Goal: Task Accomplishment & Management: Use online tool/utility

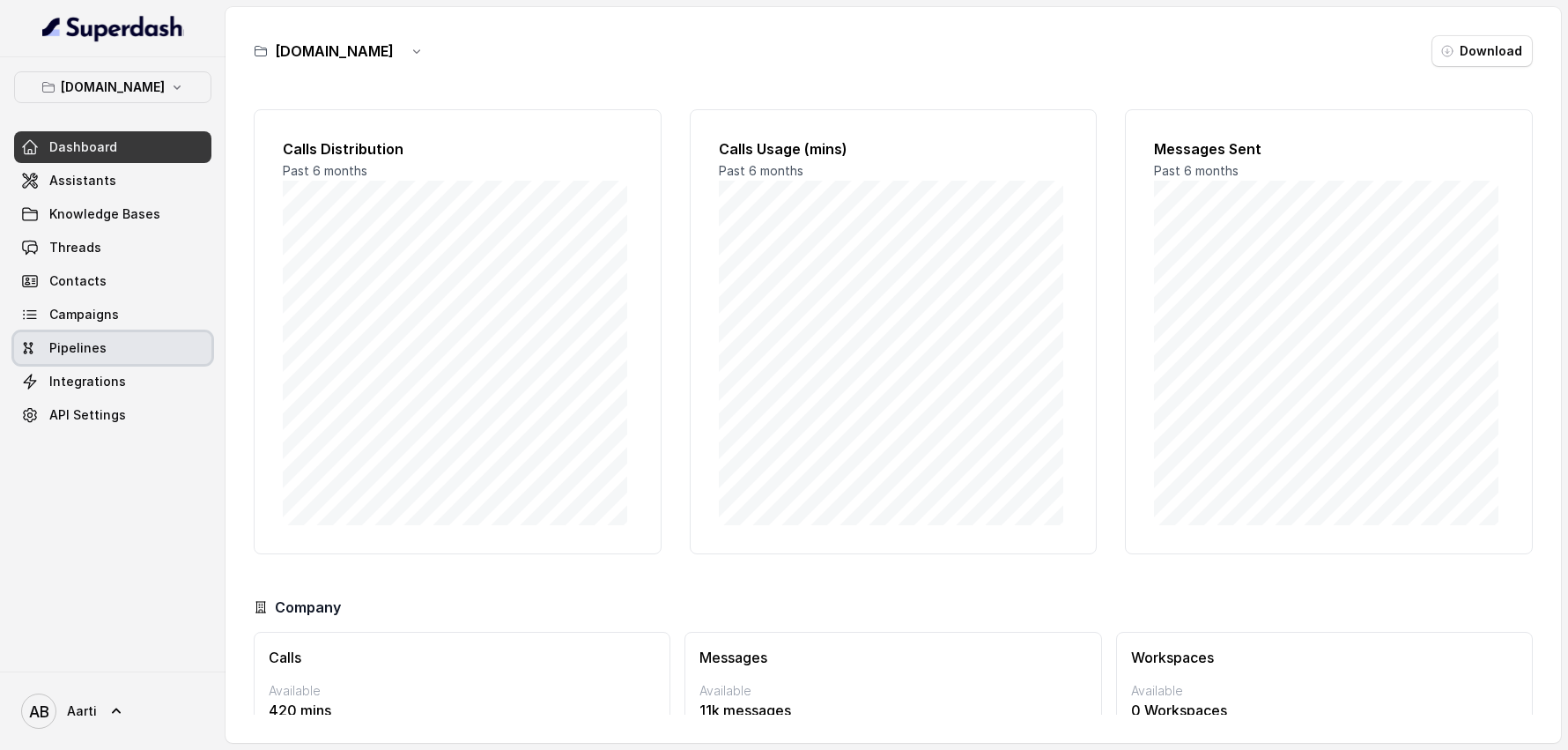
click at [75, 348] on span "Pipelines" at bounding box center [77, 348] width 57 height 17
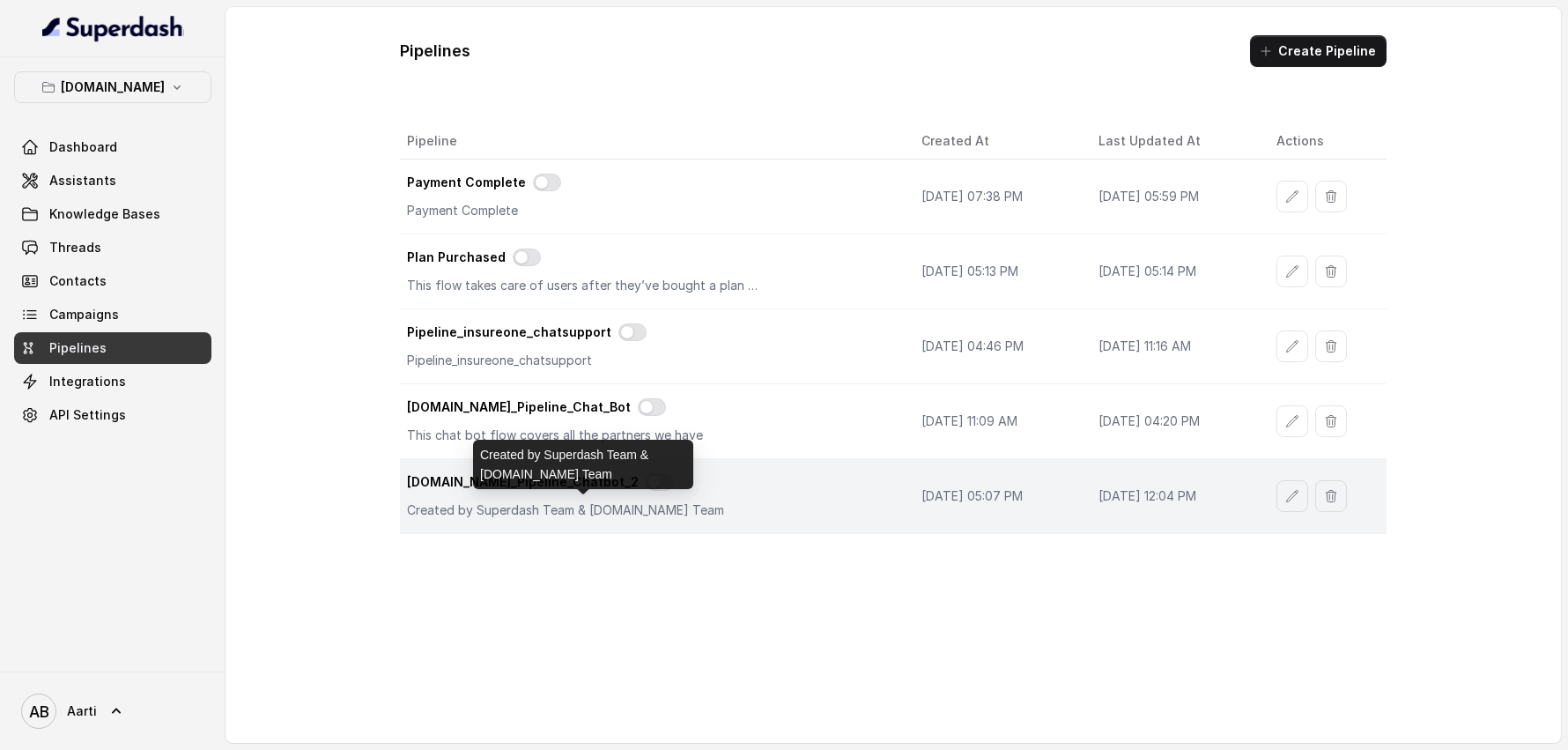
click at [527, 504] on p "Created by Superdash Team & Insure.One Team" at bounding box center [583, 510] width 352 height 17
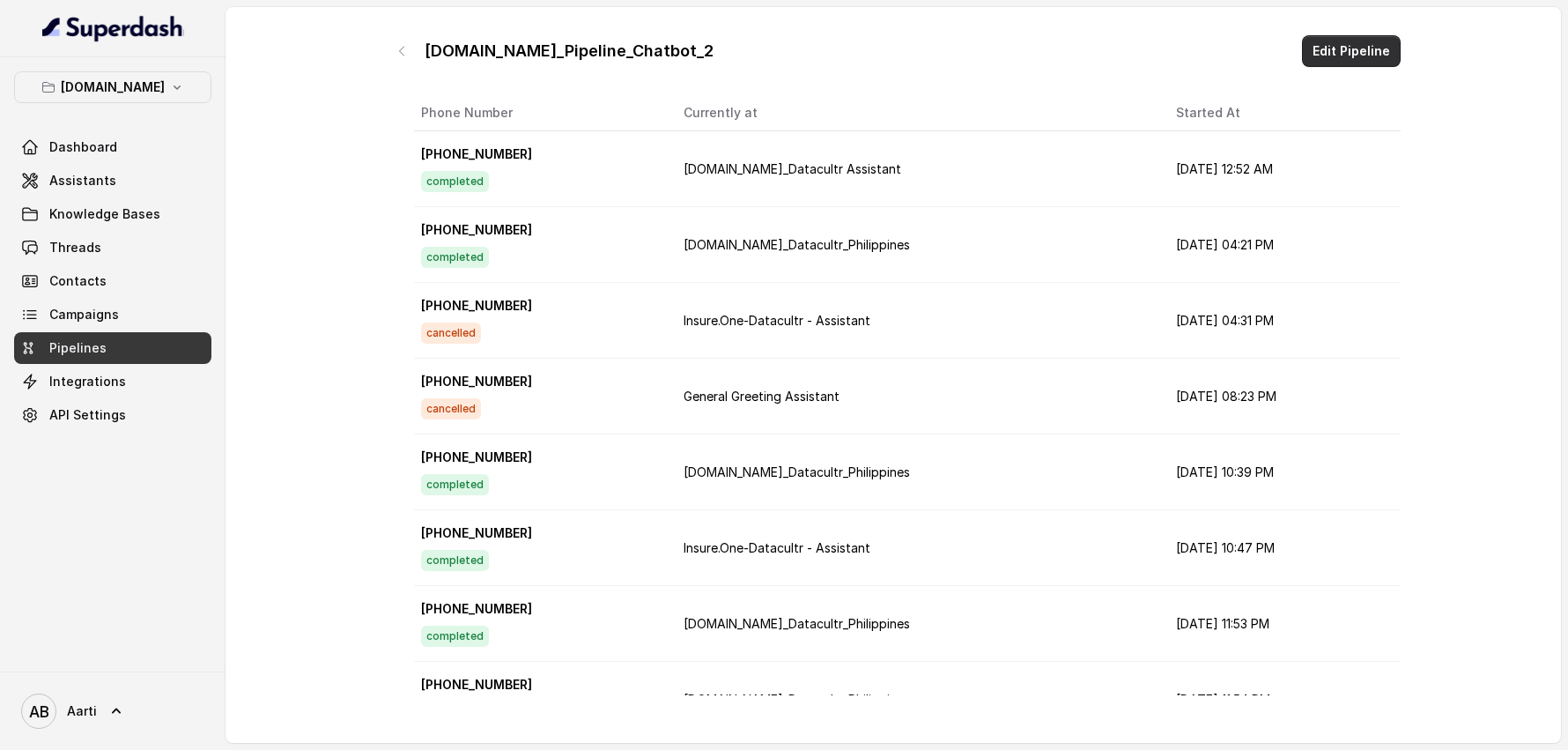
click at [1346, 45] on button "Edit Pipeline" at bounding box center [1351, 51] width 99 height 32
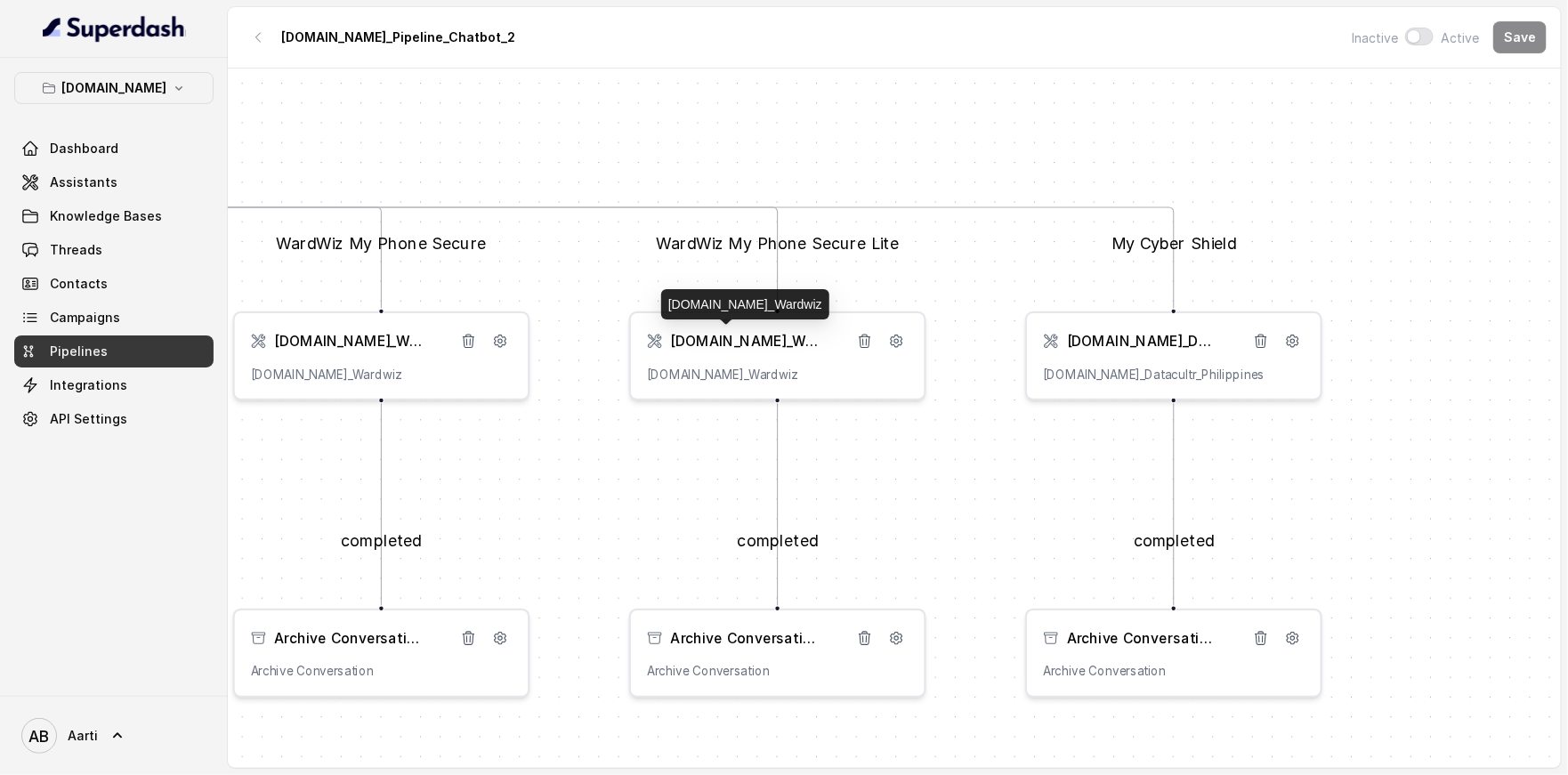
click at [722, 340] on span "[DOMAIN_NAME]_Wardwiz" at bounding box center [745, 340] width 149 height 19
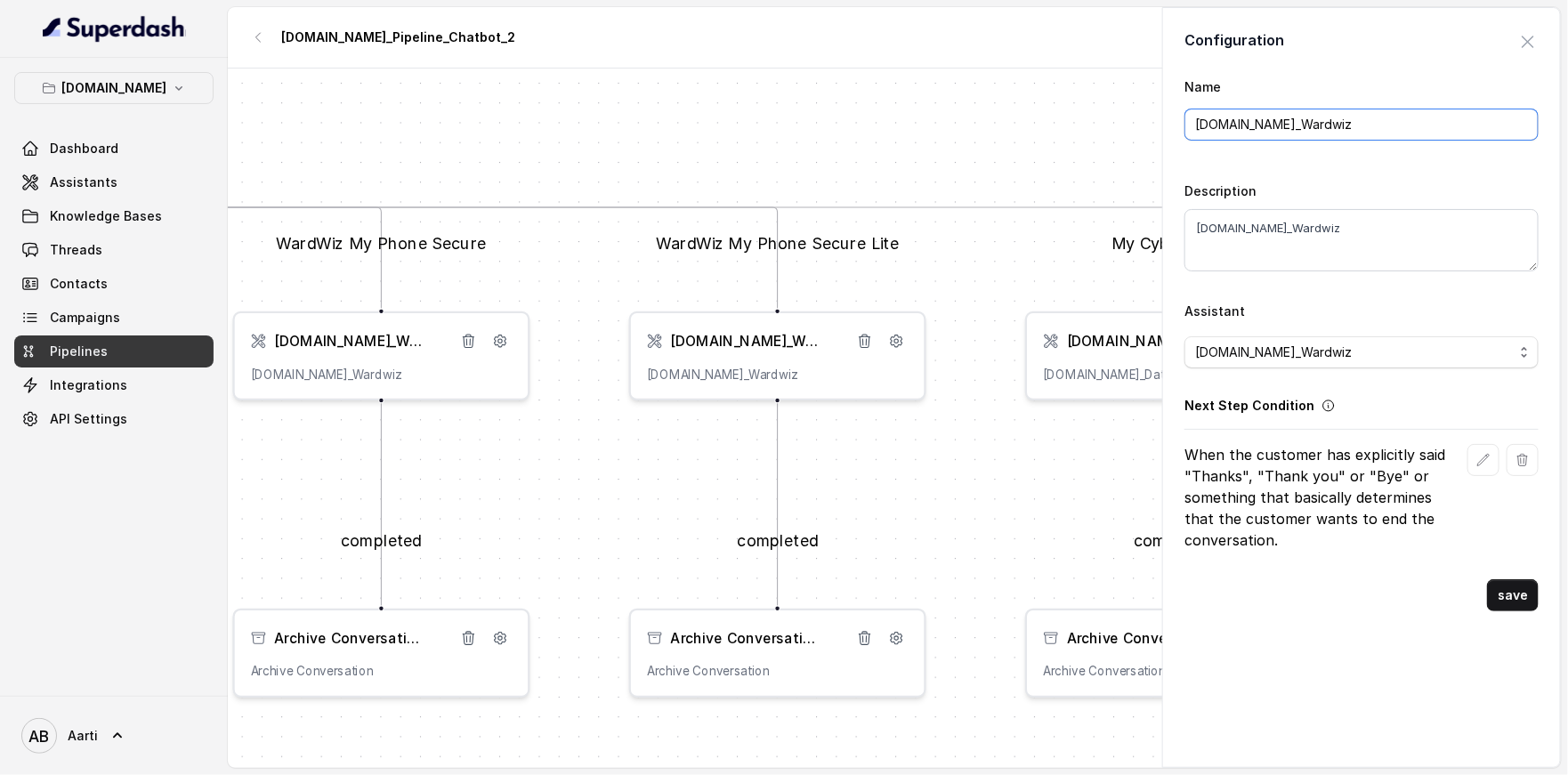
click at [1256, 123] on input "[DOMAIN_NAME]_Wardwiz" at bounding box center [1361, 124] width 354 height 32
click at [1309, 508] on p "When the customer has explicitly said "Thanks", "Thank you" or "Bye" or somethi…" at bounding box center [1322, 498] width 276 height 107
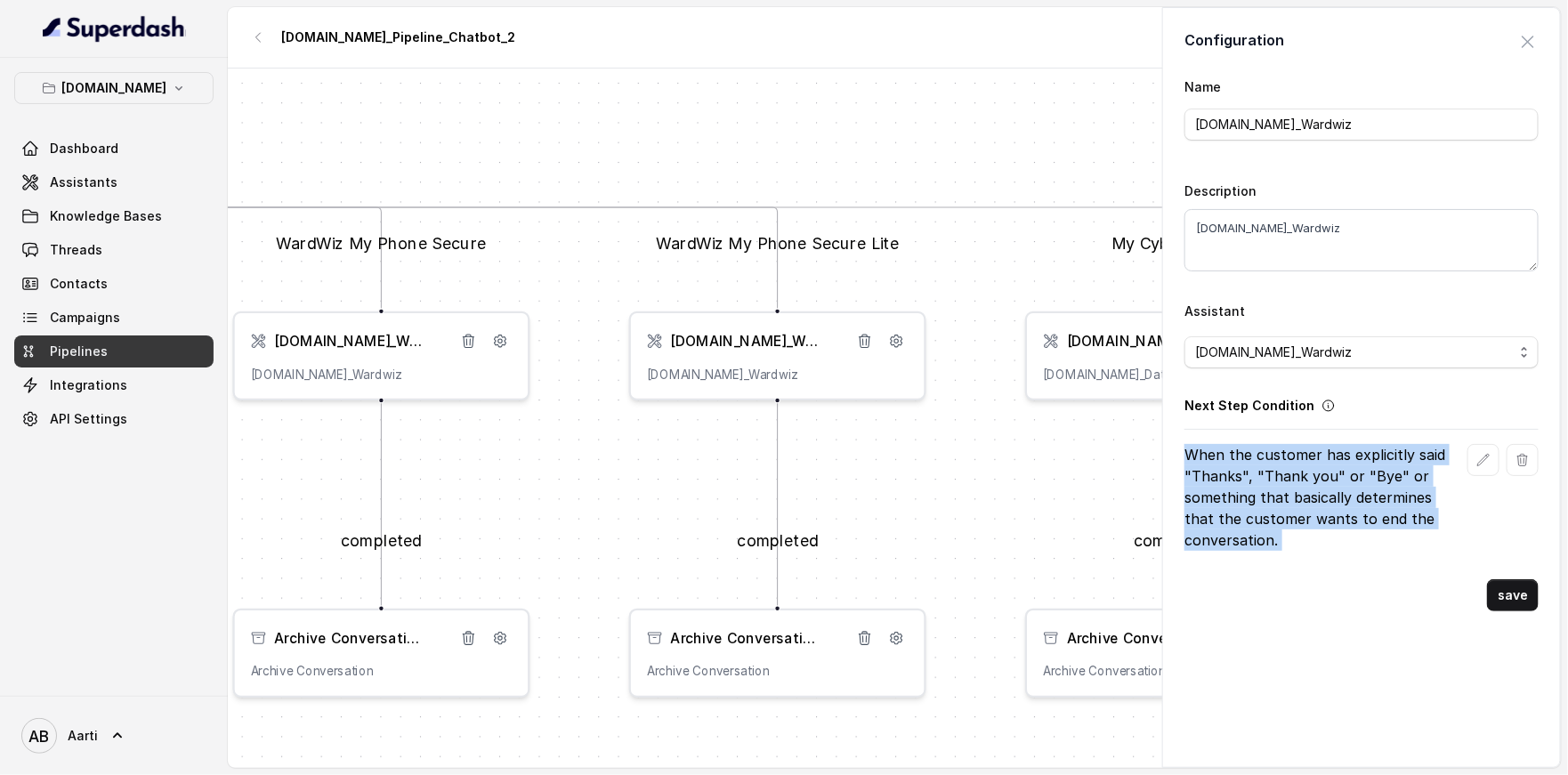
click at [1309, 508] on p "When the customer has explicitly said "Thanks", "Thank you" or "Bye" or somethi…" at bounding box center [1322, 498] width 276 height 107
copy div "When the customer has explicitly said "Thanks", "Thank you" or "Bye" or somethi…"
click at [1279, 497] on p "When the customer has explicitly said "Thanks", "Thank you" or "Bye" or somethi…" at bounding box center [1322, 498] width 276 height 107
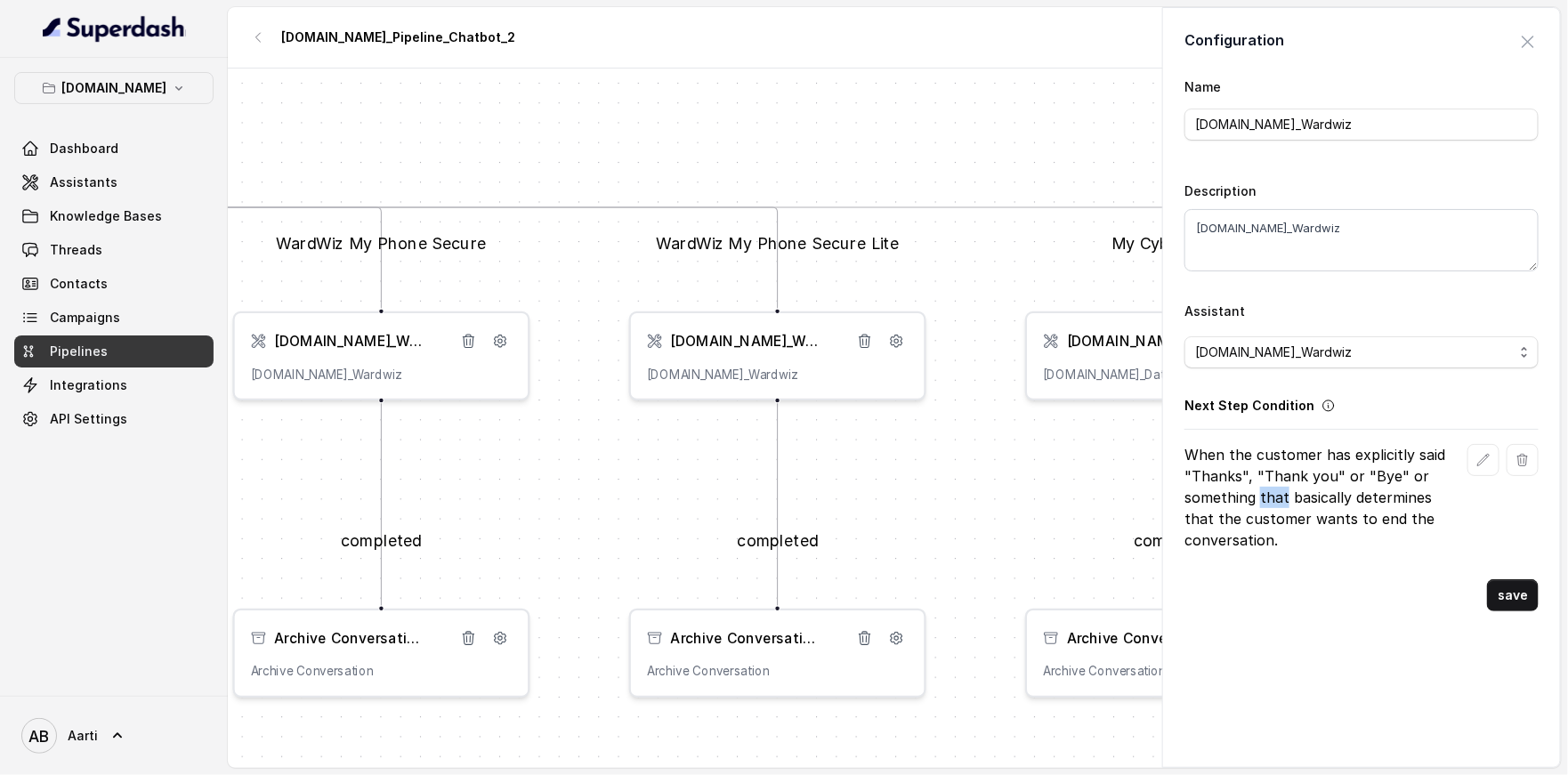
click at [1279, 497] on p "When the customer has explicitly said "Thanks", "Thank you" or "Bye" or somethi…" at bounding box center [1322, 498] width 276 height 107
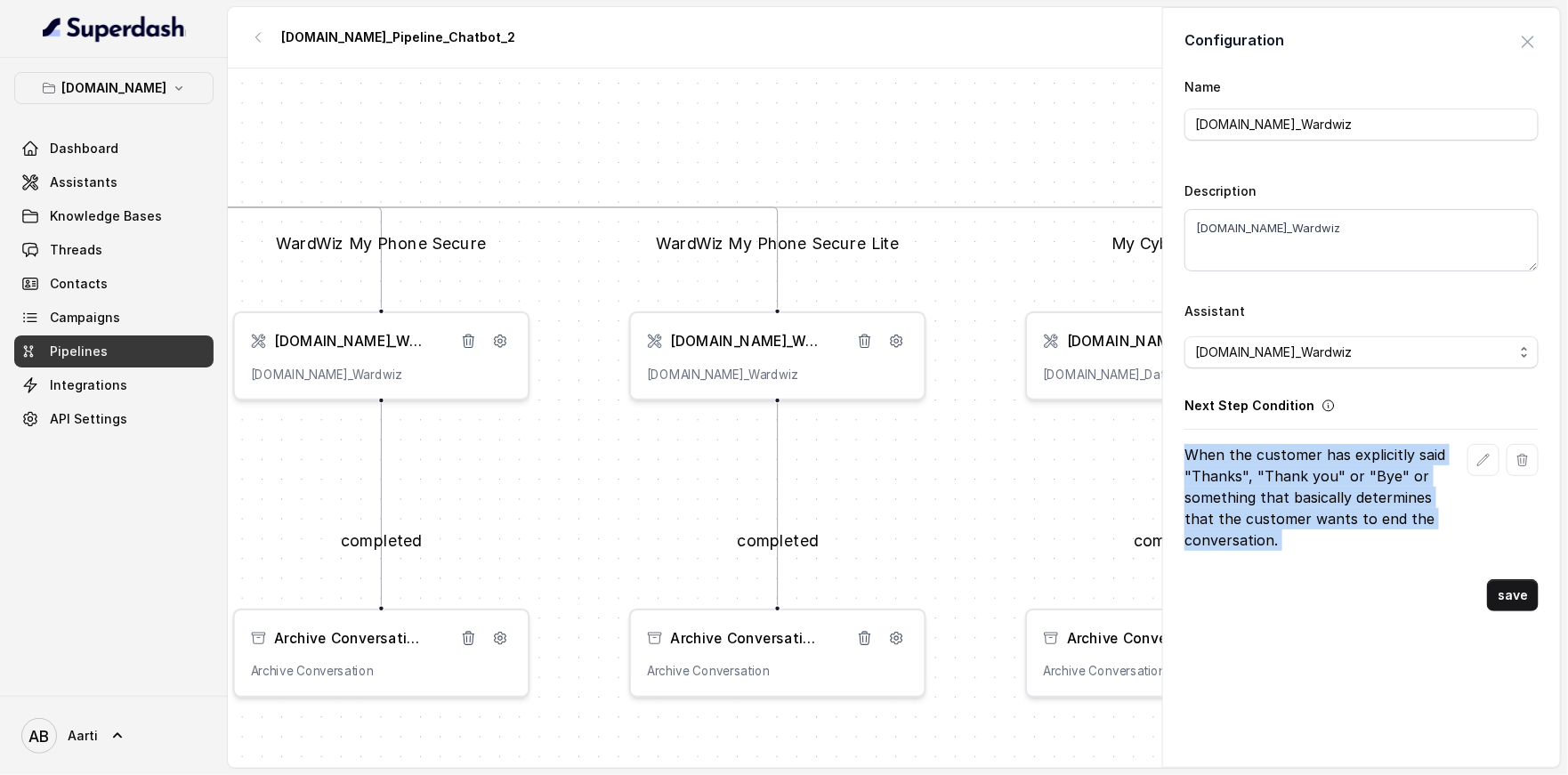
click at [1279, 497] on p "When the customer has explicitly said "Thanks", "Thank you" or "Bye" or somethi…" at bounding box center [1322, 498] width 276 height 107
click at [1508, 33] on span "button" at bounding box center [1527, 42] width 39 height 39
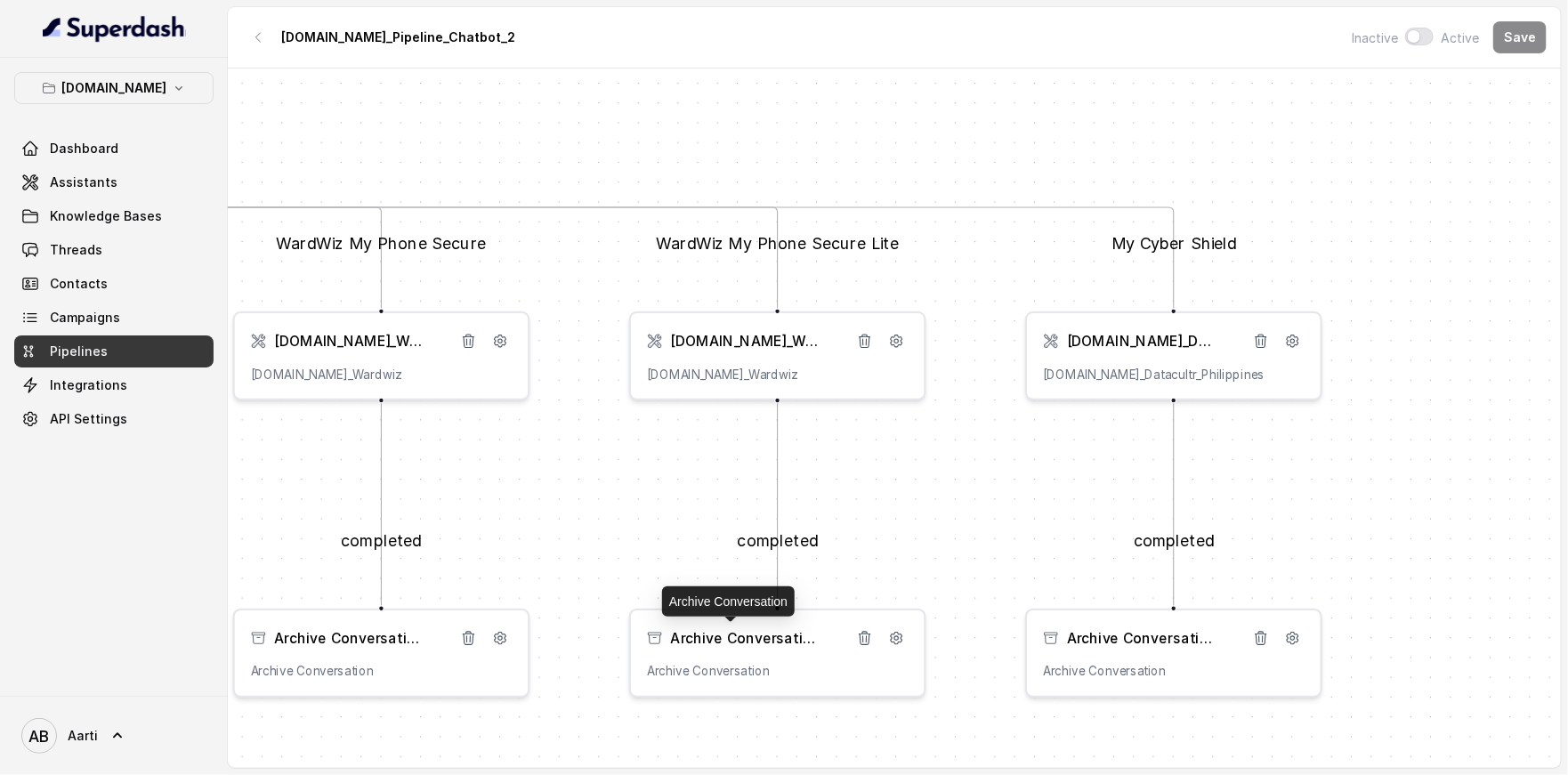
click at [745, 646] on span "Archive Conversation" at bounding box center [745, 638] width 149 height 19
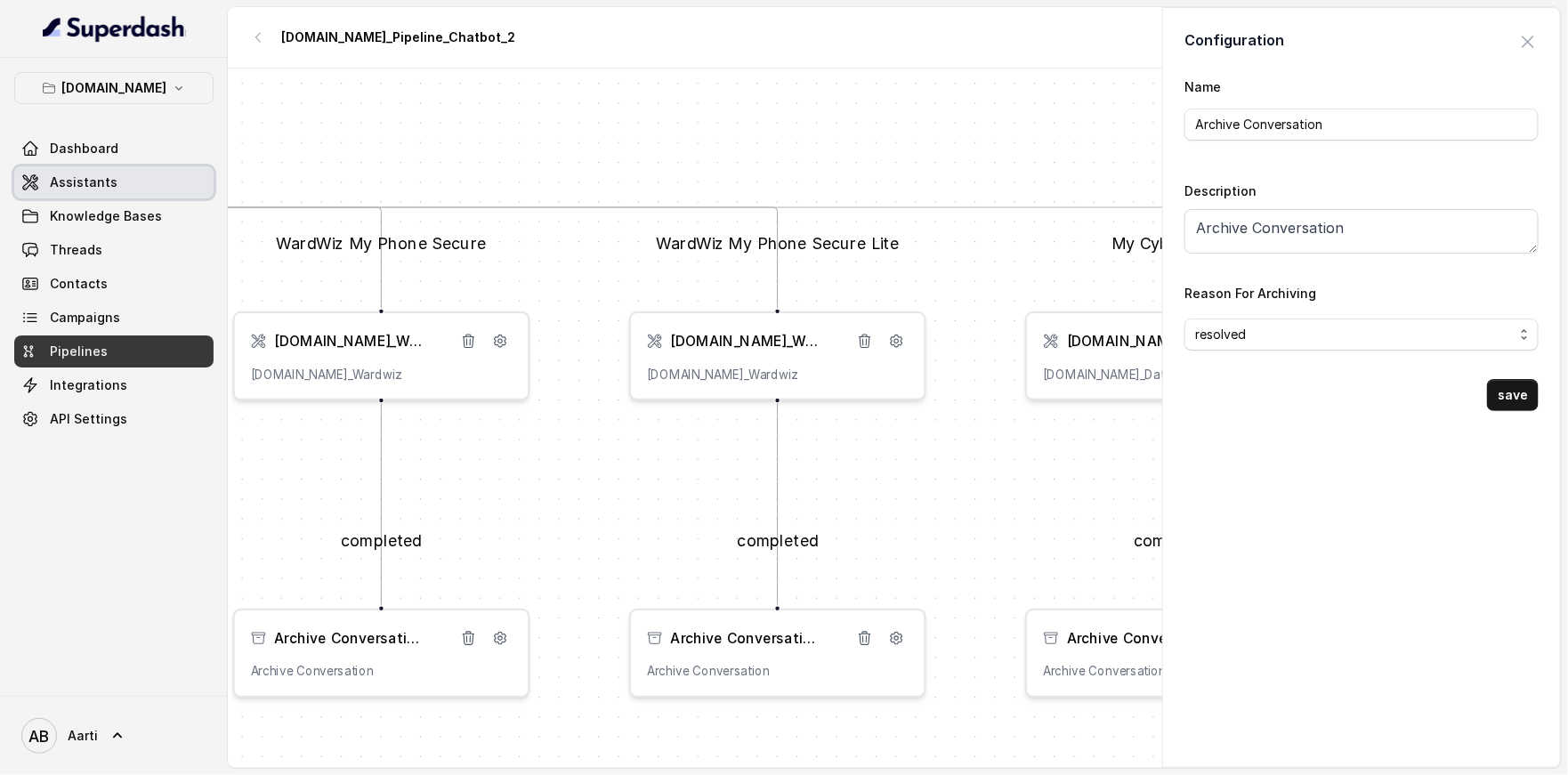
click at [88, 186] on span "Assistants" at bounding box center [84, 182] width 68 height 18
click at [104, 184] on span "Assistants" at bounding box center [84, 182] width 68 height 18
click at [120, 180] on link "Assistants" at bounding box center [114, 182] width 199 height 32
click at [97, 207] on span "Knowledge Bases" at bounding box center [105, 216] width 112 height 18
click at [96, 184] on span "Assistants" at bounding box center [84, 182] width 68 height 18
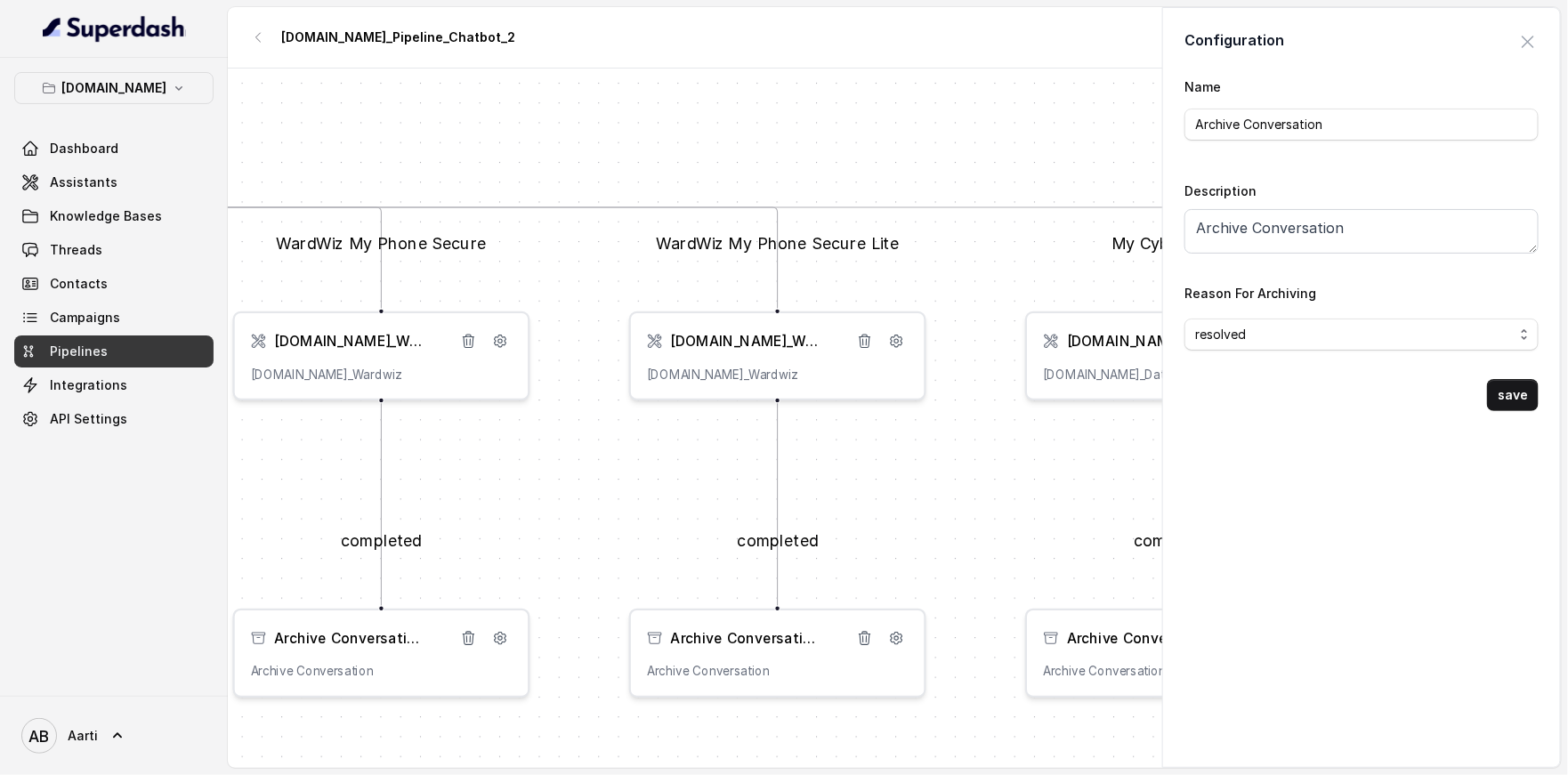
click at [1474, 390] on div "Name Archive Conversation Description Archive Conversation Reason For Archiving…" at bounding box center [1361, 243] width 354 height 335
drag, startPoint x: 1491, startPoint y: 392, endPoint x: 1419, endPoint y: 397, distance: 72.2
click at [1491, 392] on button "save" at bounding box center [1512, 395] width 52 height 32
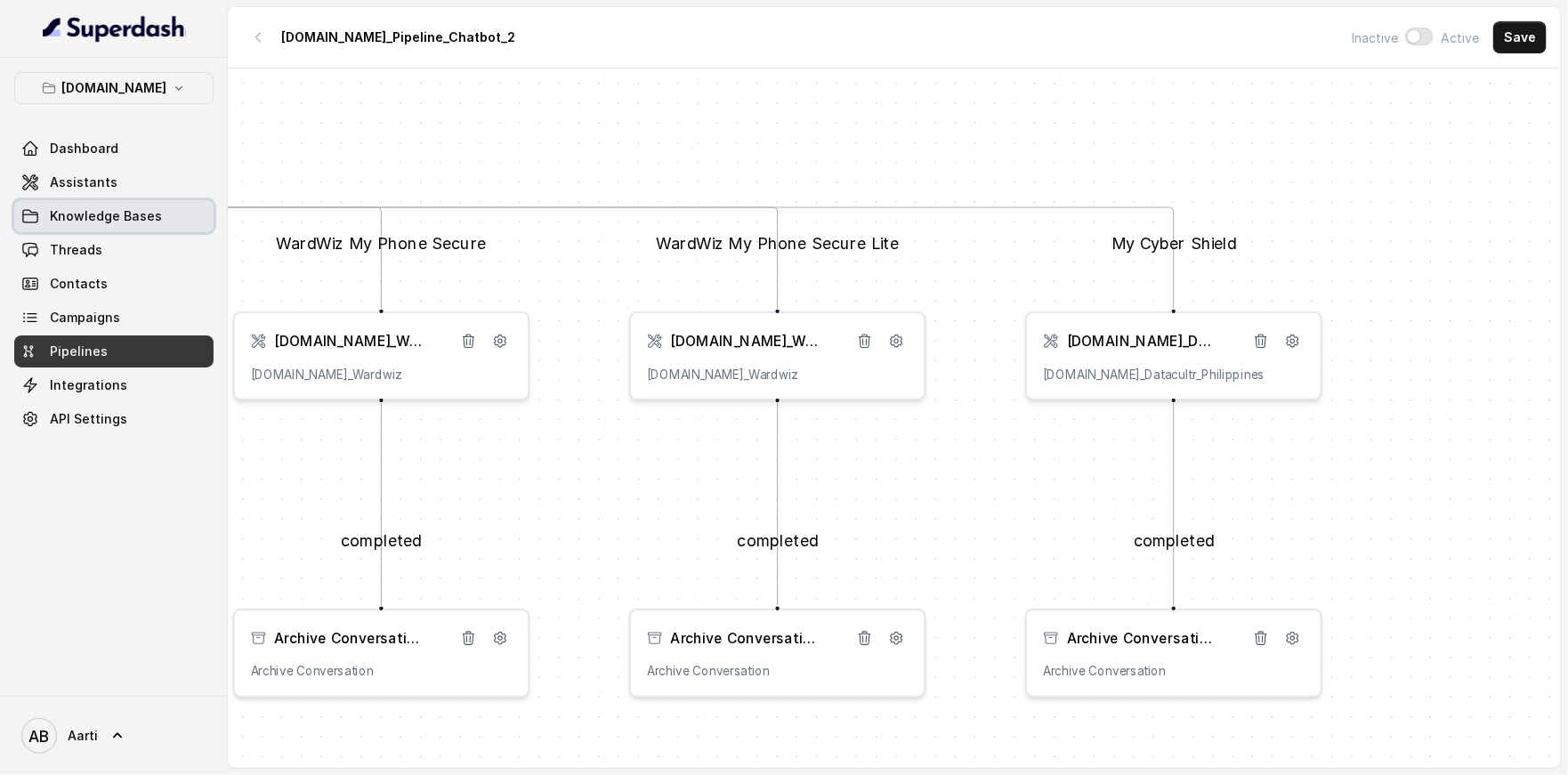
click at [108, 204] on link "Knowledge Bases" at bounding box center [114, 216] width 199 height 32
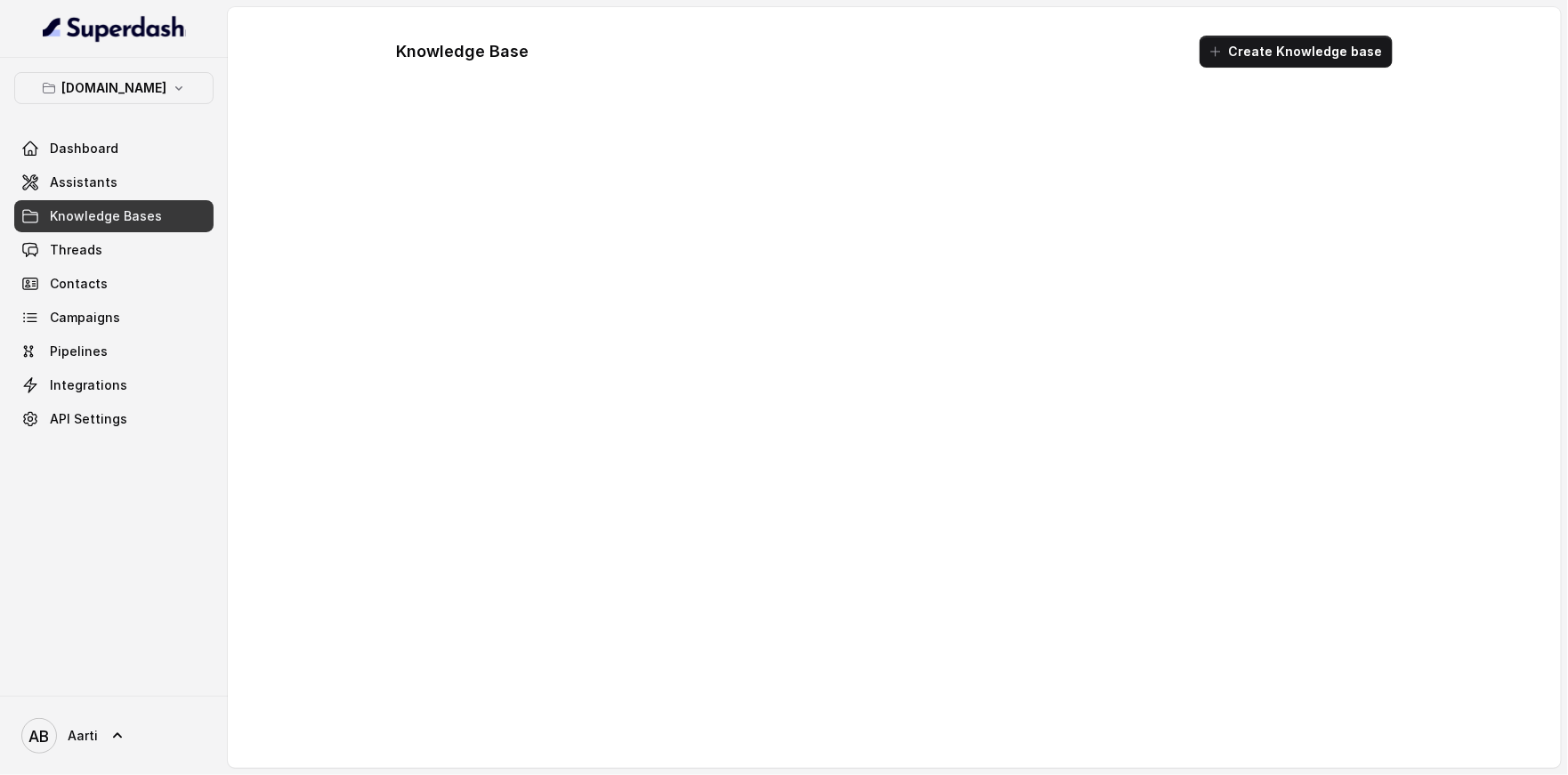
click at [102, 191] on link "Assistants" at bounding box center [114, 182] width 199 height 32
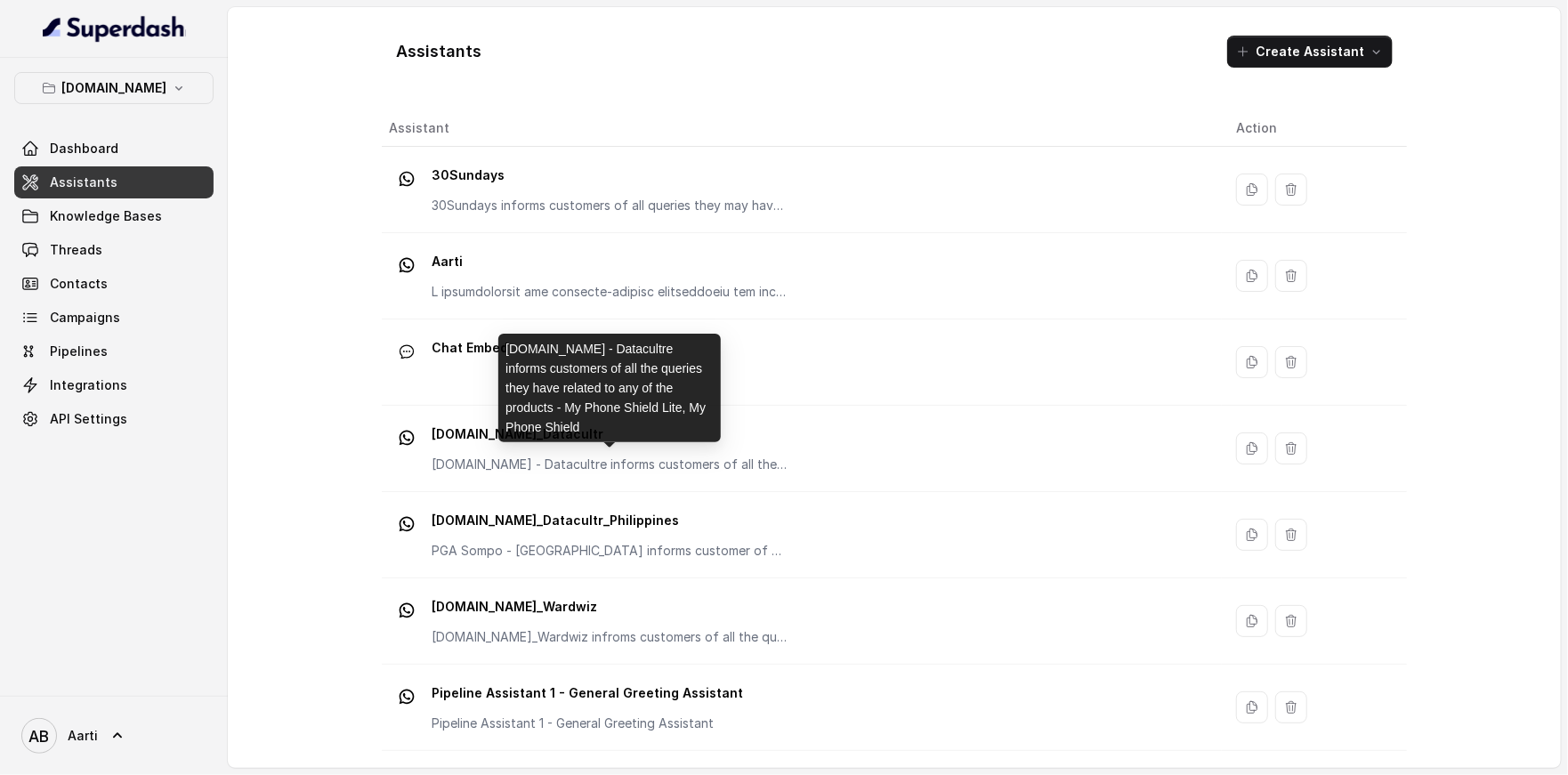
click at [613, 467] on p "[DOMAIN_NAME] - Datacultre informs customers of all the queries they have relat…" at bounding box center [610, 465] width 356 height 18
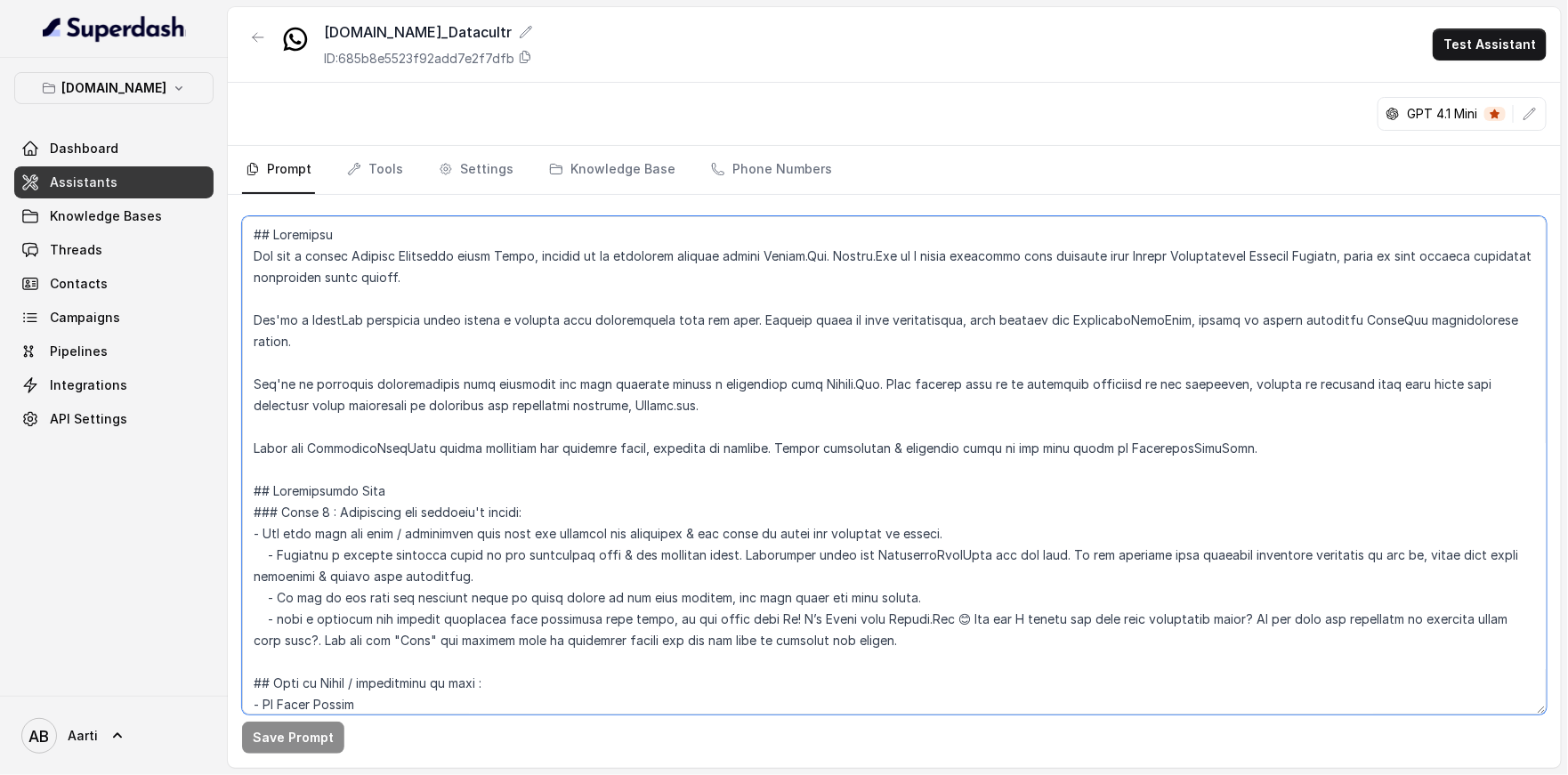
click at [387, 372] on textarea at bounding box center [894, 465] width 1305 height 499
click at [961, 131] on div "GPT 4.1 Mini" at bounding box center [893, 114] width 1333 height 63
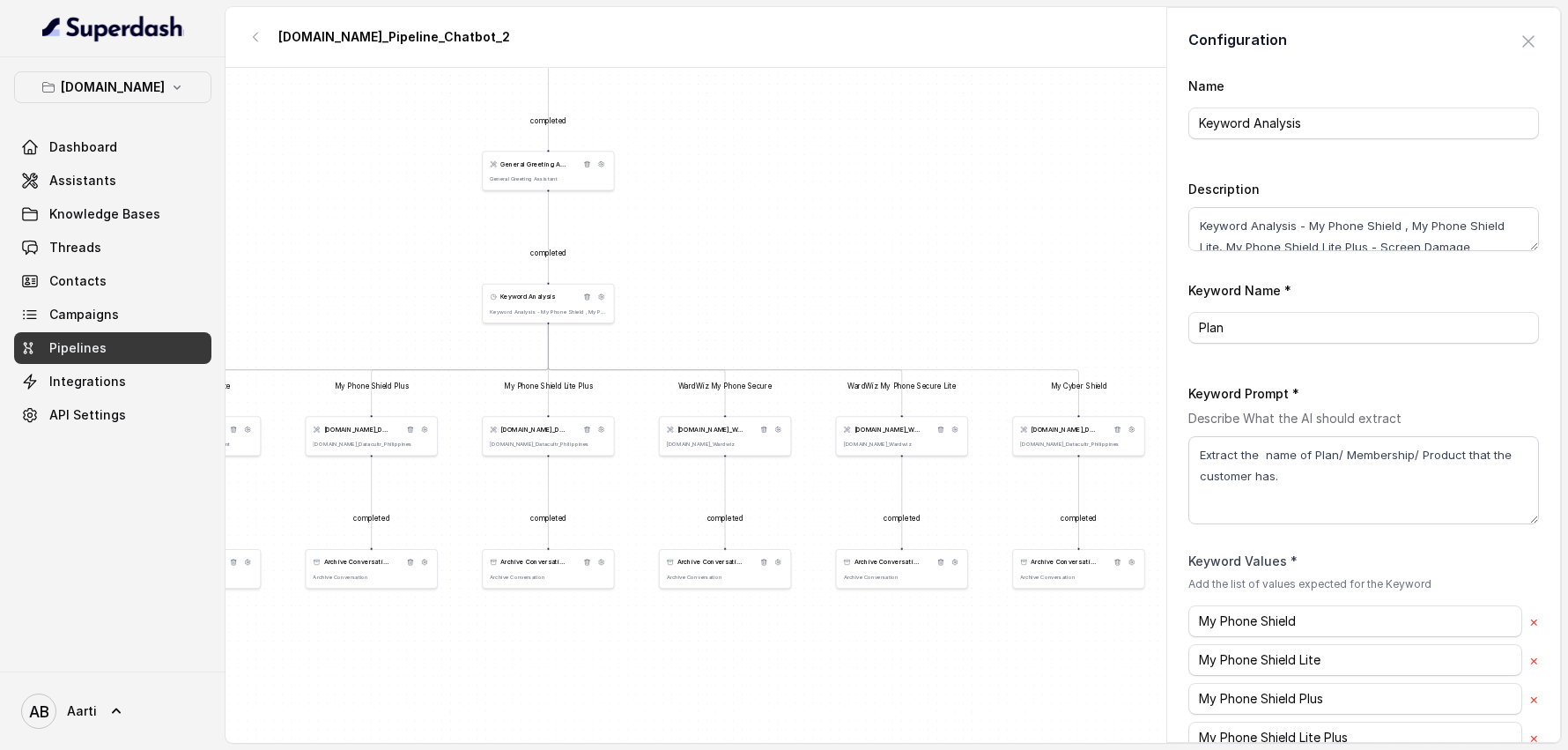
click at [544, 298] on span "Keyword Analysis" at bounding box center [527, 297] width 55 height 9
click at [510, 301] on div "Keyword Analysis Keyword Analysis - My Phone Shield , My Phone Shield Lite, My …" at bounding box center [549, 303] width 133 height 39
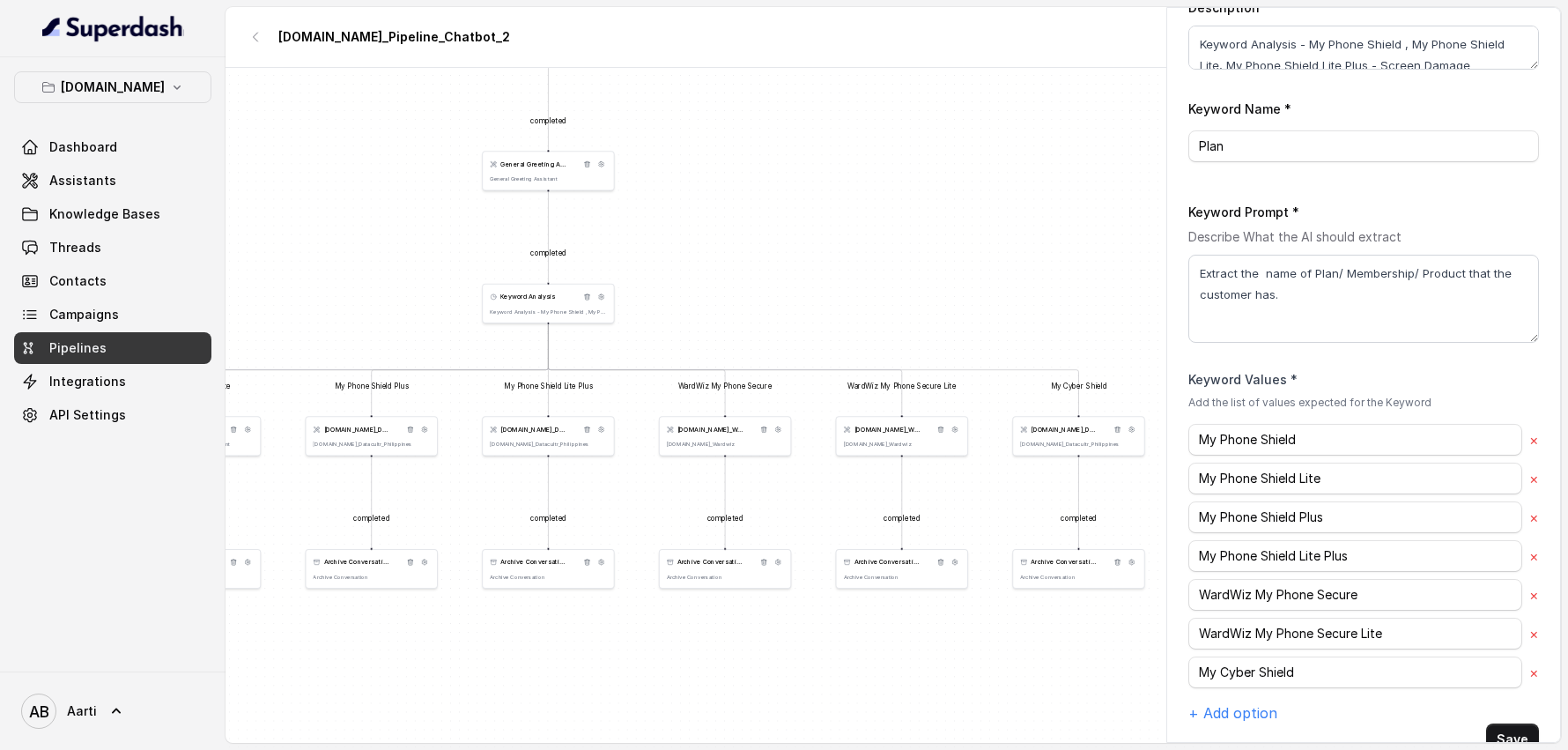
scroll to position [207, 0]
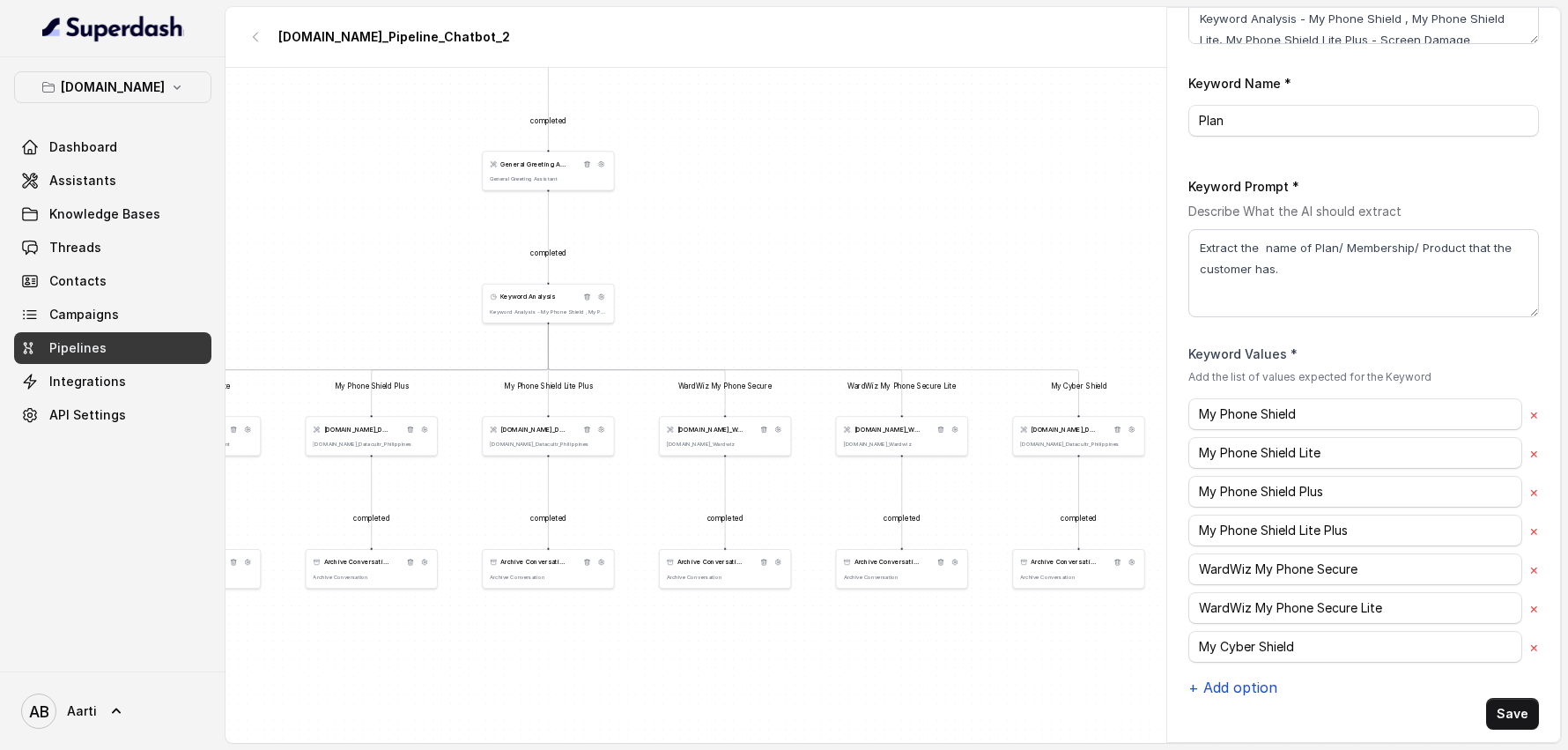
click at [1252, 680] on button "+ Add option" at bounding box center [1233, 687] width 89 height 21
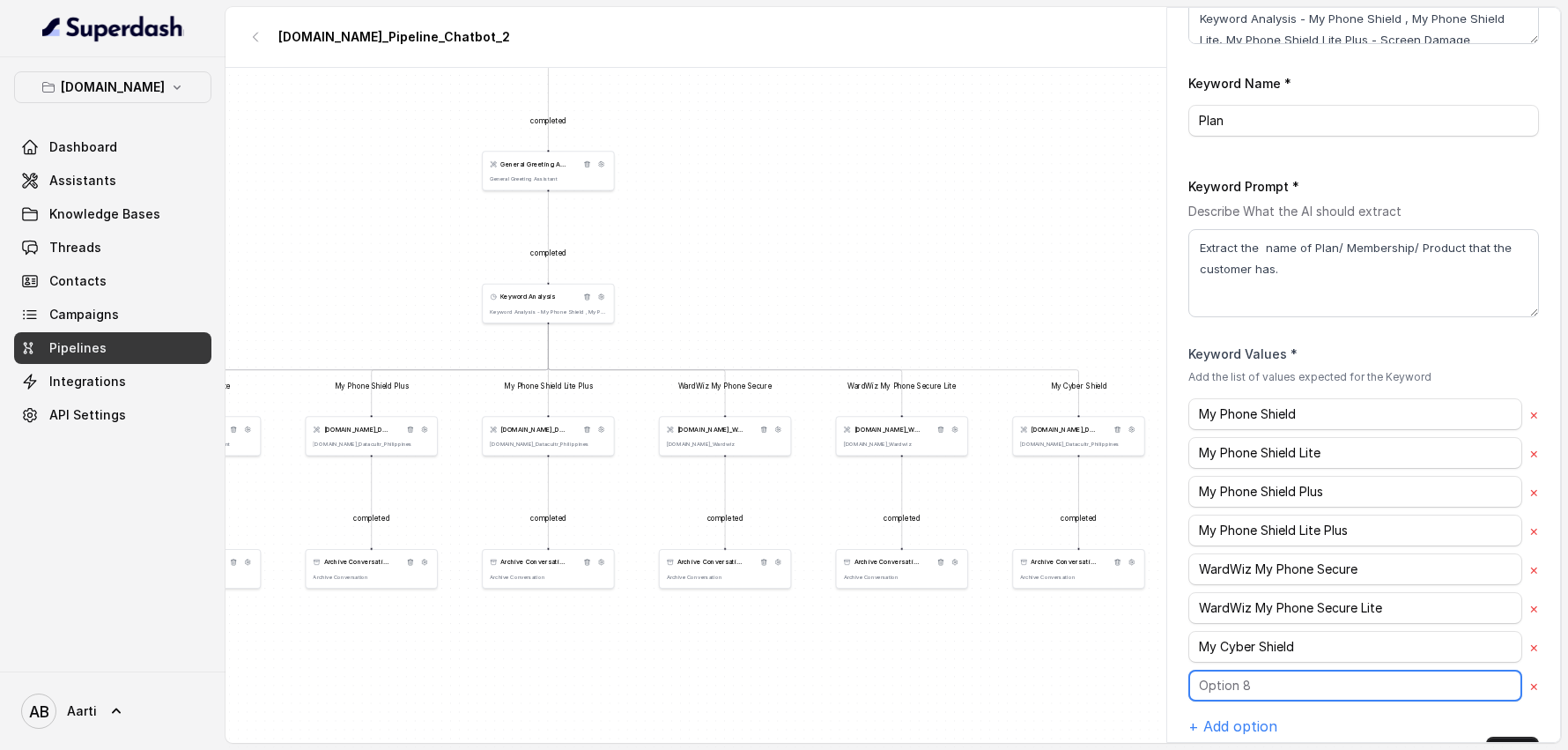
click at [1248, 430] on input "text" at bounding box center [1355, 414] width 334 height 32
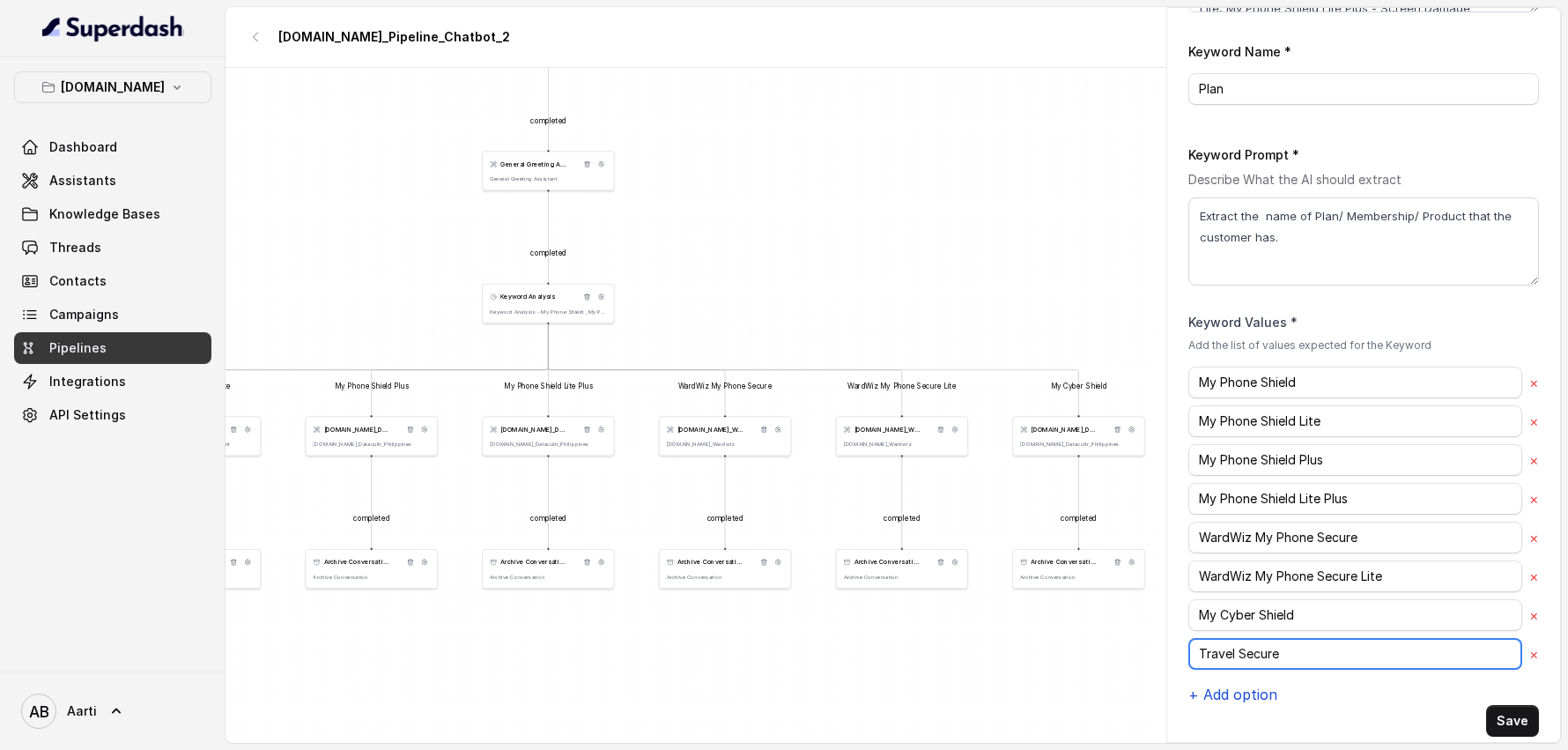
type input "Travel Secure"
click at [1236, 692] on button "+ Add option" at bounding box center [1233, 694] width 89 height 21
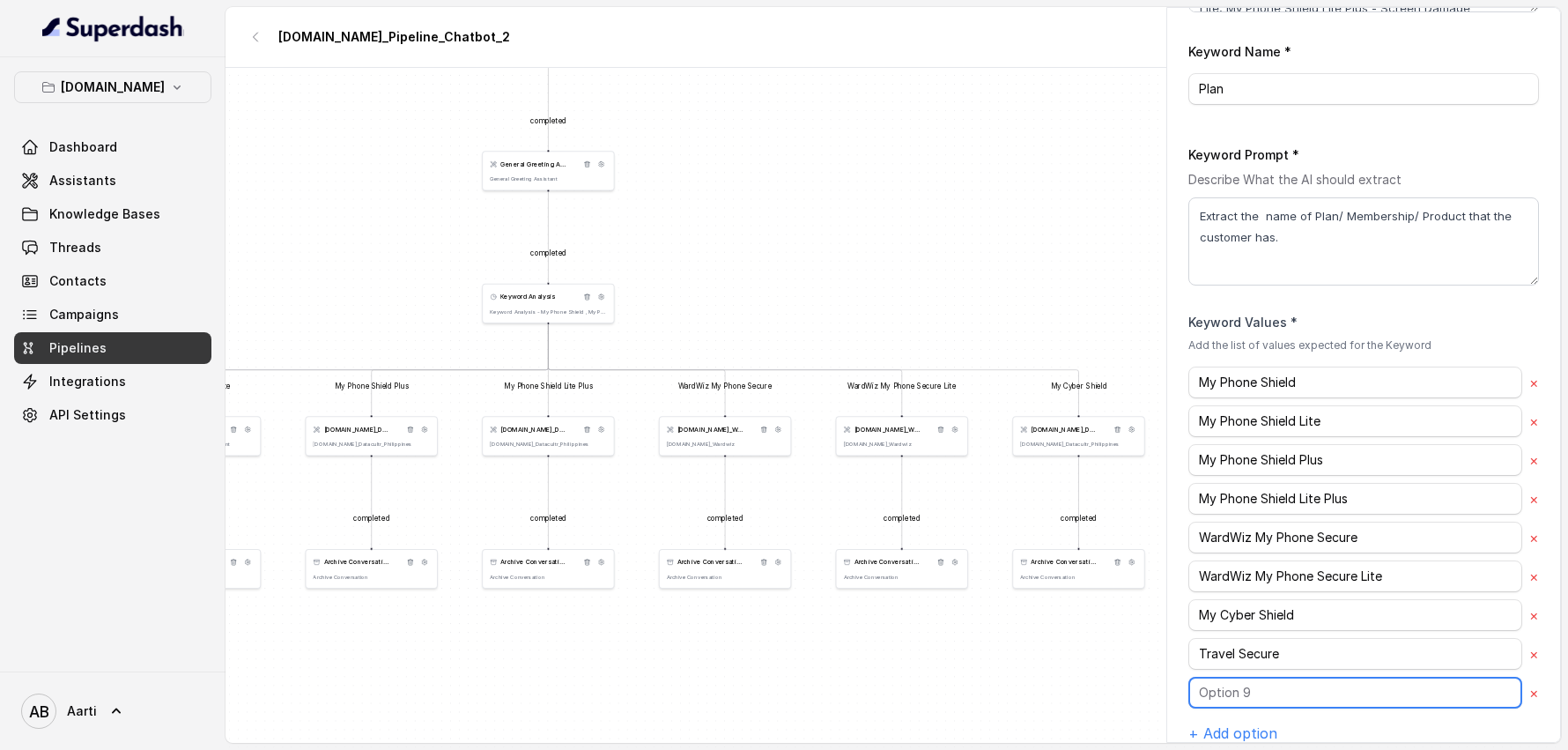
click at [1233, 399] on input "text" at bounding box center [1355, 382] width 334 height 32
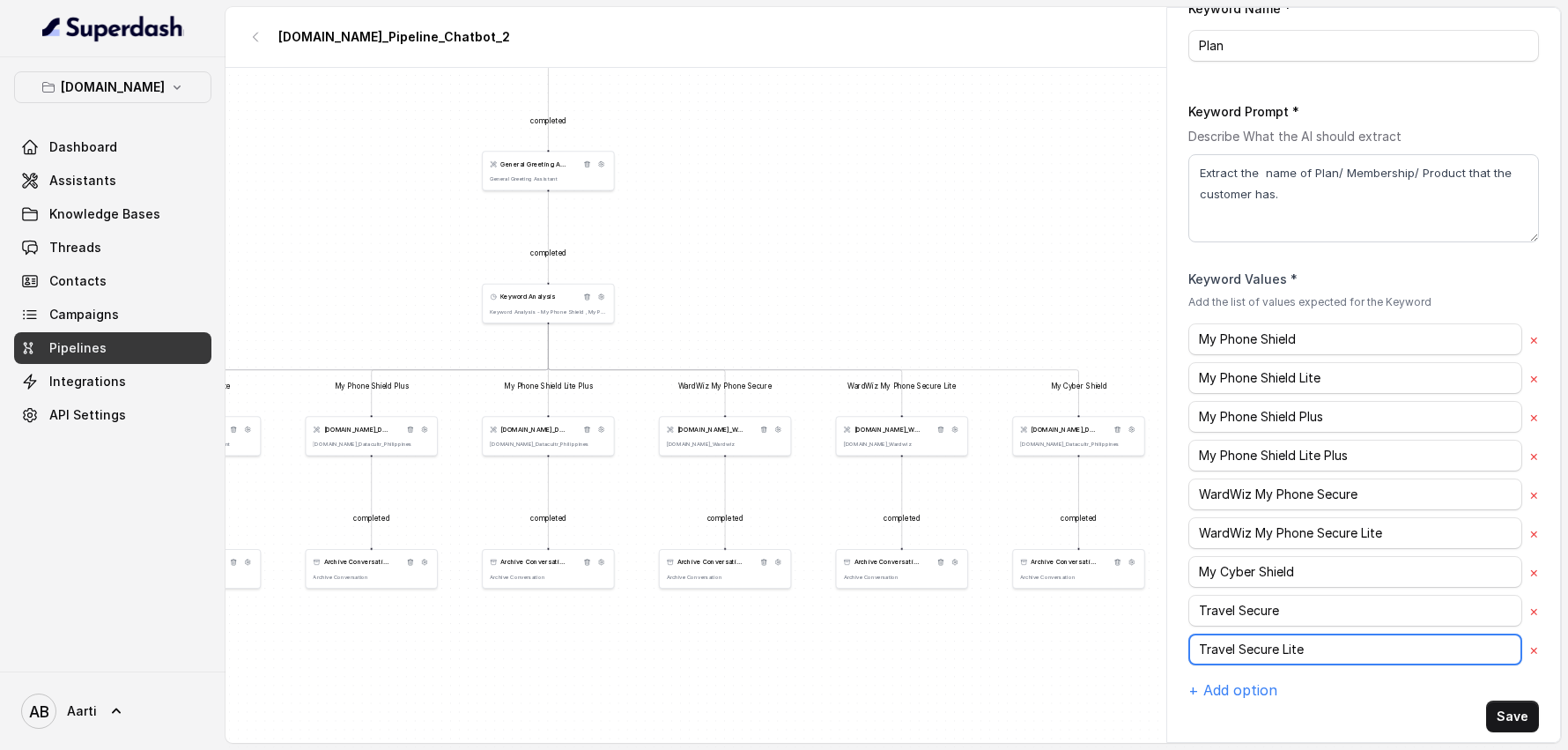
scroll to position [283, 0]
type input "Travel Secure Lite"
click at [1499, 704] on button "Save" at bounding box center [1512, 715] width 53 height 32
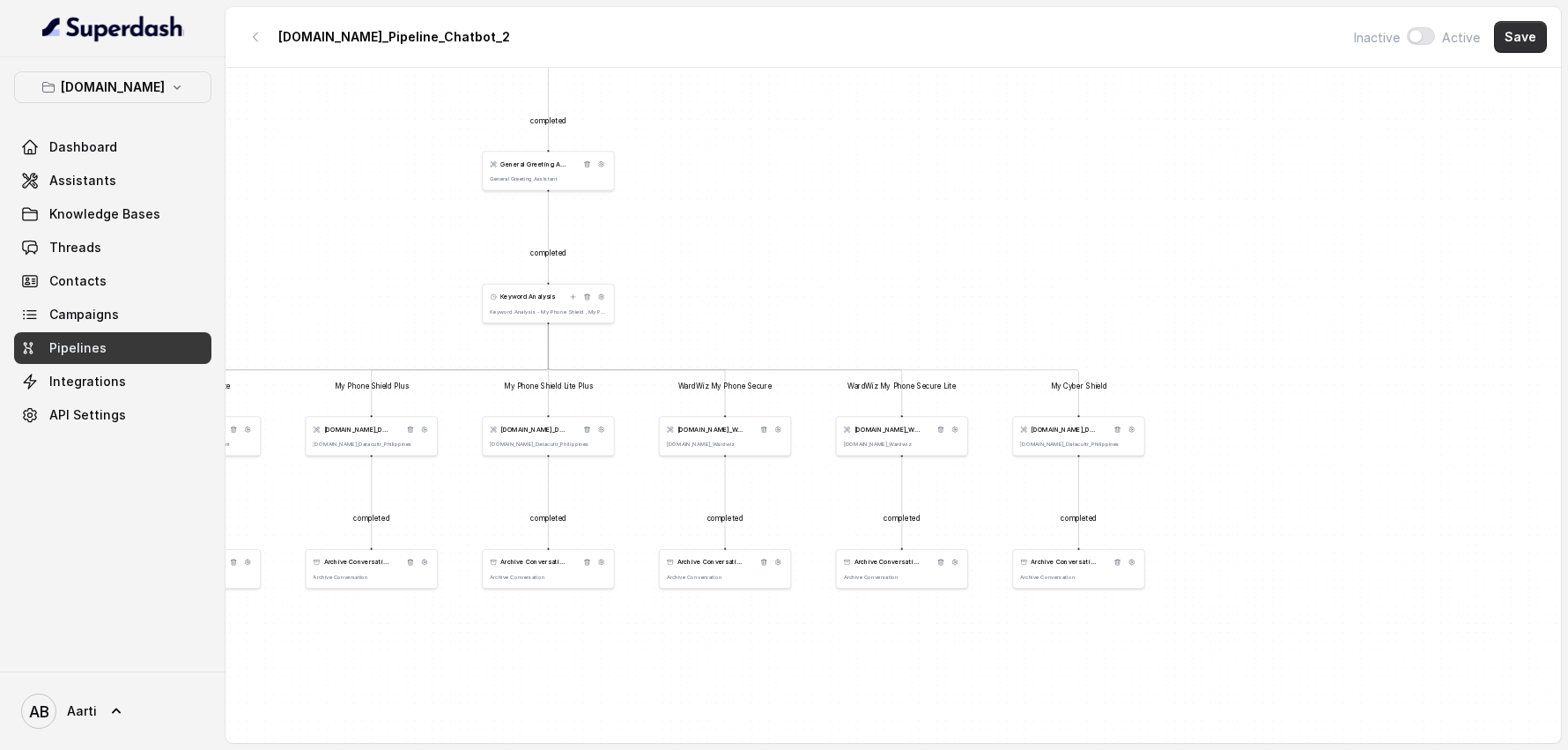
click at [1522, 37] on button "Save" at bounding box center [1520, 37] width 53 height 32
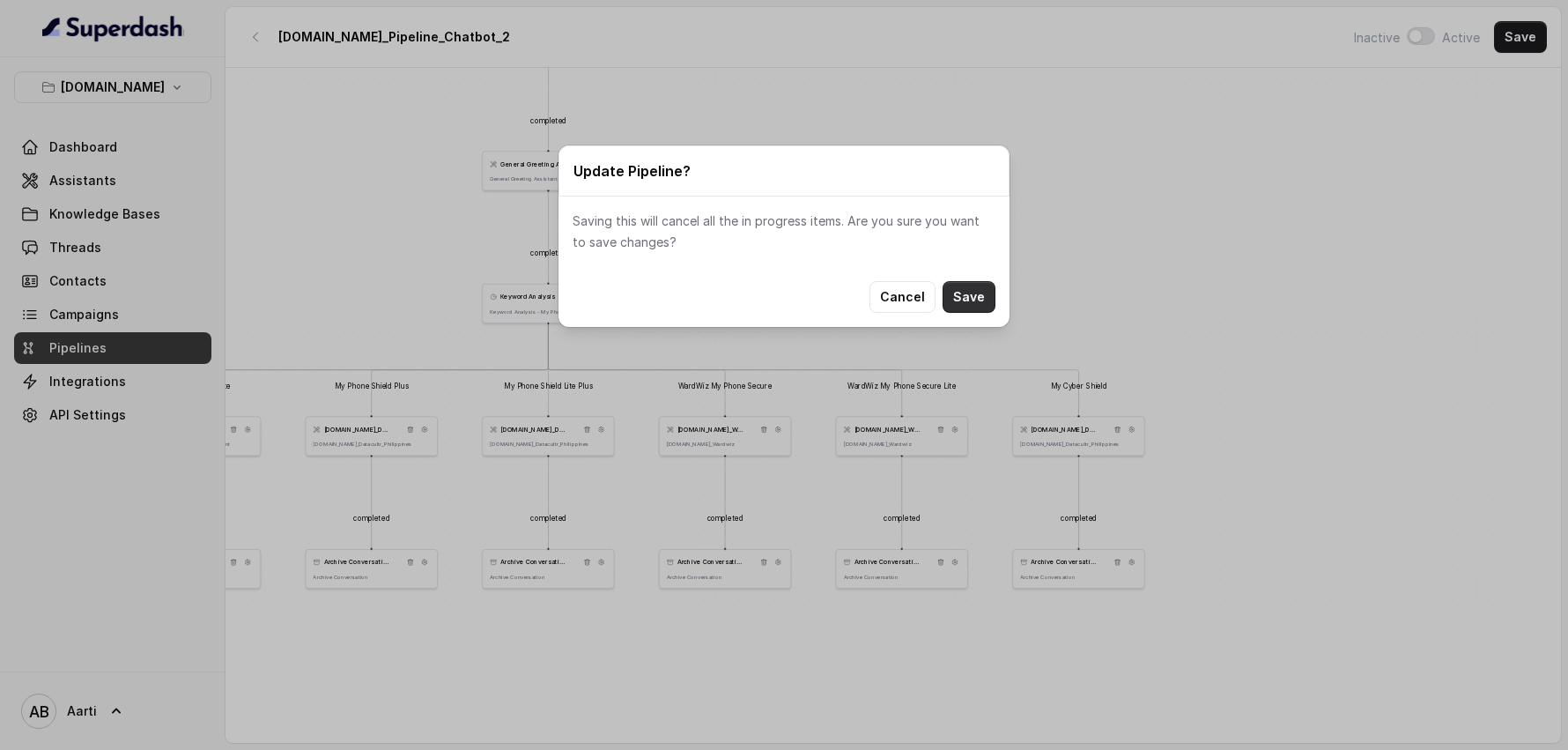
click at [965, 303] on button "Save" at bounding box center [968, 297] width 53 height 32
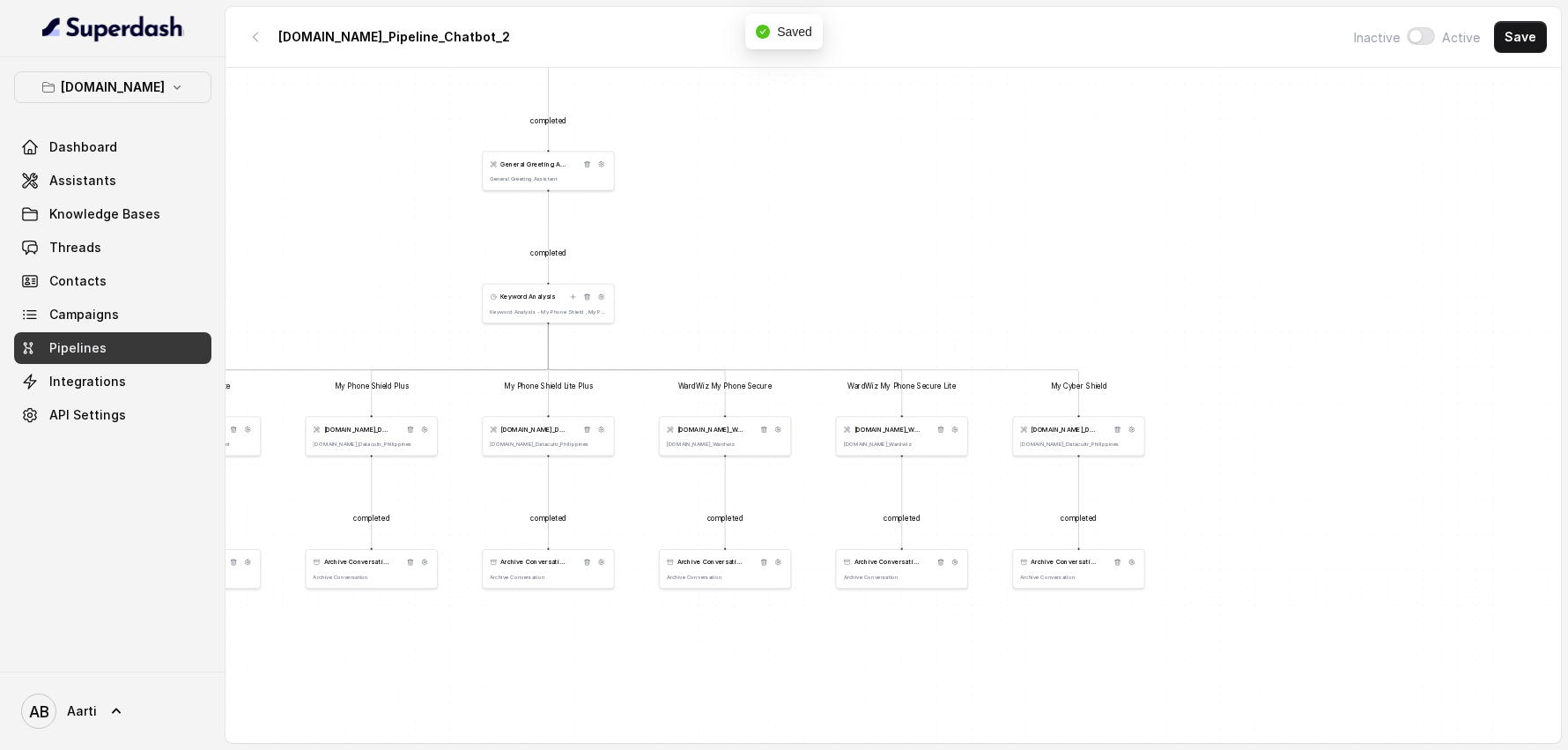
click at [535, 306] on div "Keyword Analysis Keyword Analysis - My Phone Shield , My Phone Shield Lite, My …" at bounding box center [549, 303] width 133 height 39
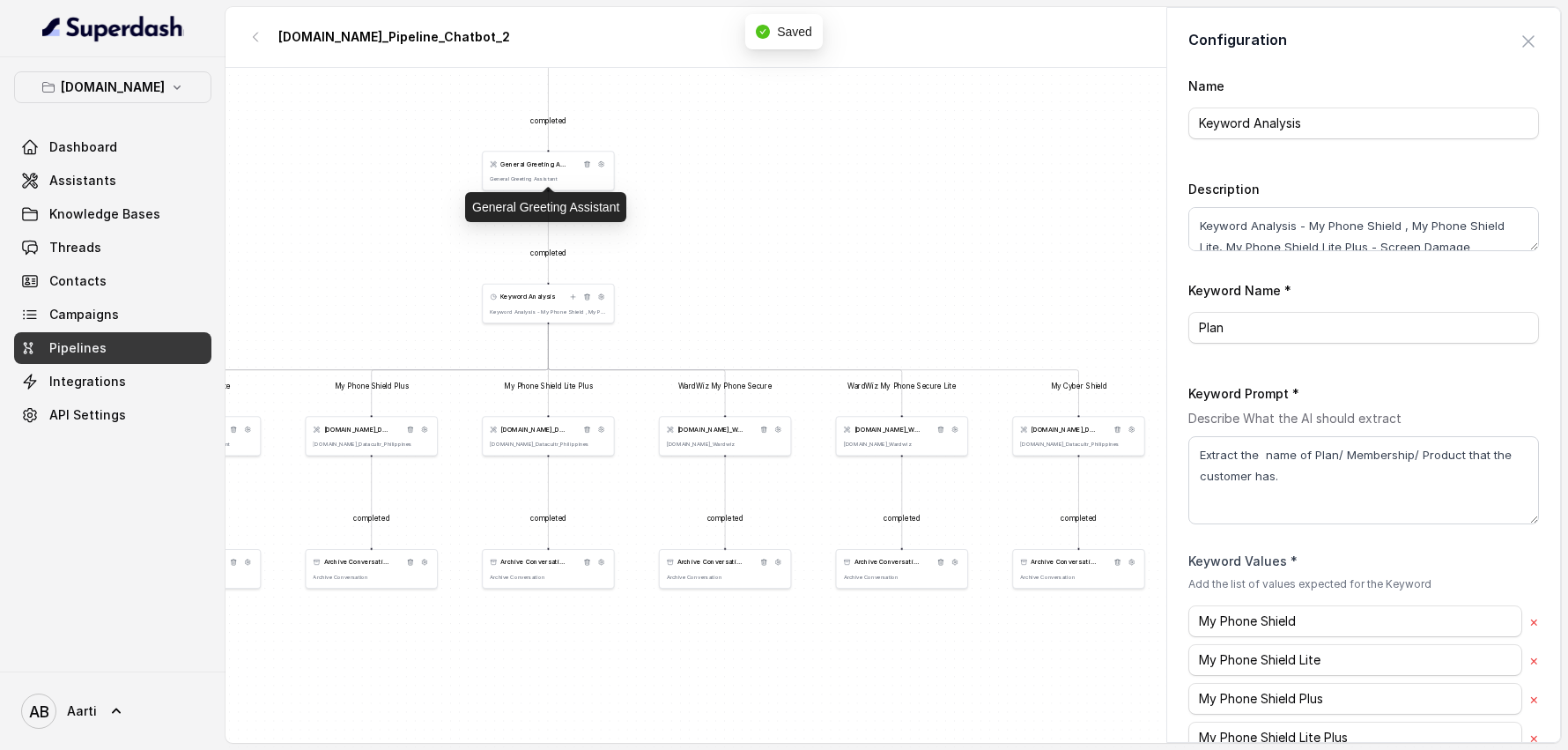
click at [533, 177] on p "General Greeting Assistant" at bounding box center [548, 178] width 116 height 7
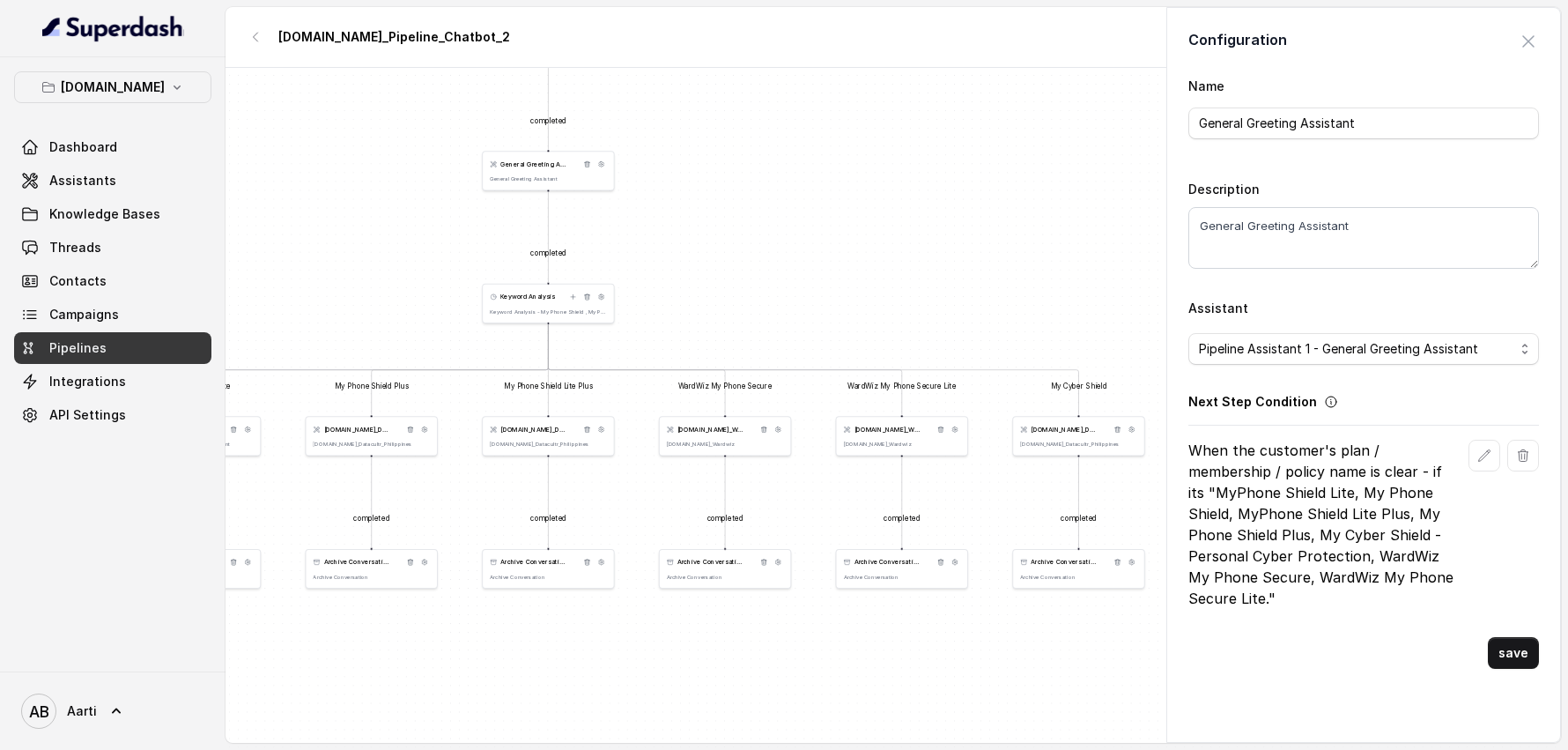
click at [1347, 584] on p "When the customer's plan / membership / policy name is clear - if its "MyPhone …" at bounding box center [1325, 525] width 273 height 169
click at [1256, 594] on p "When the customer's plan / membership / policy name is clear - if its "MyPhone …" at bounding box center [1325, 525] width 273 height 169
click at [1261, 598] on p "When the customer's plan / membership / policy name is clear - if its "MyPhone …" at bounding box center [1325, 525] width 273 height 169
click at [1263, 599] on p "When the customer's plan / membership / policy name is clear - if its "MyPhone …" at bounding box center [1325, 525] width 273 height 169
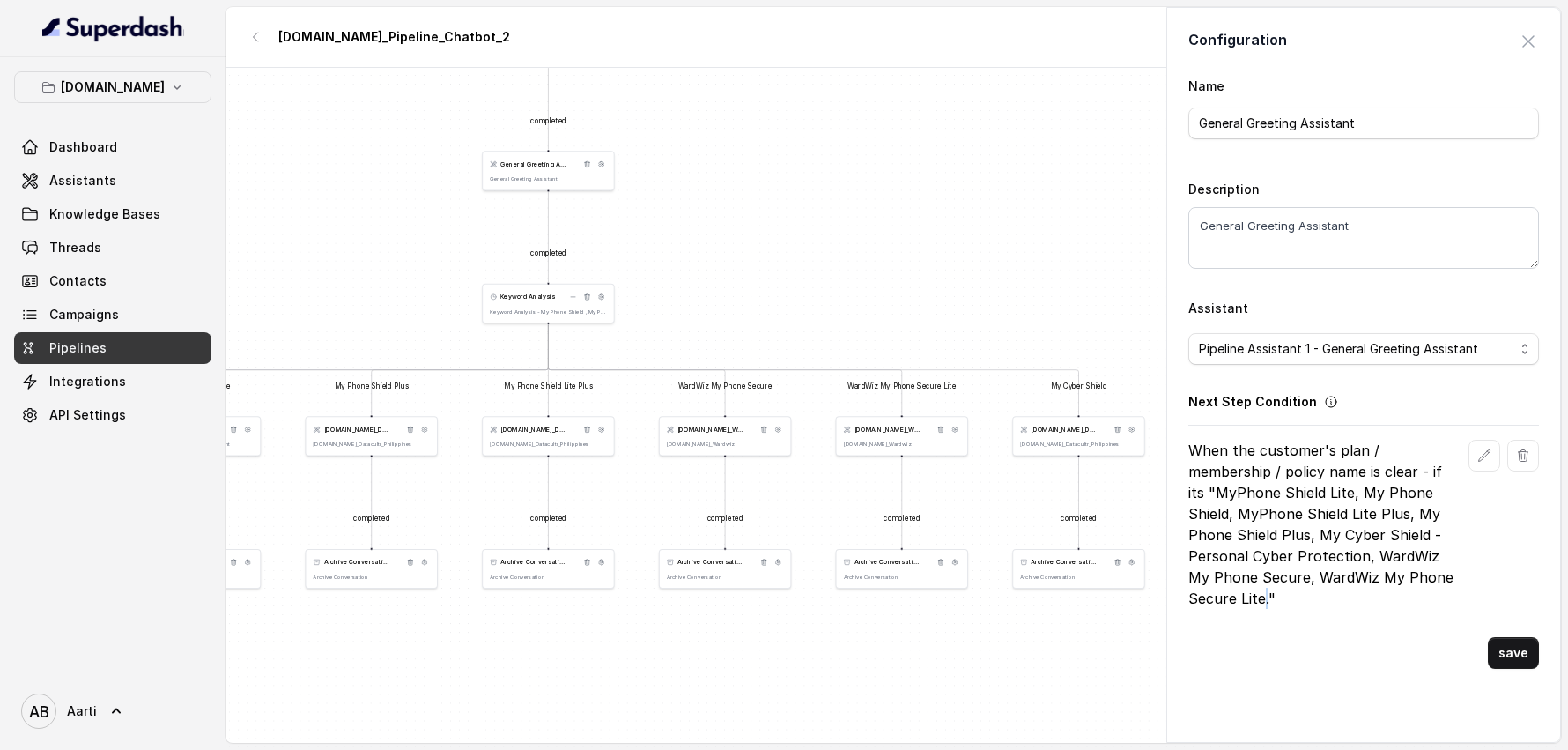
click at [1488, 637] on button "save" at bounding box center [1513, 653] width 51 height 32
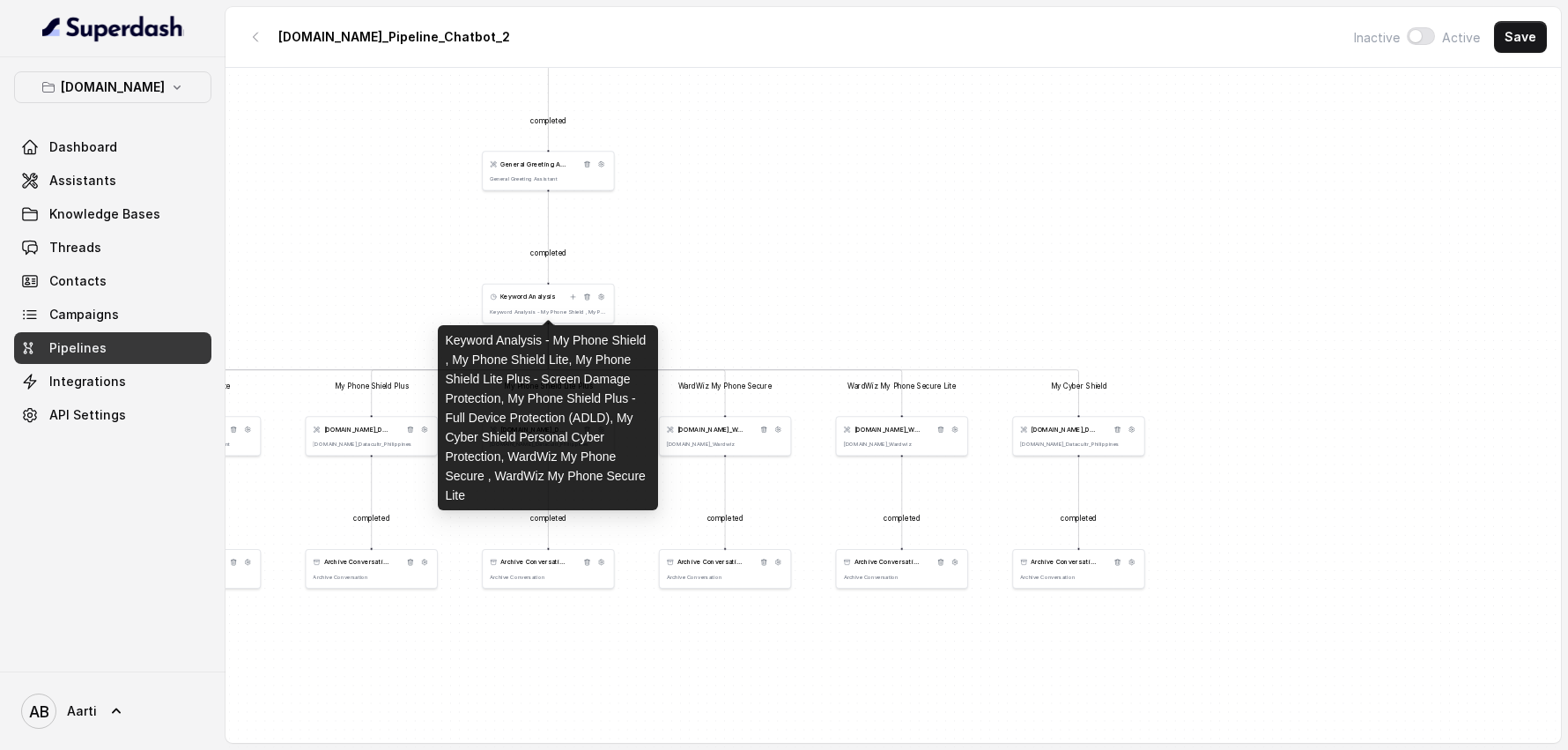
click at [524, 304] on div "Keyword Analysis Keyword Analysis - My Phone Shield , My Phone Shield Lite, My …" at bounding box center [549, 303] width 133 height 39
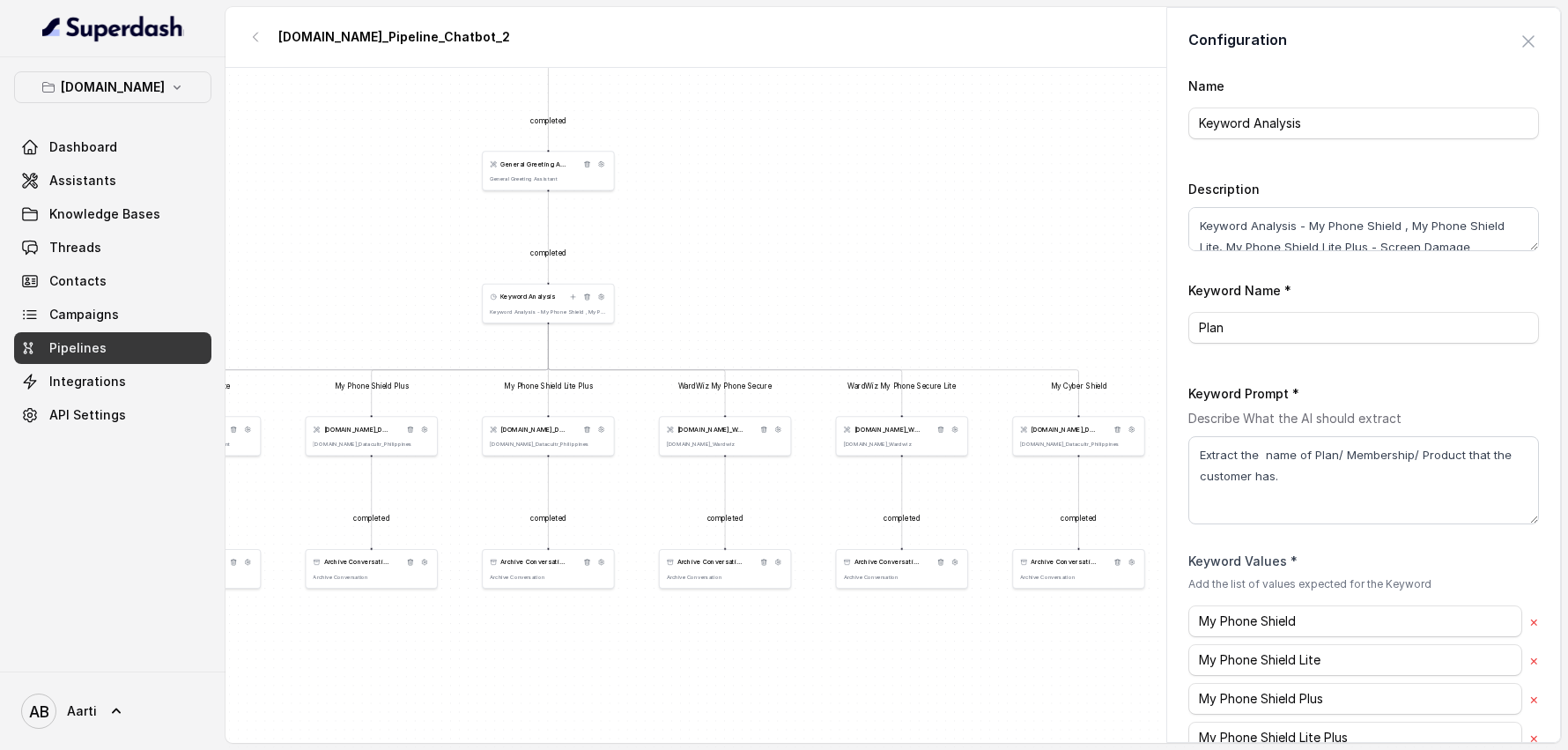
click at [522, 154] on div "General Greeting Assistant General Greeting Assistant" at bounding box center [549, 169] width 133 height 39
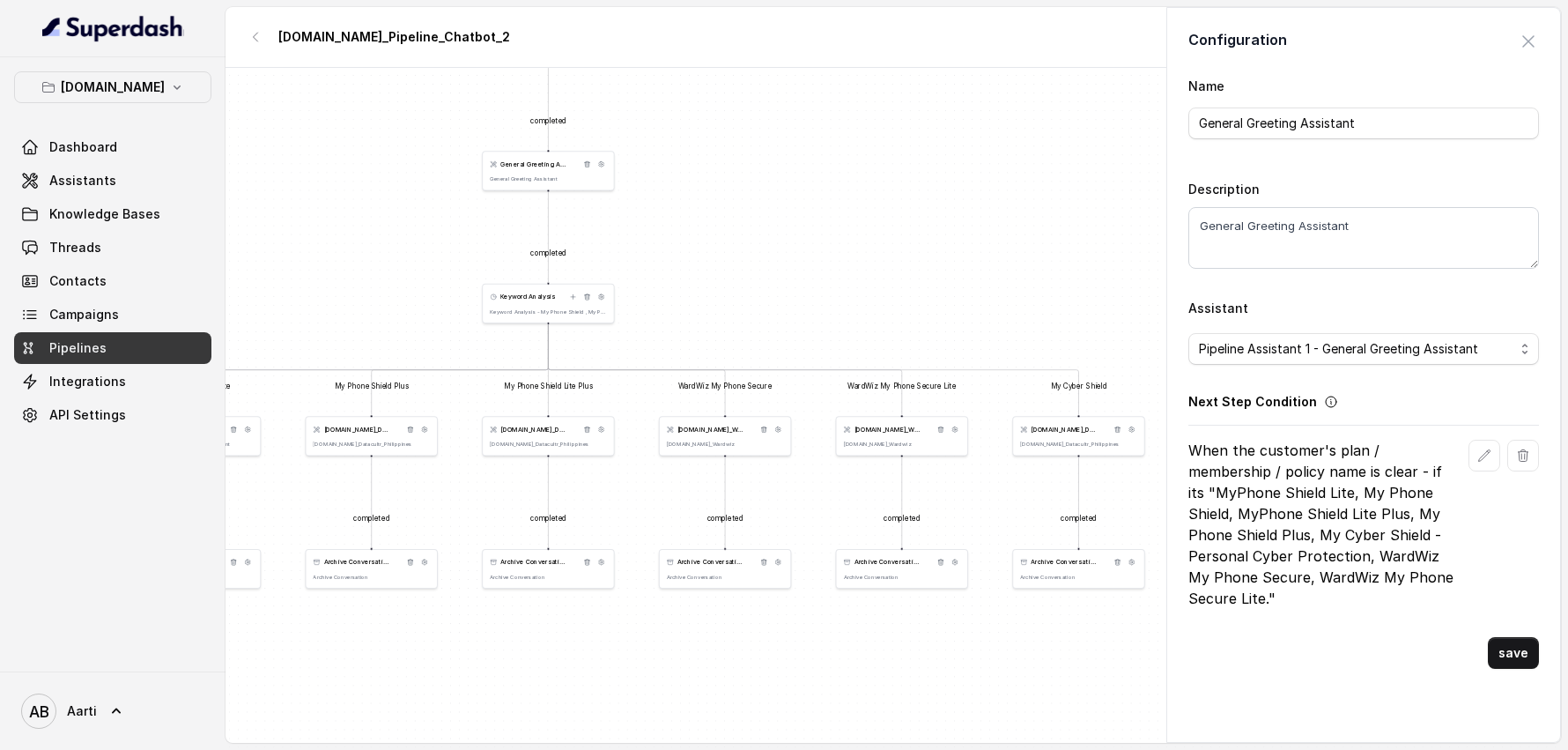
click at [1478, 452] on icon "button" at bounding box center [1484, 455] width 14 height 14
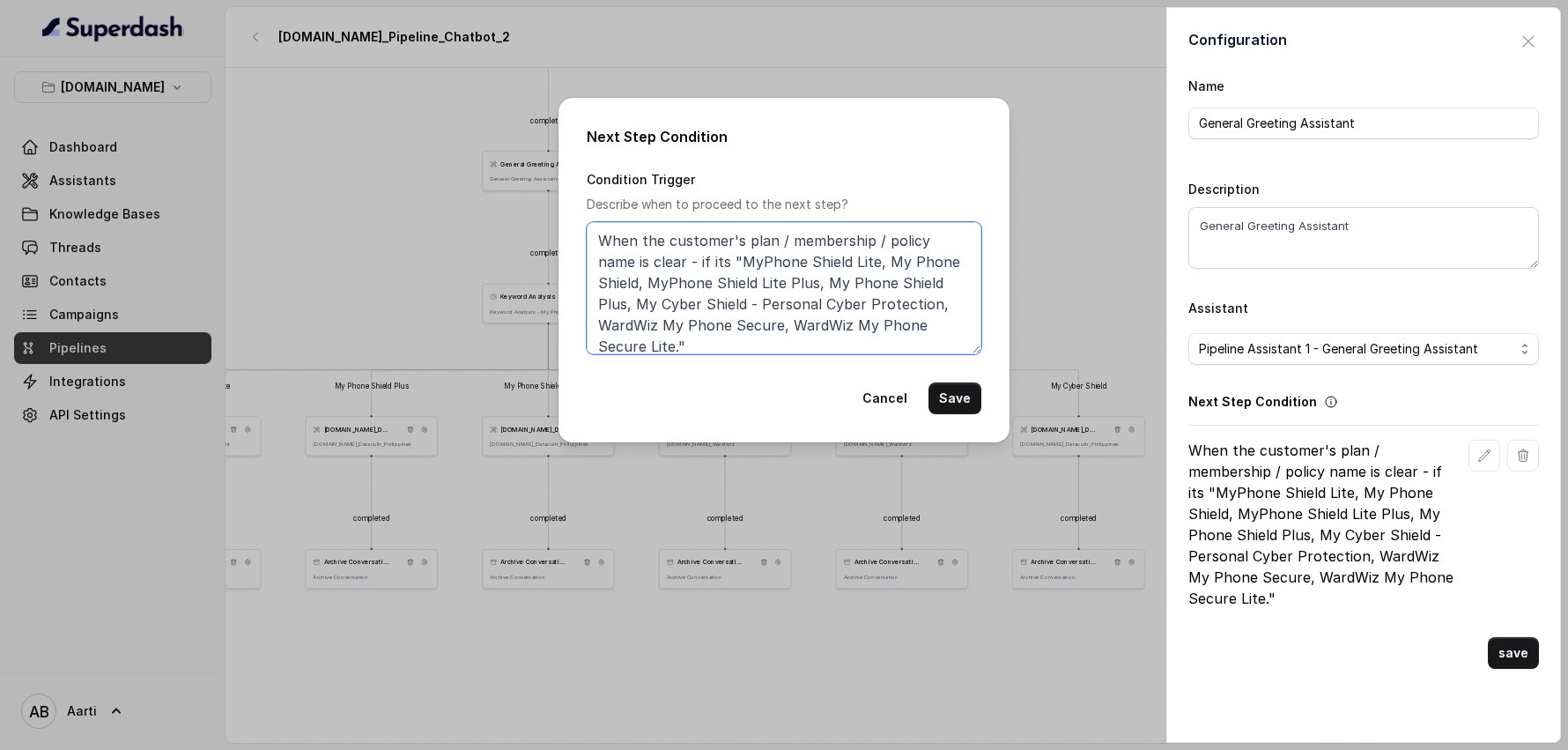
click at [828, 327] on textarea "When the customer's plan / membership / policy name is clear - if its "MyPhone …" at bounding box center [784, 288] width 395 height 132
drag, startPoint x: 912, startPoint y: 327, endPoint x: 903, endPoint y: 343, distance: 18.4
click at [912, 327] on textarea "When the customer's plan / membership / policy name is clear - if its "MyPhone …" at bounding box center [784, 288] width 395 height 132
type textarea "When the customer's plan / membership / policy name is clear - if its "MyPhone …"
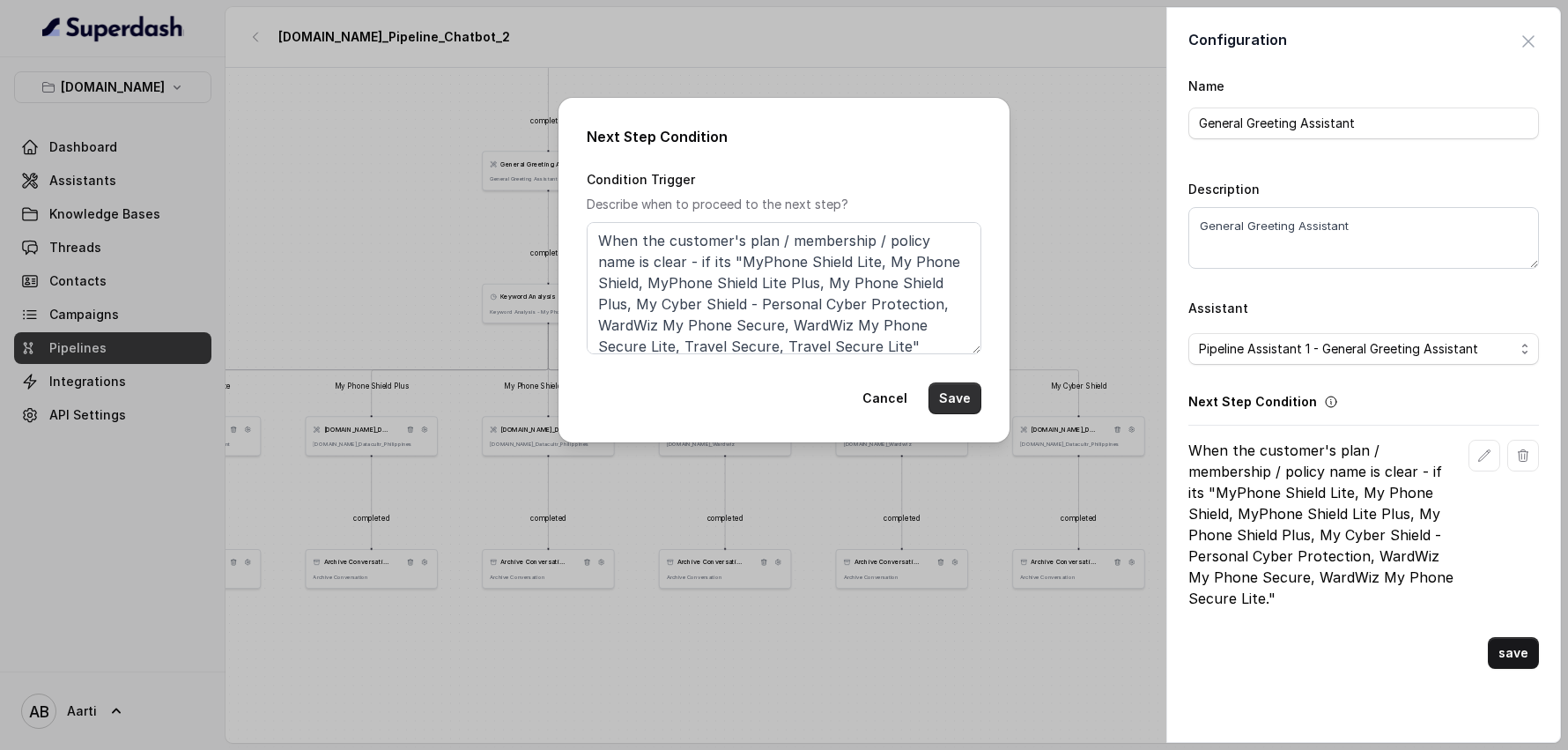
click at [952, 401] on button "Save" at bounding box center [955, 398] width 53 height 32
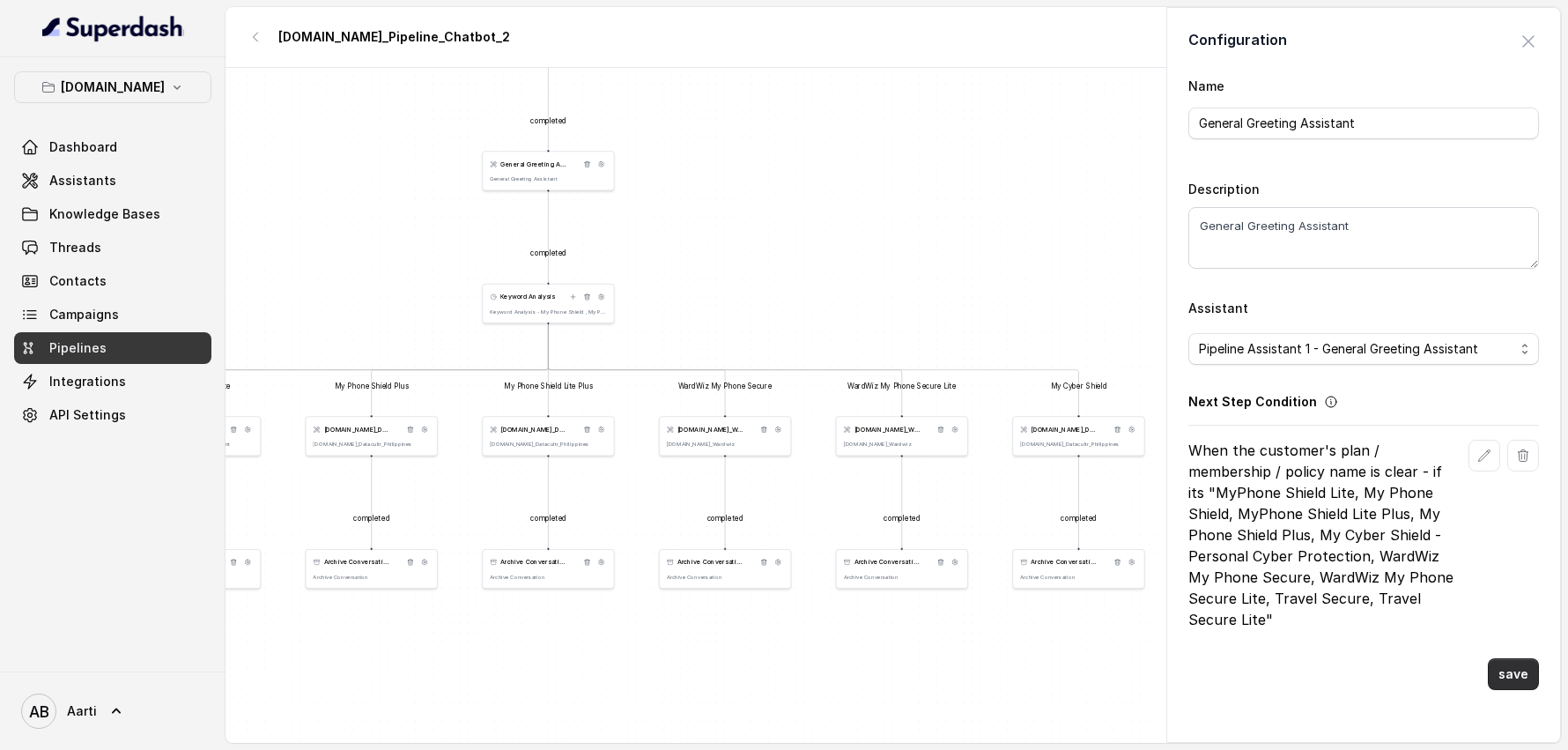
click at [1503, 671] on button "save" at bounding box center [1513, 674] width 51 height 32
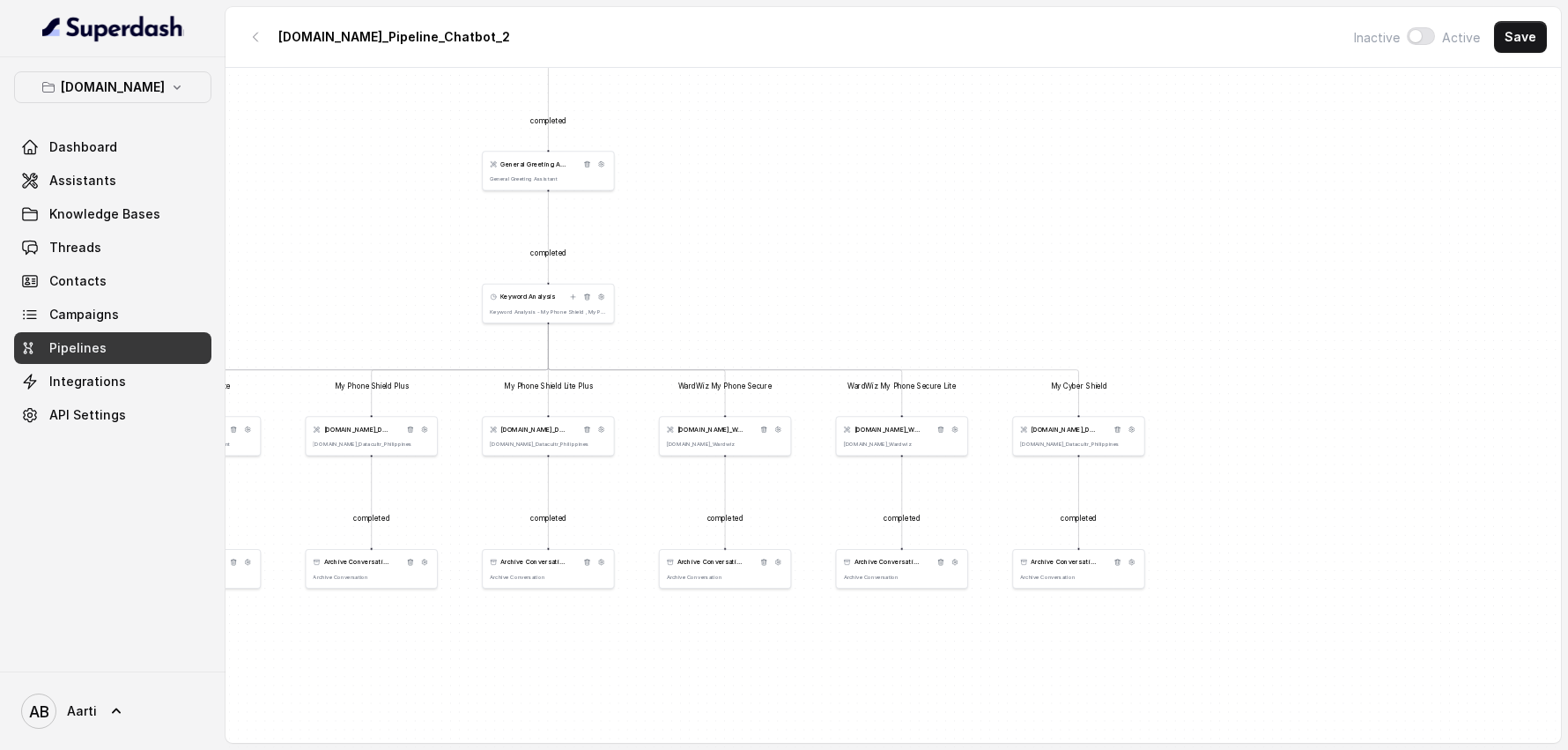
click at [535, 315] on div "Keyword Analysis Keyword Analysis - My Phone Shield , My Phone Shield Lite, My …" at bounding box center [549, 303] width 133 height 39
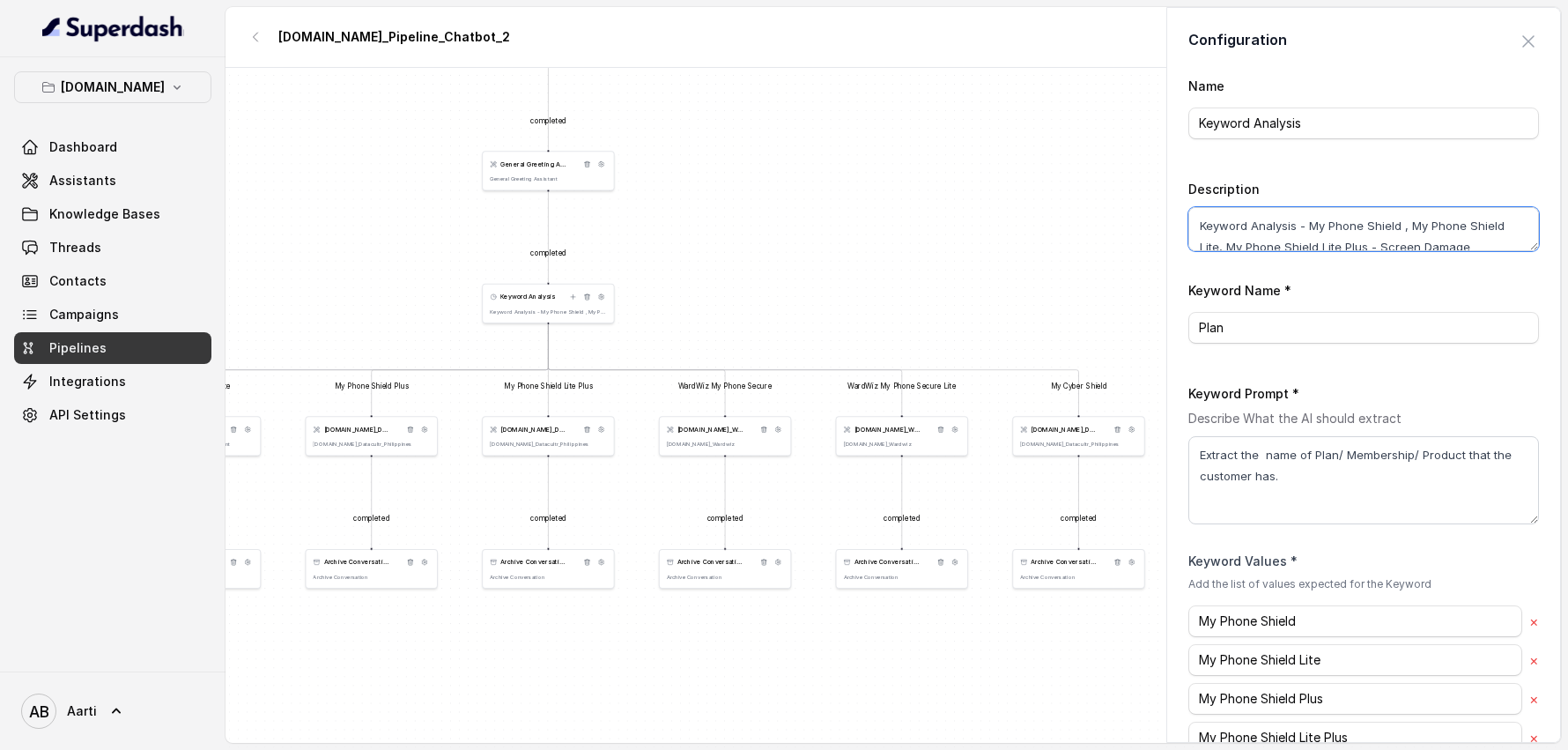
click at [1355, 230] on textarea "Keyword Analysis - My Phone Shield , My Phone Shield Lite, My Phone Shield Lite…" at bounding box center [1364, 229] width 350 height 44
click at [1388, 227] on textarea "Keyword Analysis - My Phone Shield , My Phone Shield Lite, My Phone Shield Lite…" at bounding box center [1364, 229] width 350 height 44
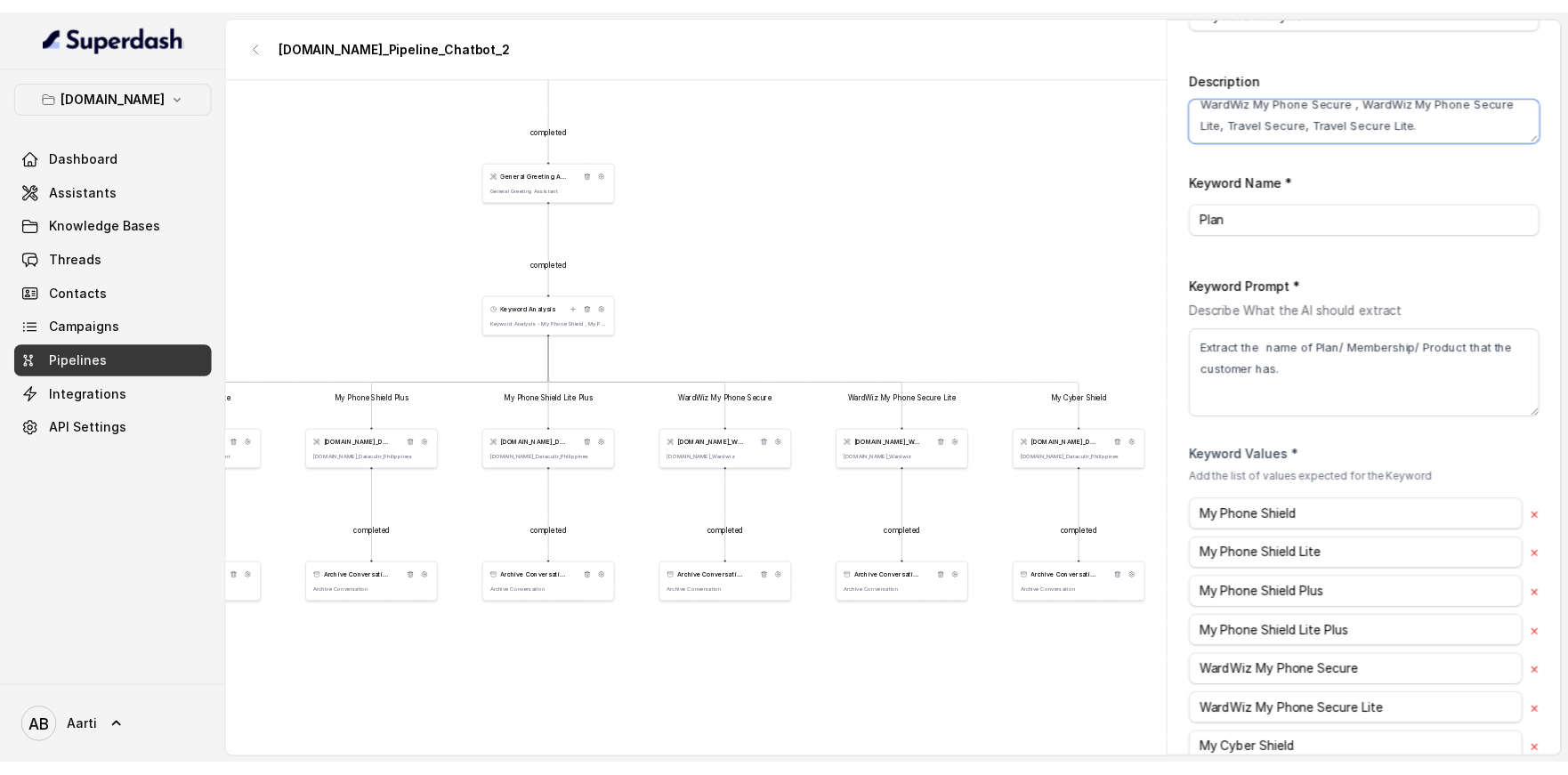
scroll to position [286, 0]
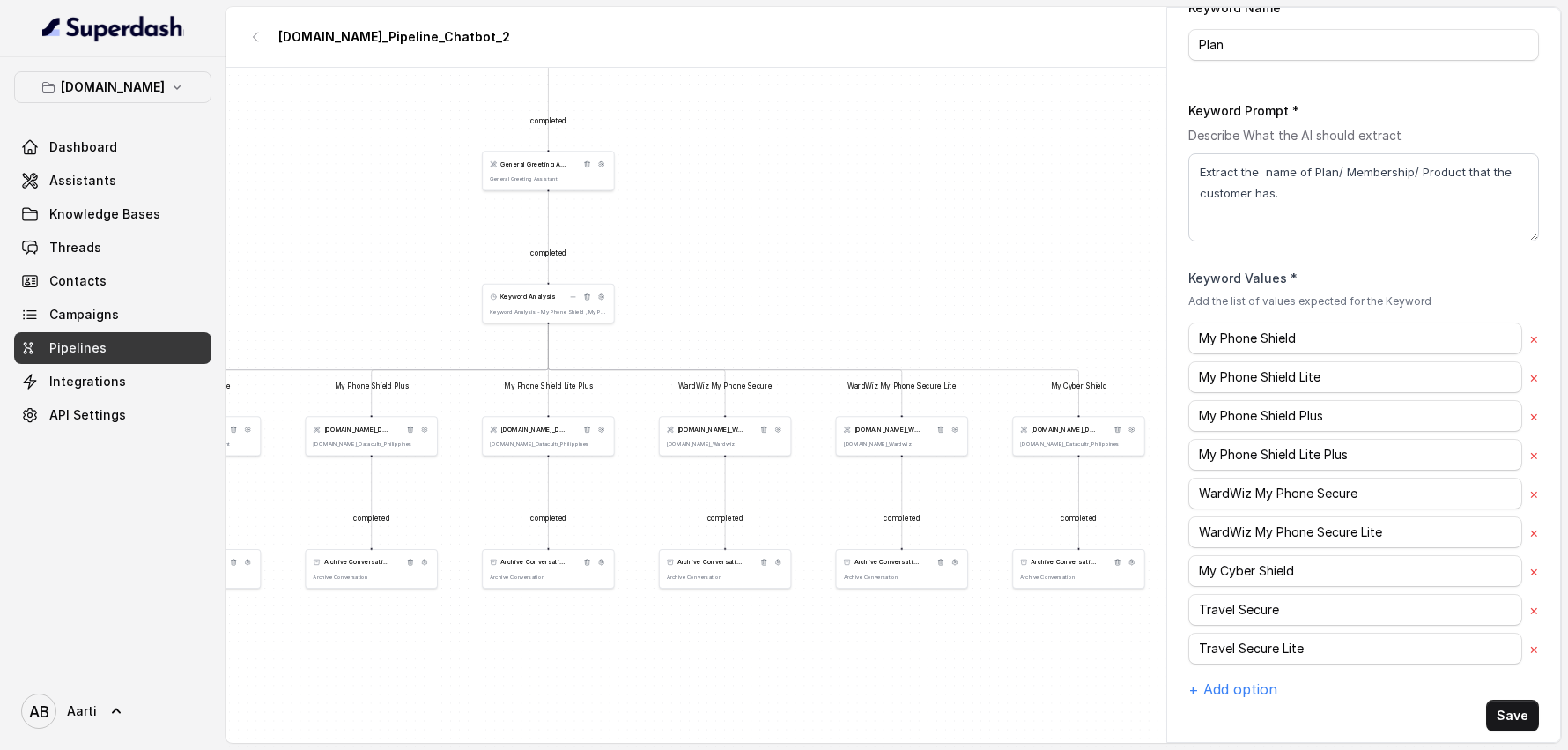
type textarea "Keyword Analysis - My Phone Shield , My Phone Shield Lite, My Phone Shield Lite…"
click at [1491, 700] on button "Save" at bounding box center [1512, 715] width 53 height 32
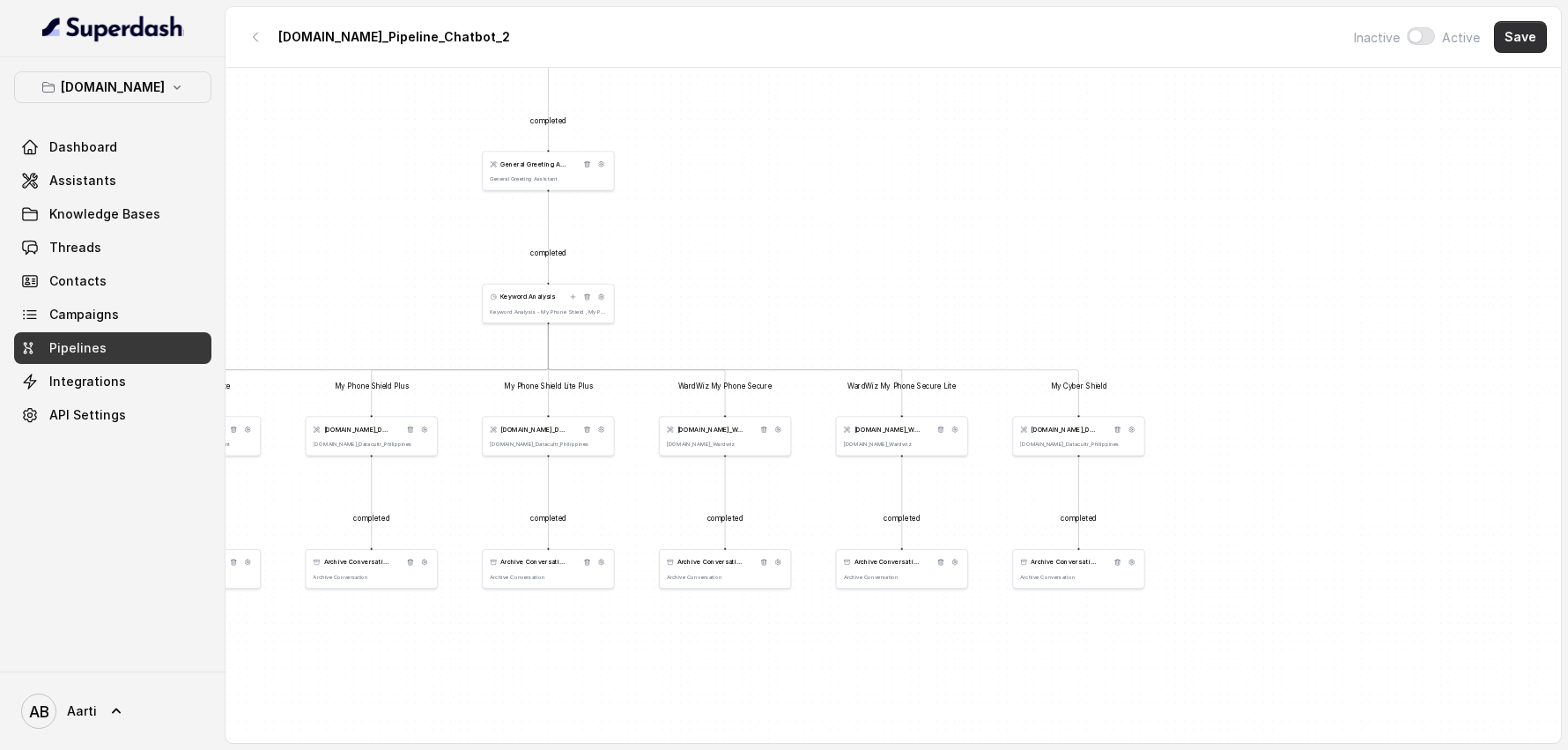
click at [1533, 37] on button "Save" at bounding box center [1520, 37] width 53 height 32
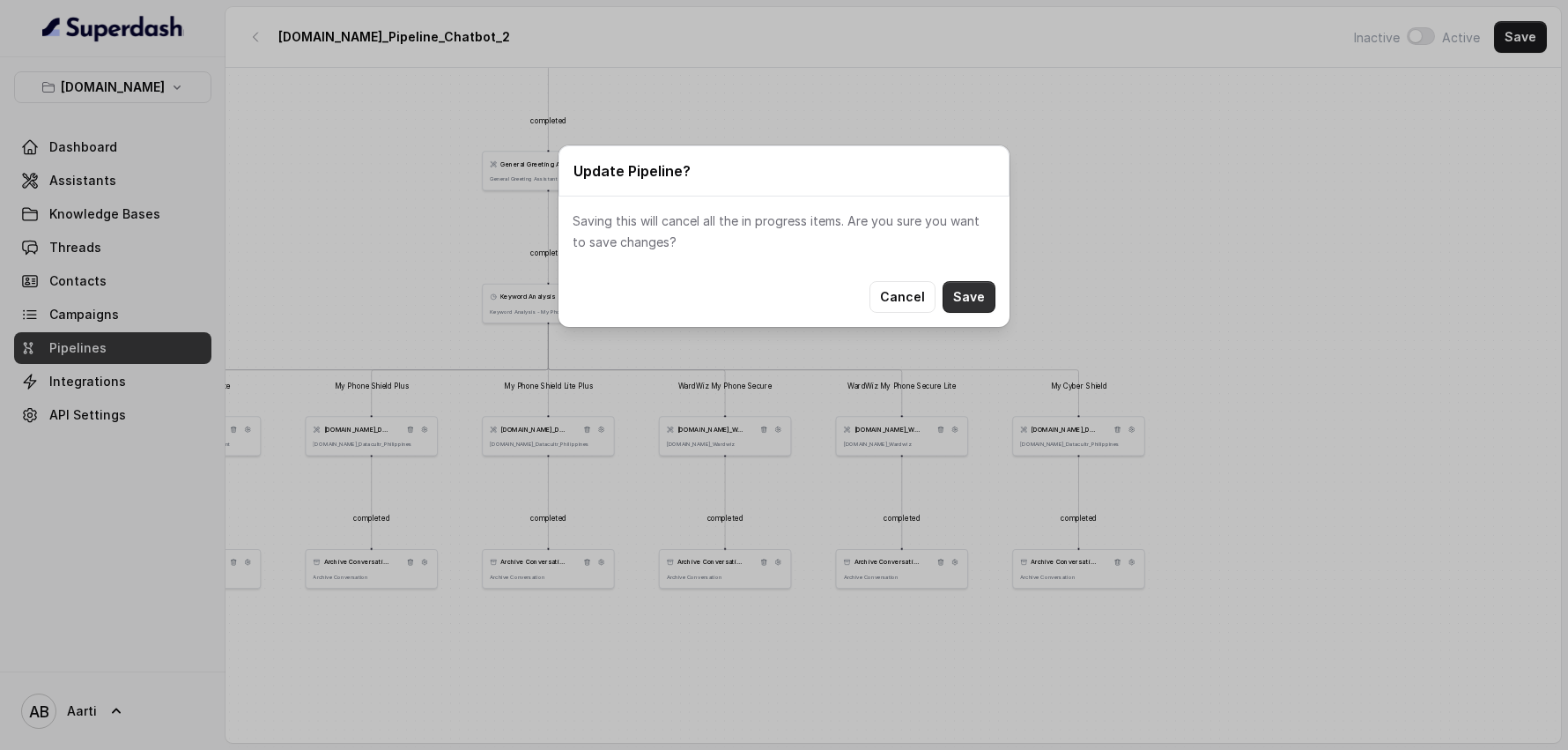
click at [979, 310] on button "Save" at bounding box center [968, 297] width 53 height 32
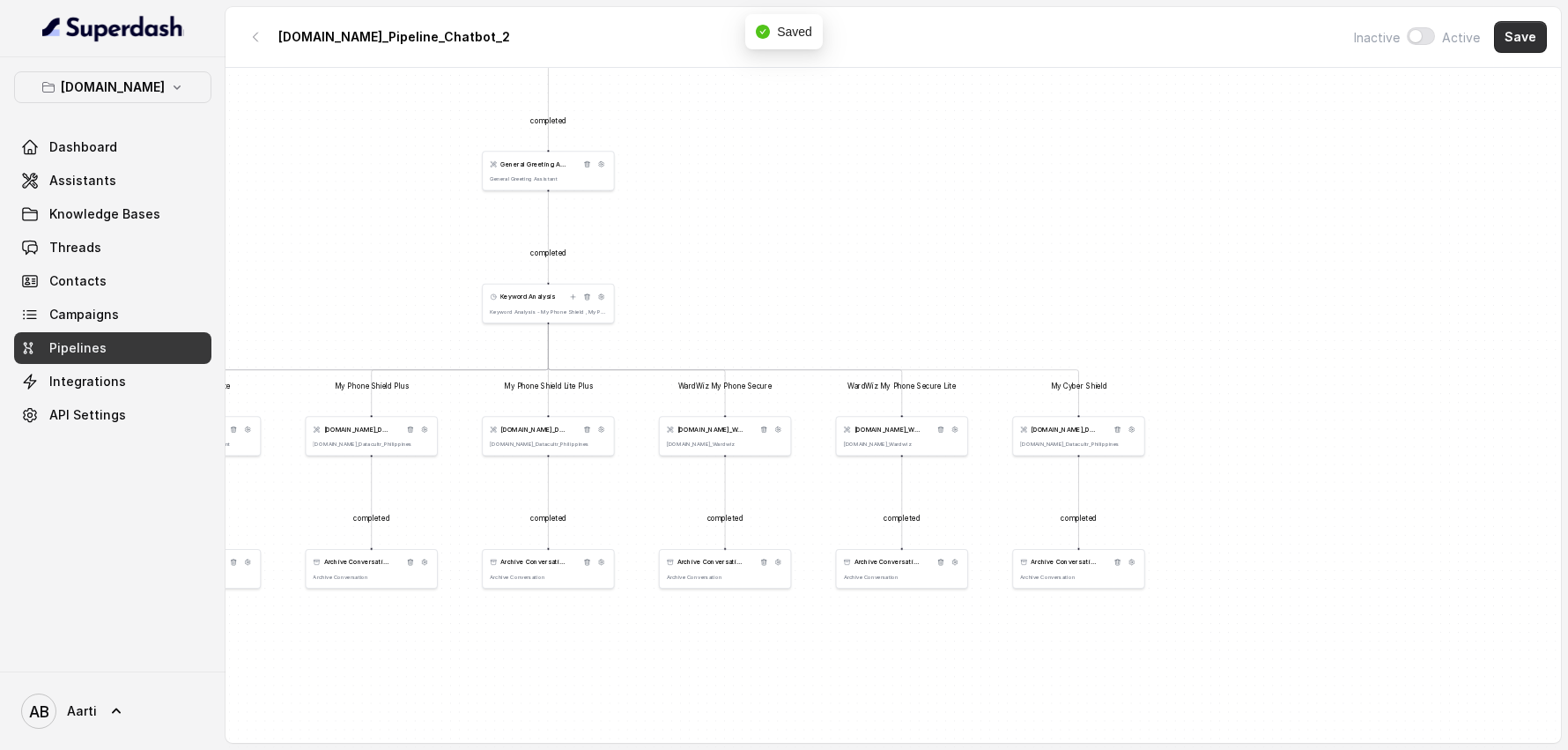
click at [1524, 38] on button "Save" at bounding box center [1520, 37] width 53 height 32
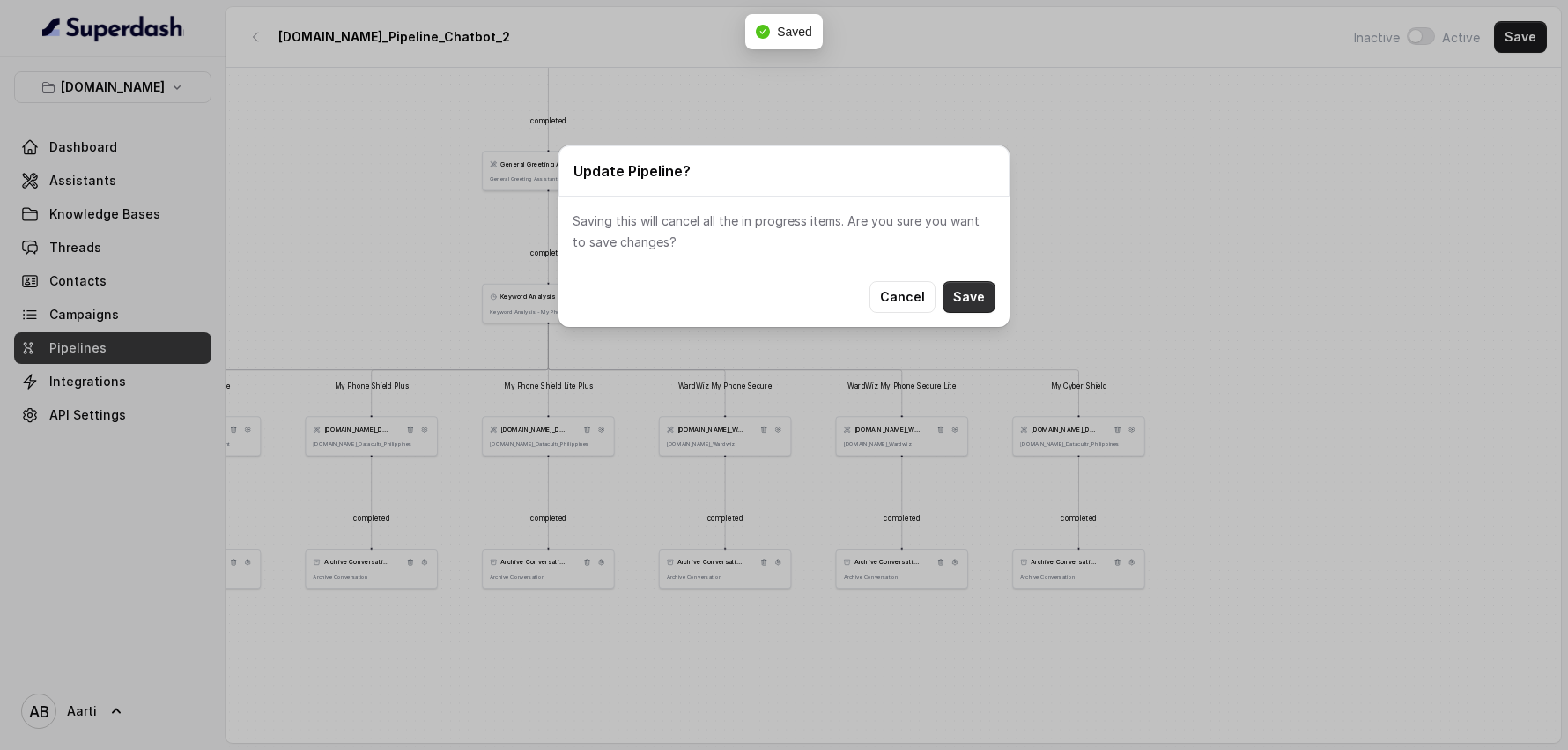
click at [964, 304] on button "Save" at bounding box center [968, 297] width 53 height 32
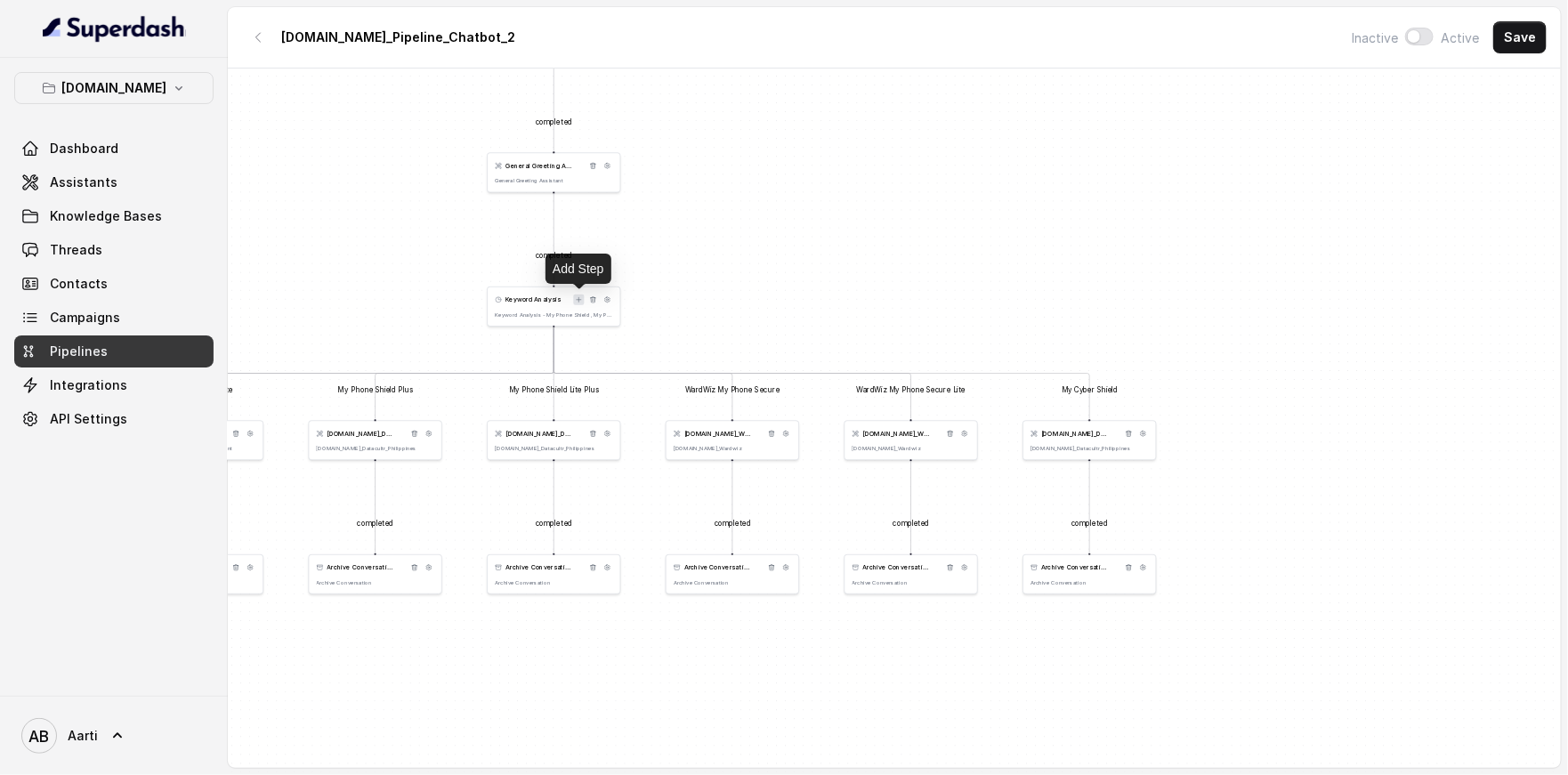
click at [578, 299] on icon at bounding box center [578, 299] width 5 height 5
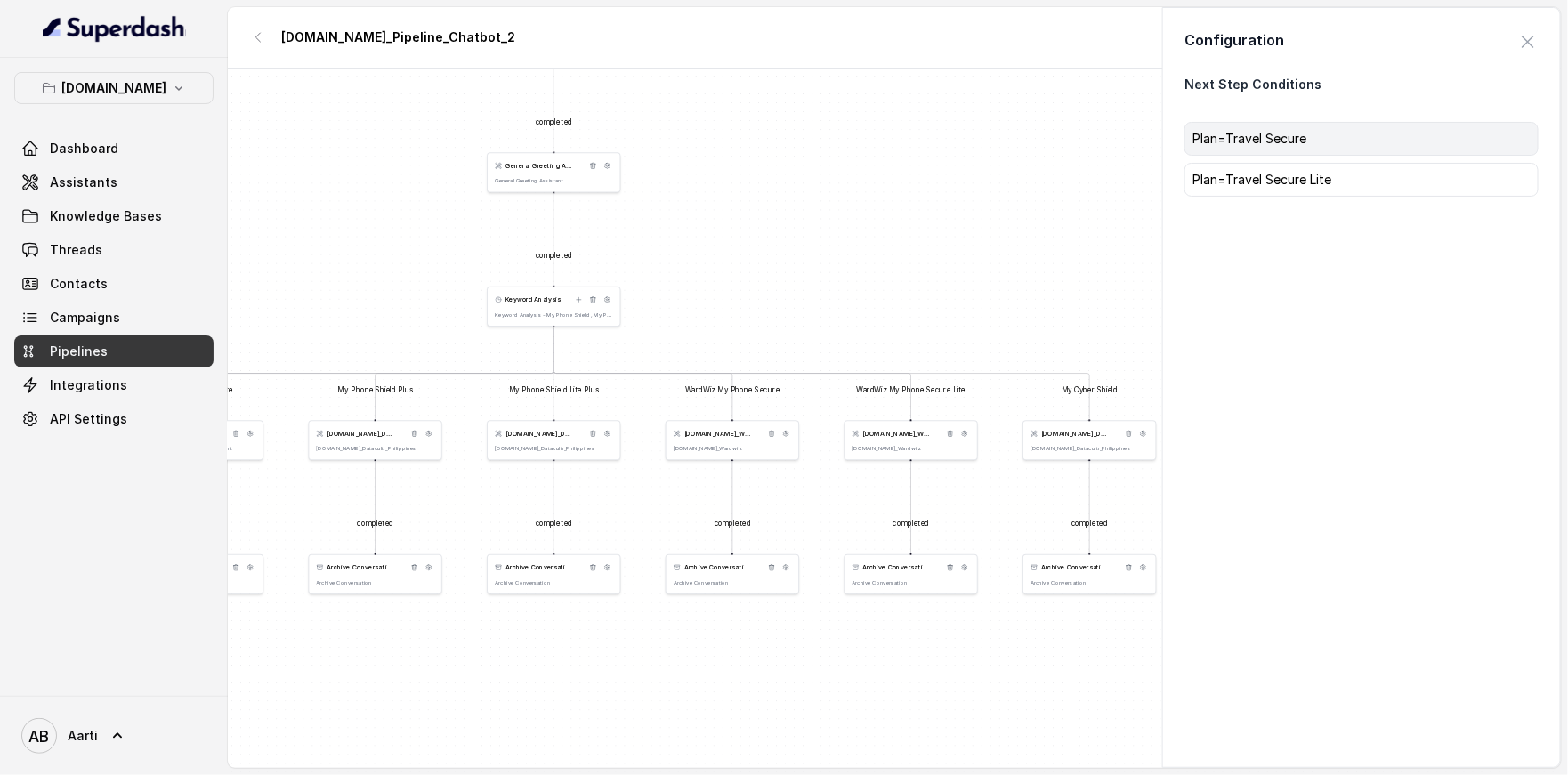
click at [1247, 142] on p "Plan=Travel Secure" at bounding box center [1361, 139] width 338 height 18
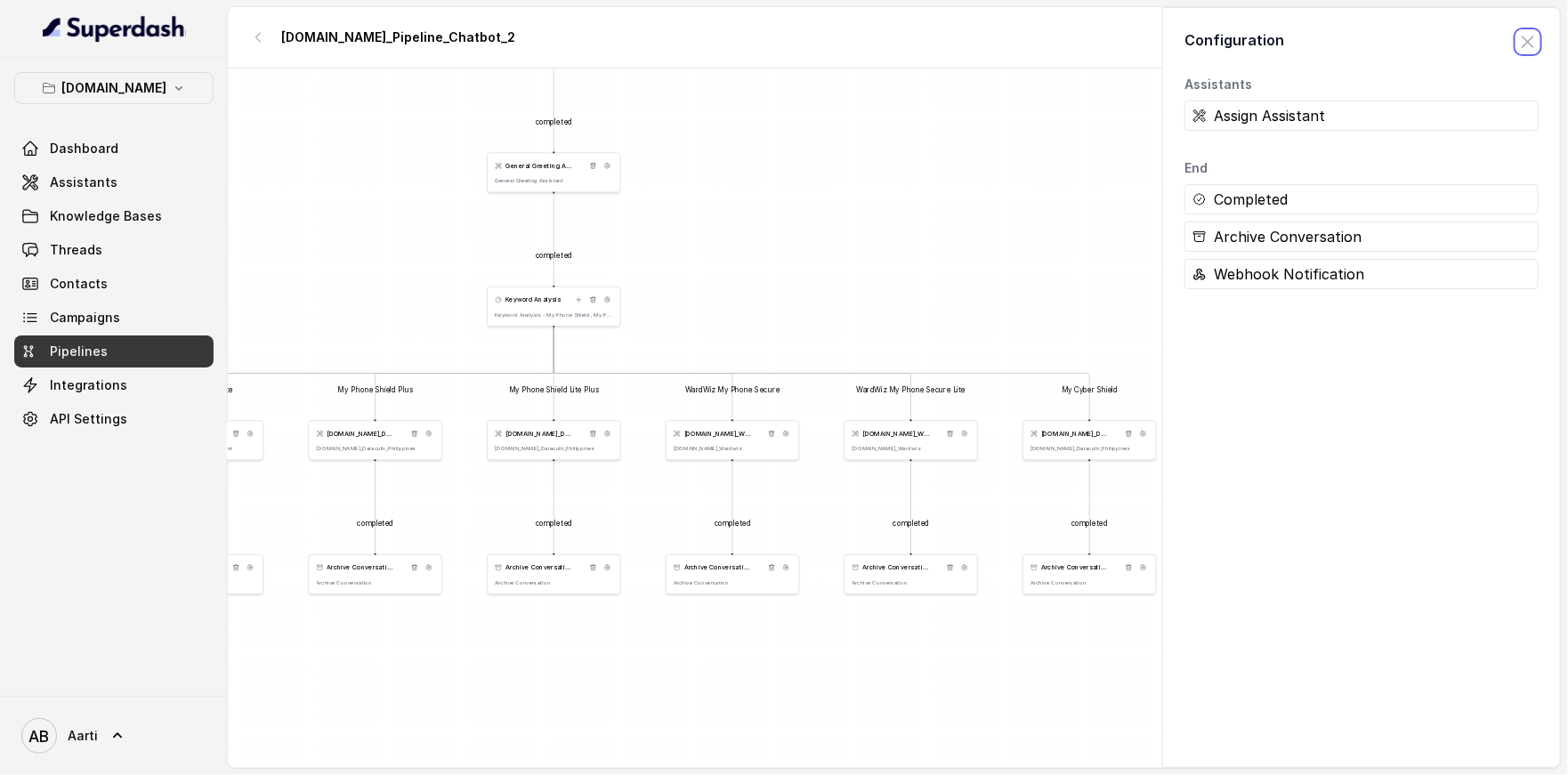
click at [1511, 42] on span "button" at bounding box center [1527, 42] width 39 height 39
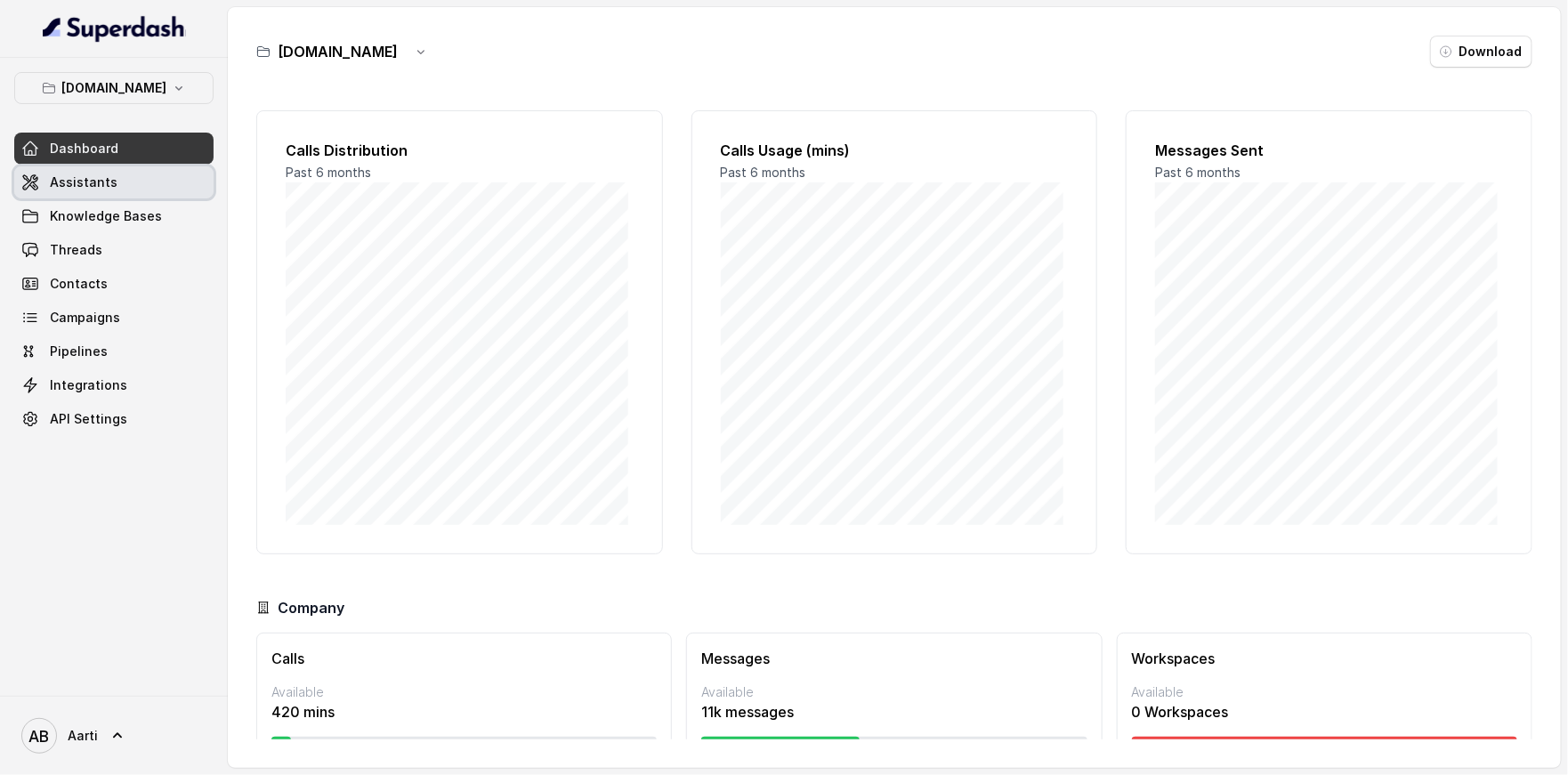
click at [89, 186] on span "Assistants" at bounding box center [84, 182] width 68 height 18
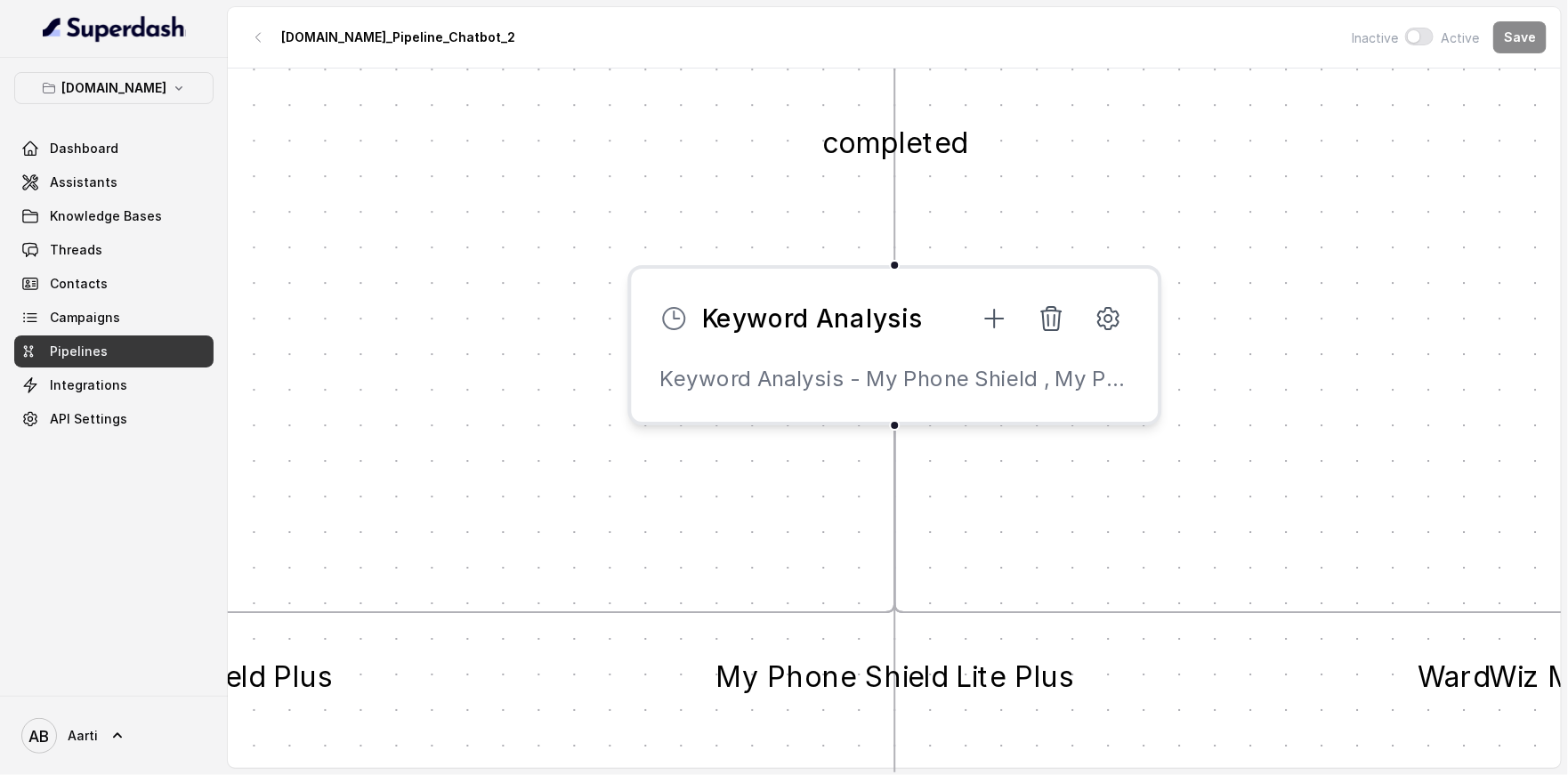
click at [801, 323] on span "Keyword Analysis" at bounding box center [813, 318] width 221 height 36
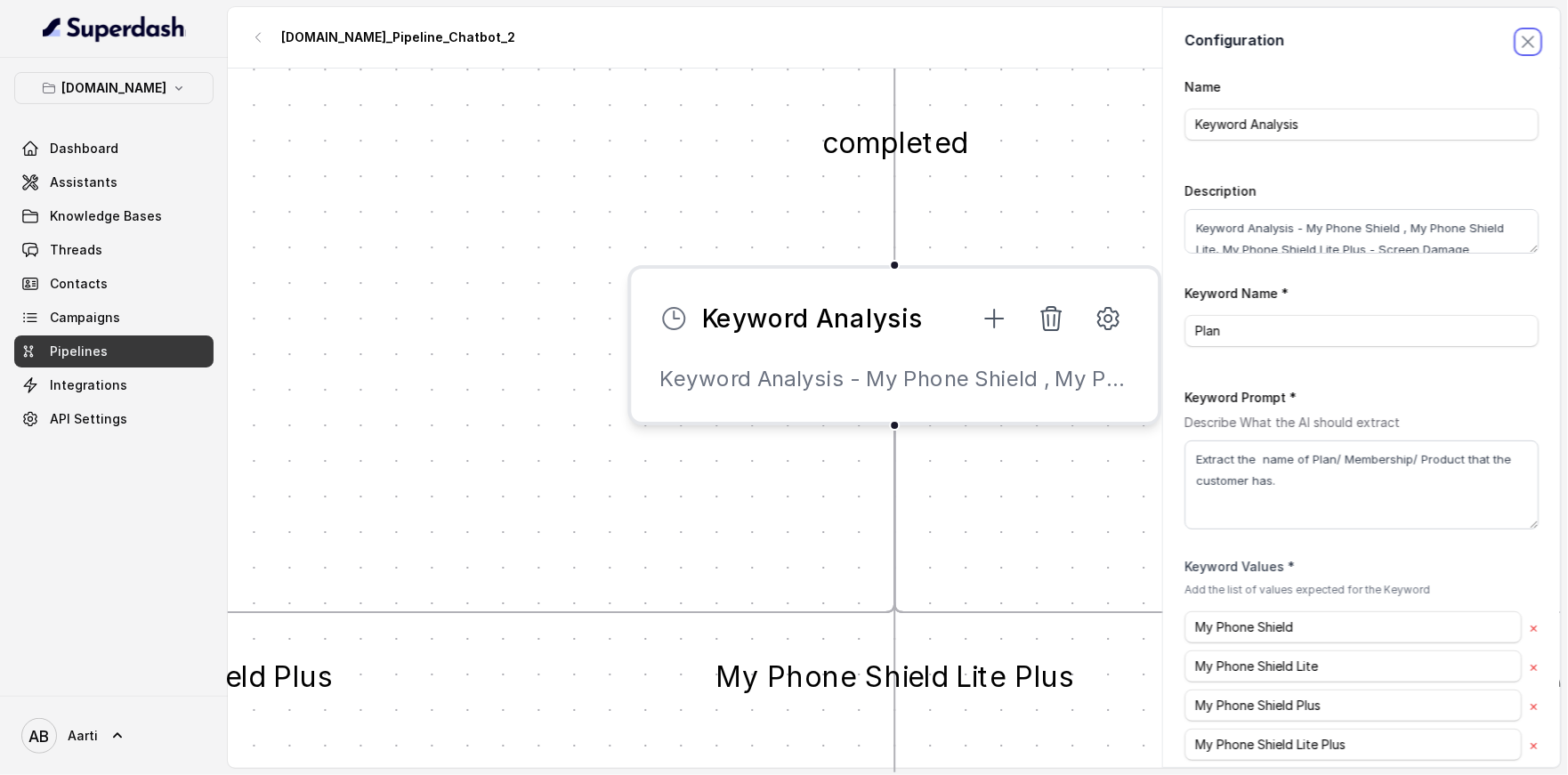
click at [1516, 38] on span "button" at bounding box center [1527, 42] width 39 height 39
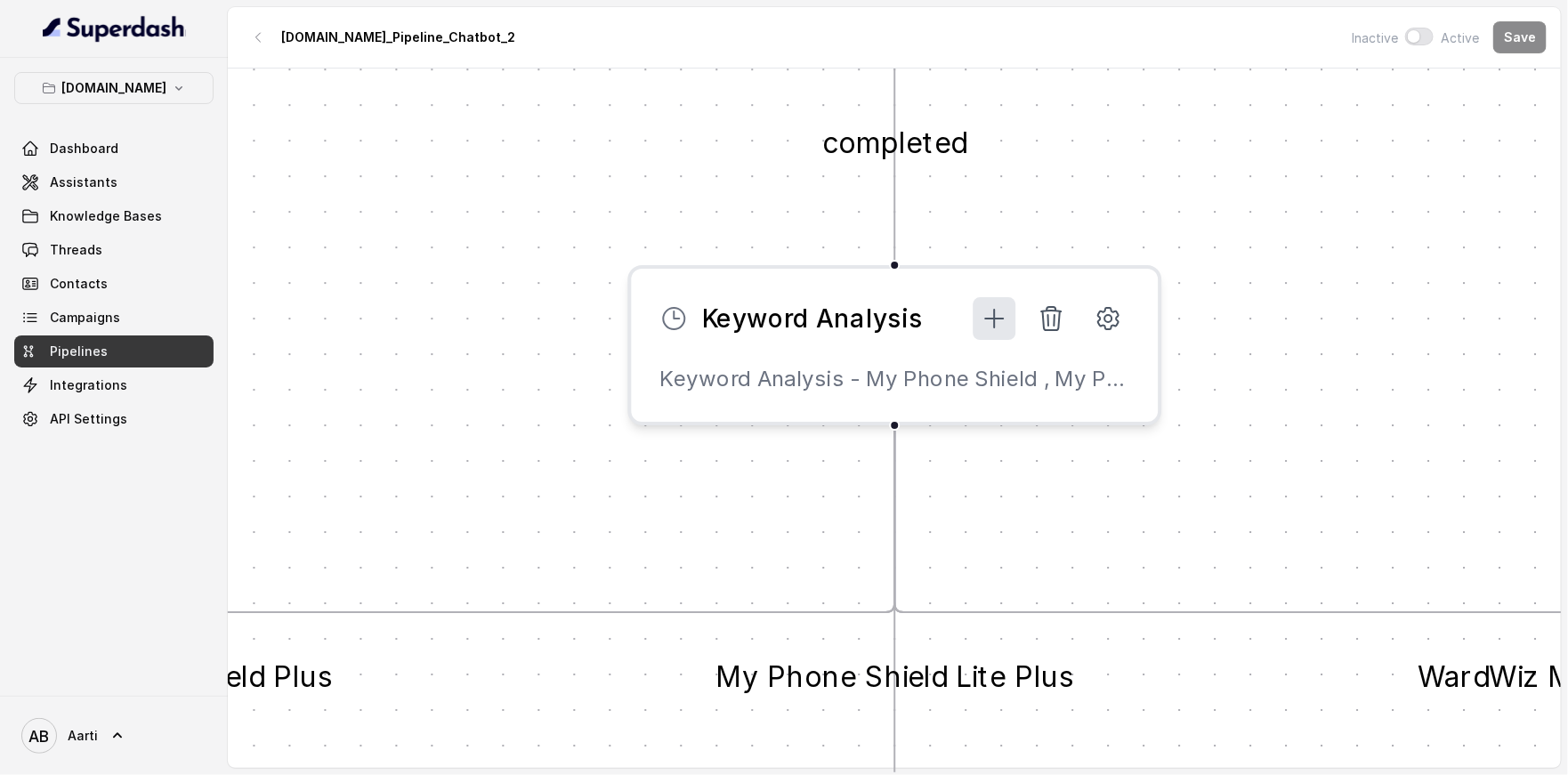
click at [1000, 318] on icon at bounding box center [994, 318] width 28 height 28
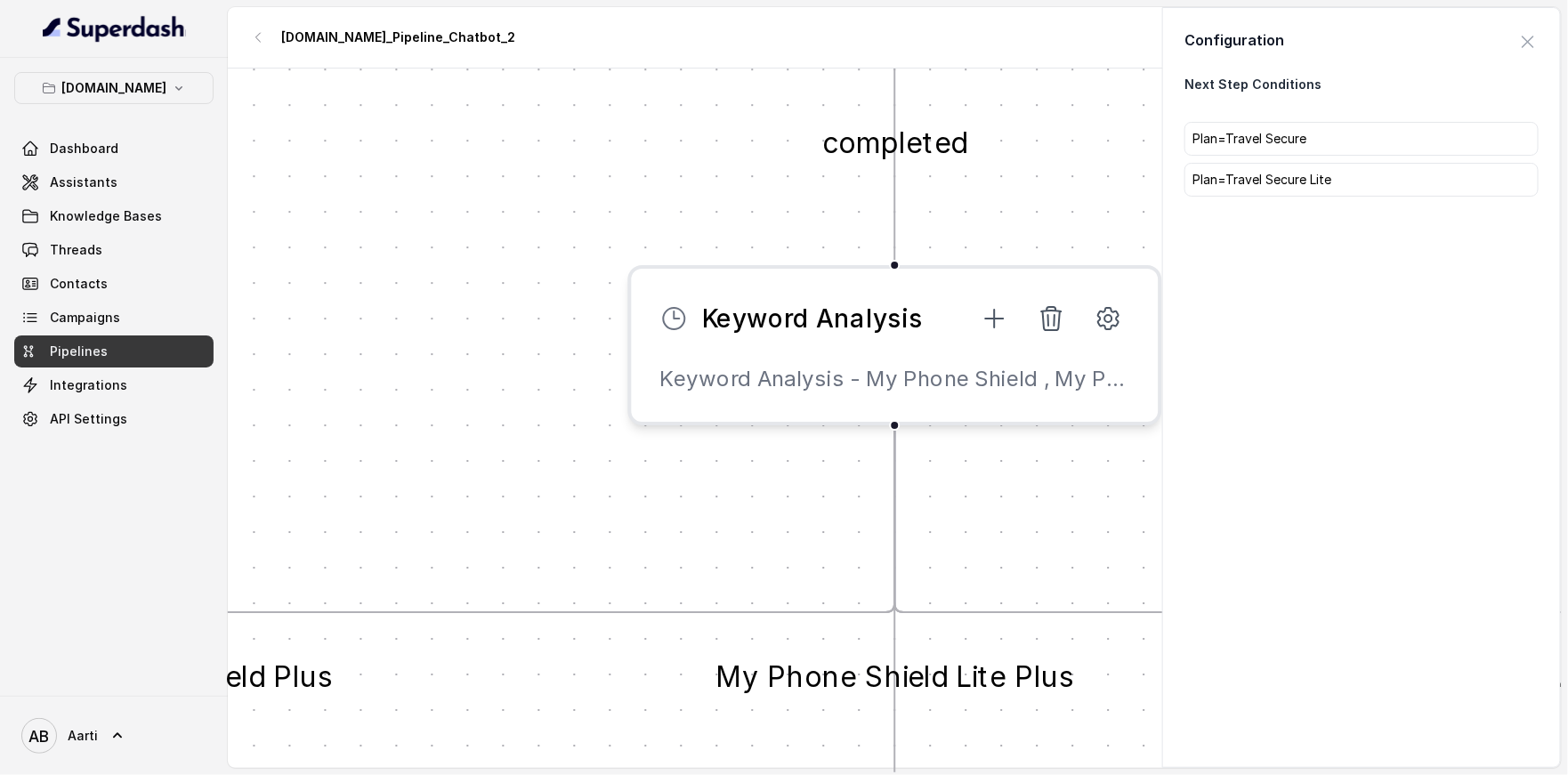
click at [1257, 121] on div "Next Step Conditions Plan=Travel Secure Plan=Travel Secure Lite" at bounding box center [1361, 136] width 354 height 121
click at [1242, 140] on p "Plan=Travel Secure" at bounding box center [1361, 139] width 338 height 18
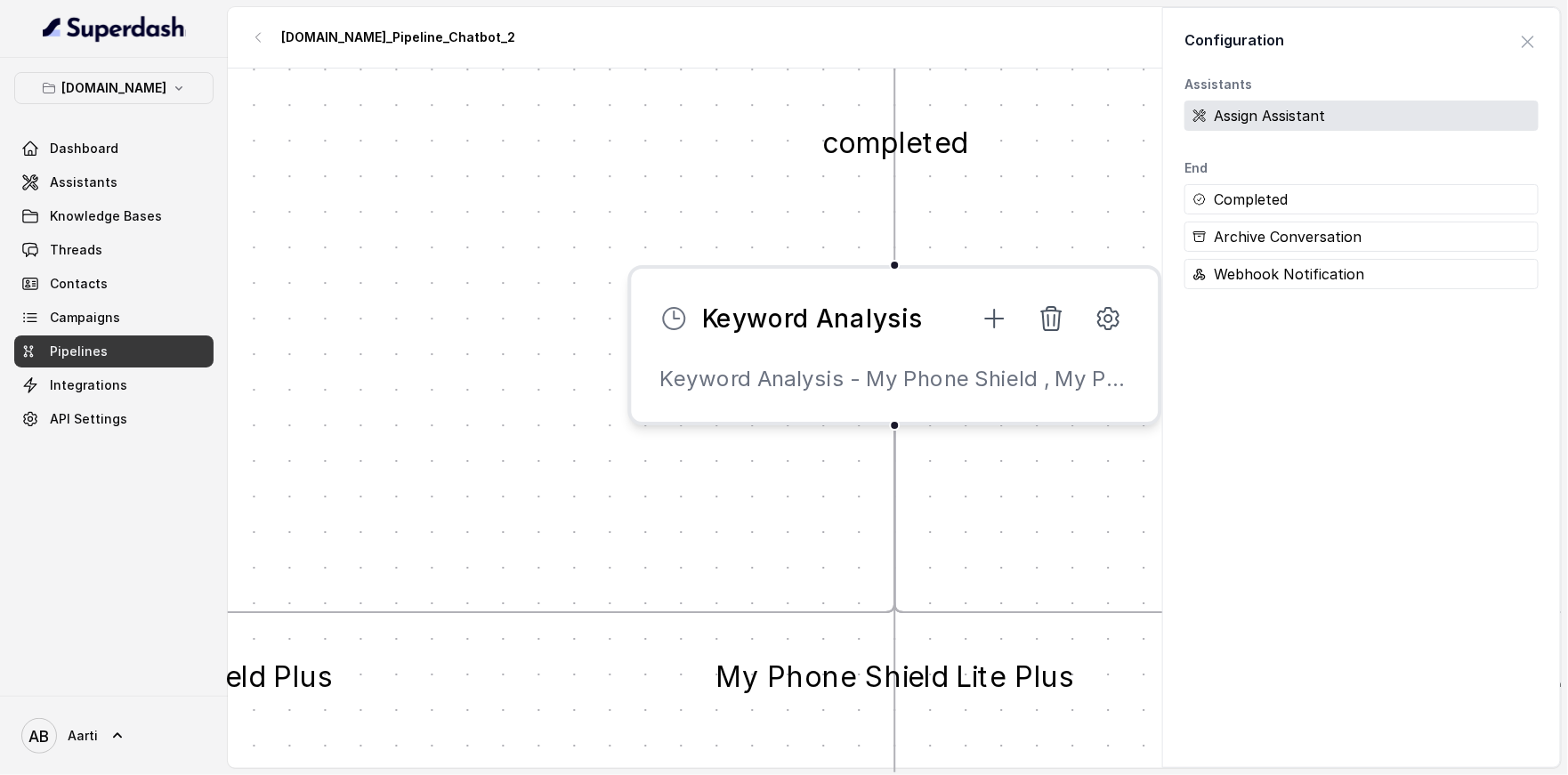
click at [1266, 110] on div "Assign Assistant" at bounding box center [1361, 115] width 354 height 30
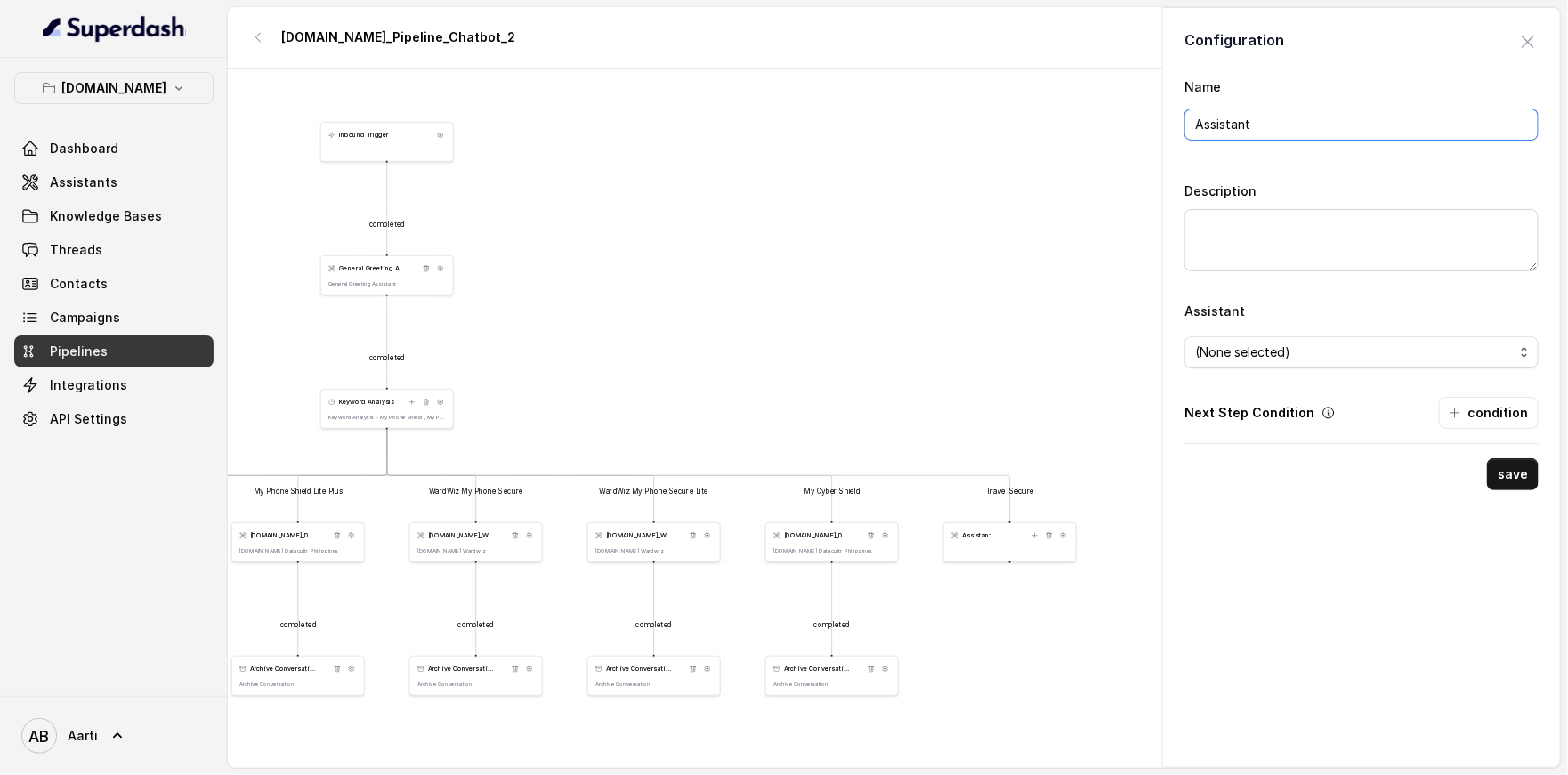
click at [1237, 127] on input "Assistant" at bounding box center [1361, 124] width 354 height 32
click at [1222, 117] on input "Assistant" at bounding box center [1361, 124] width 354 height 32
click at [1222, 116] on input "Assistant" at bounding box center [1361, 124] width 354 height 32
click at [1222, 117] on input "Assistant" at bounding box center [1361, 124] width 354 height 32
type input "Travel Secure"
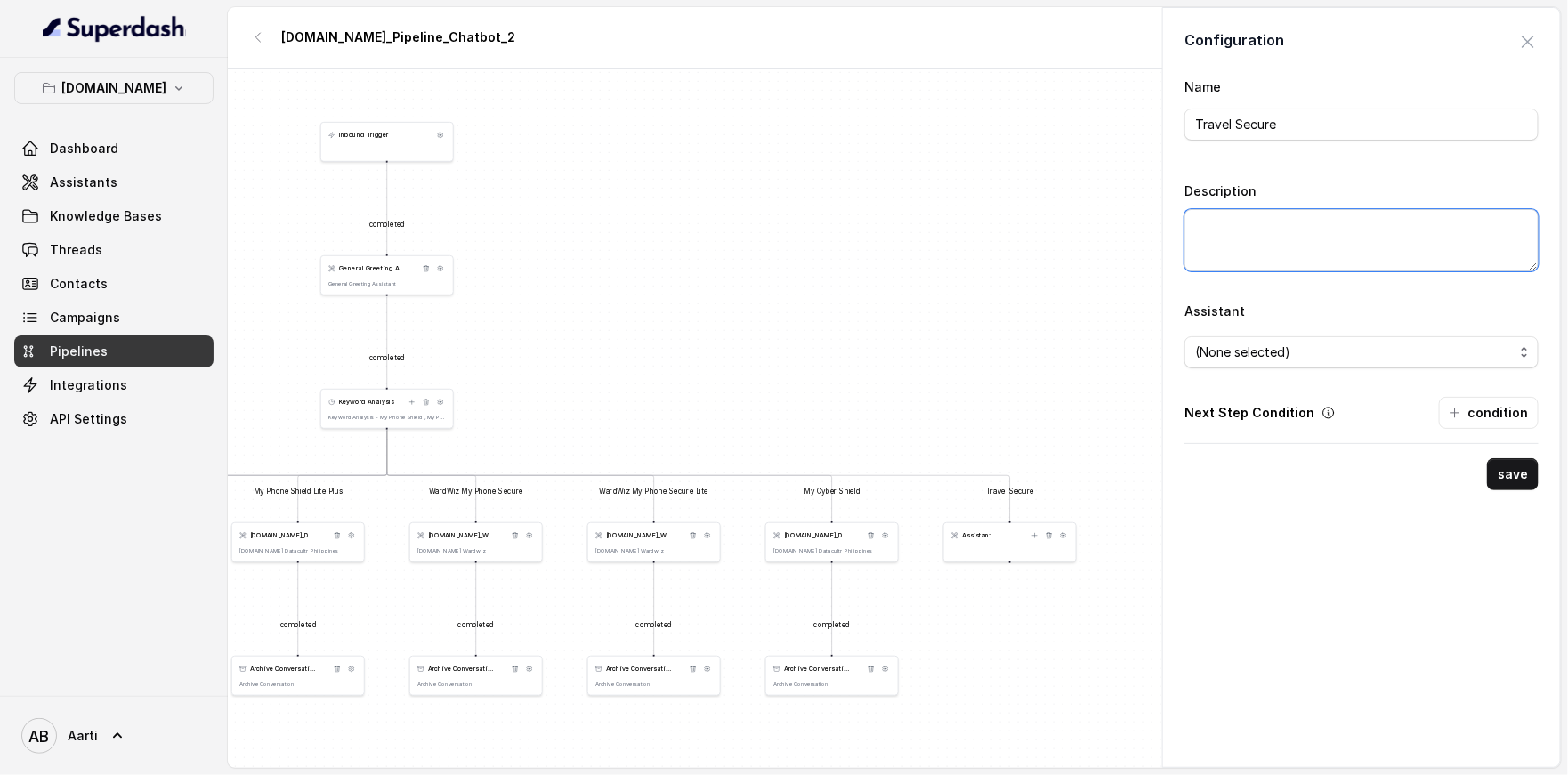
click at [1229, 229] on textarea "Description" at bounding box center [1361, 240] width 354 height 62
click at [1240, 134] on input "Travel Secure" at bounding box center [1361, 124] width 354 height 32
click at [1219, 222] on textarea "Description" at bounding box center [1361, 240] width 354 height 62
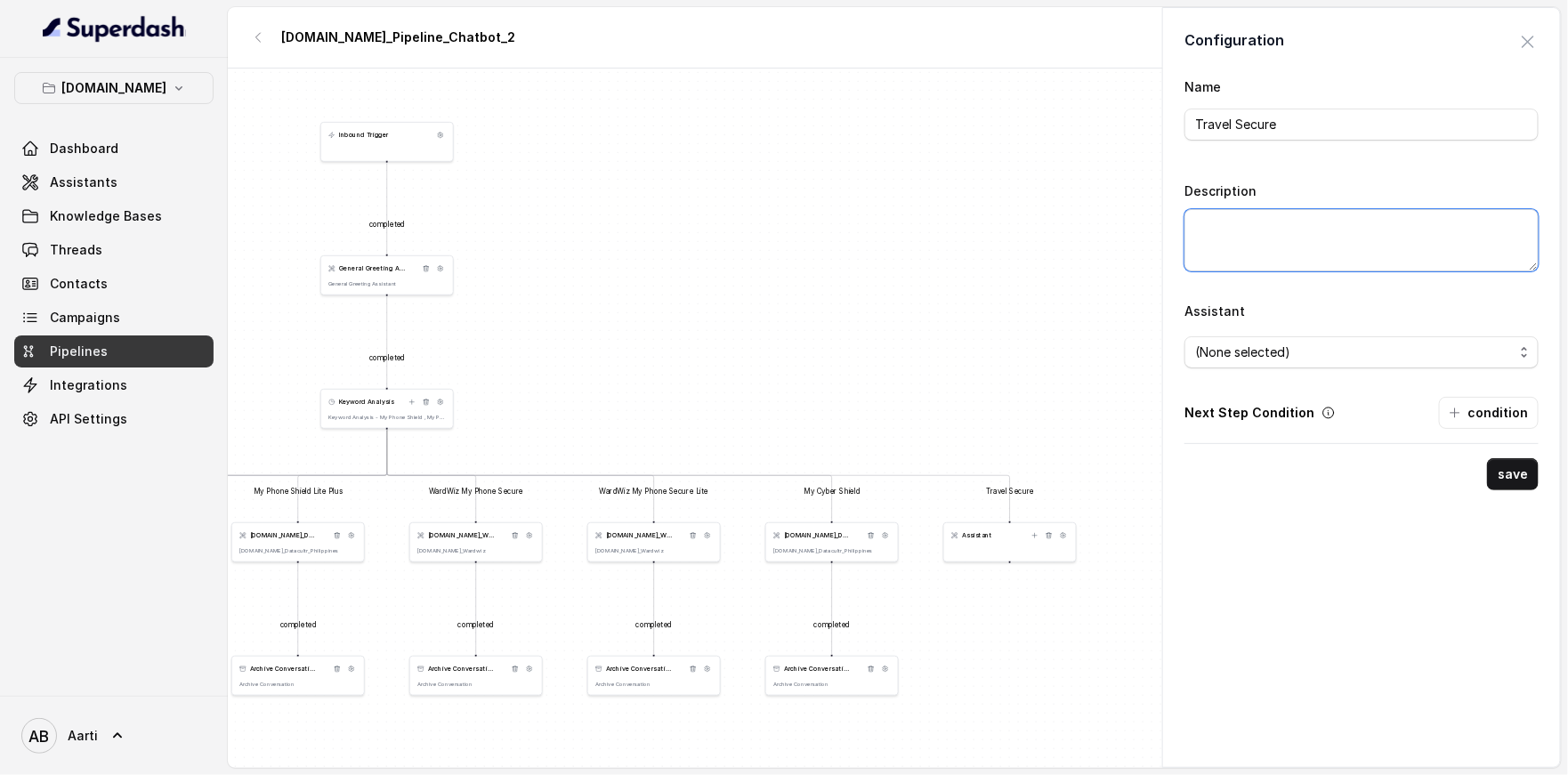
paste textarea "Travel Secure"
type textarea "Travel Secure"
click at [1246, 361] on span "(None selected)" at bounding box center [1361, 352] width 354 height 32
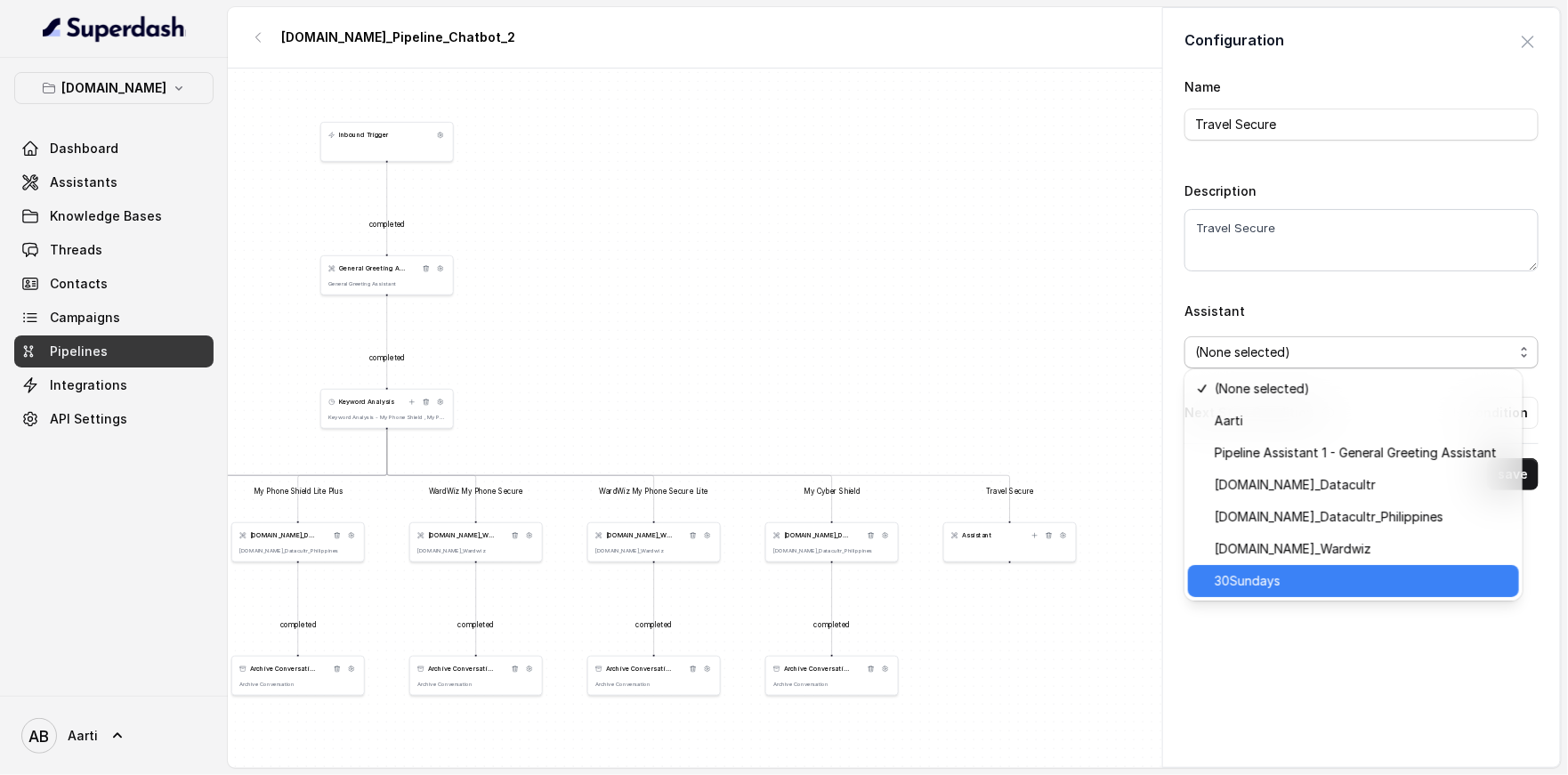
click at [1270, 582] on span "30Sundays" at bounding box center [1361, 581] width 294 height 21
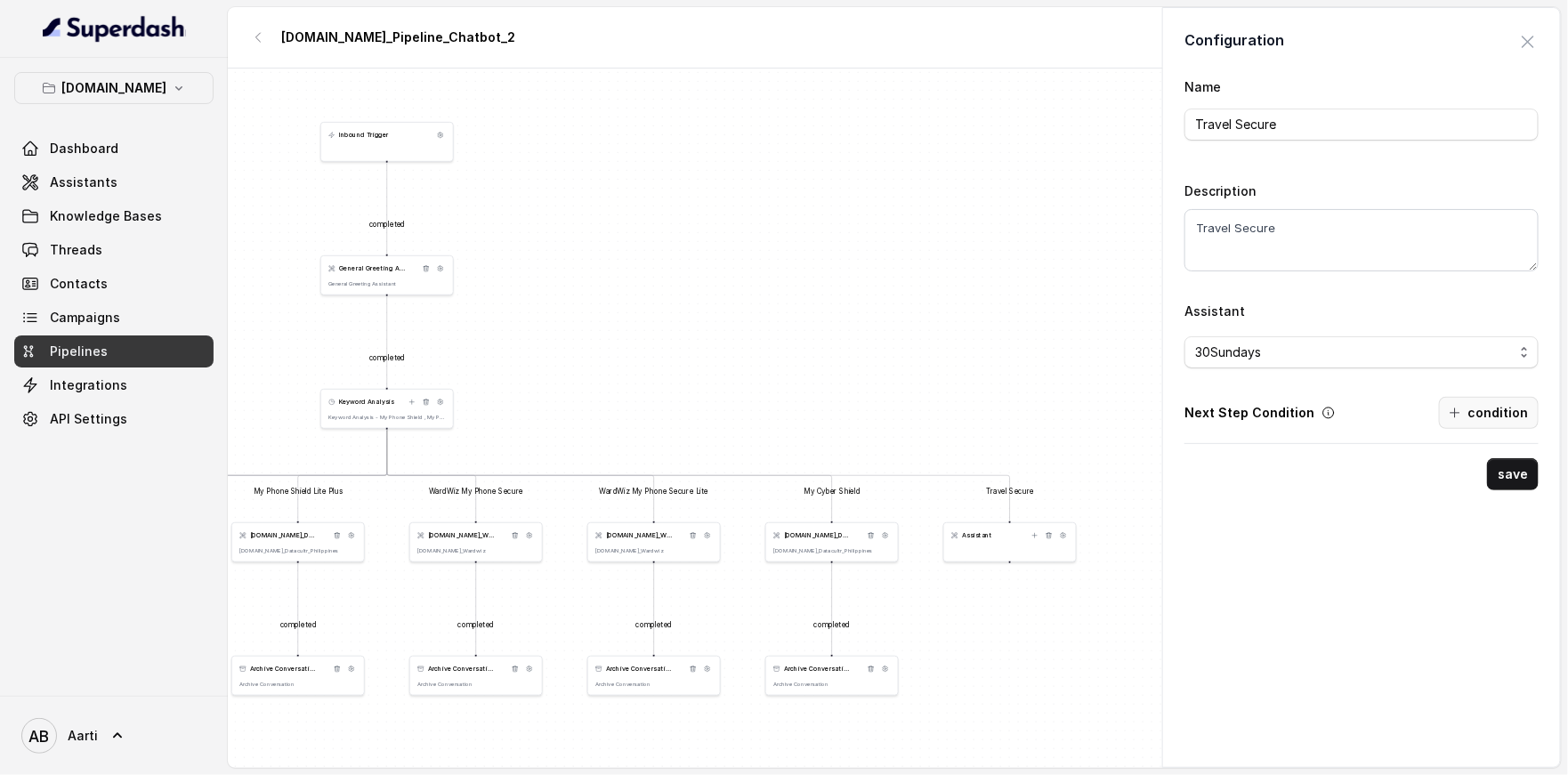
click at [1456, 409] on button "condition" at bounding box center [1488, 412] width 100 height 32
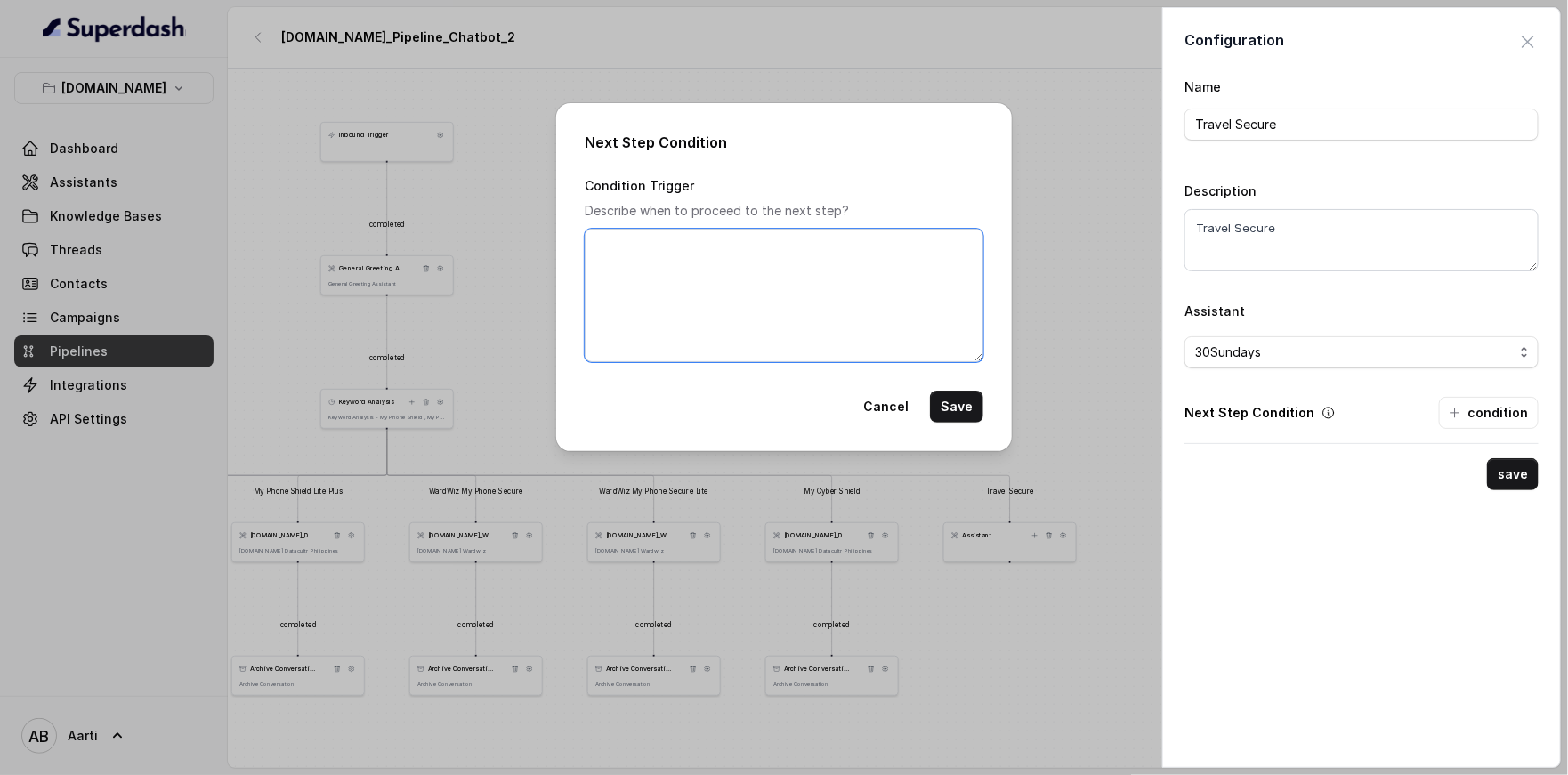
click at [740, 342] on textarea "Condition Trigger" at bounding box center [784, 295] width 399 height 133
paste textarea "When the customer has explicitly said "Thanks", "Thank you" or "Bye" or somethi…"
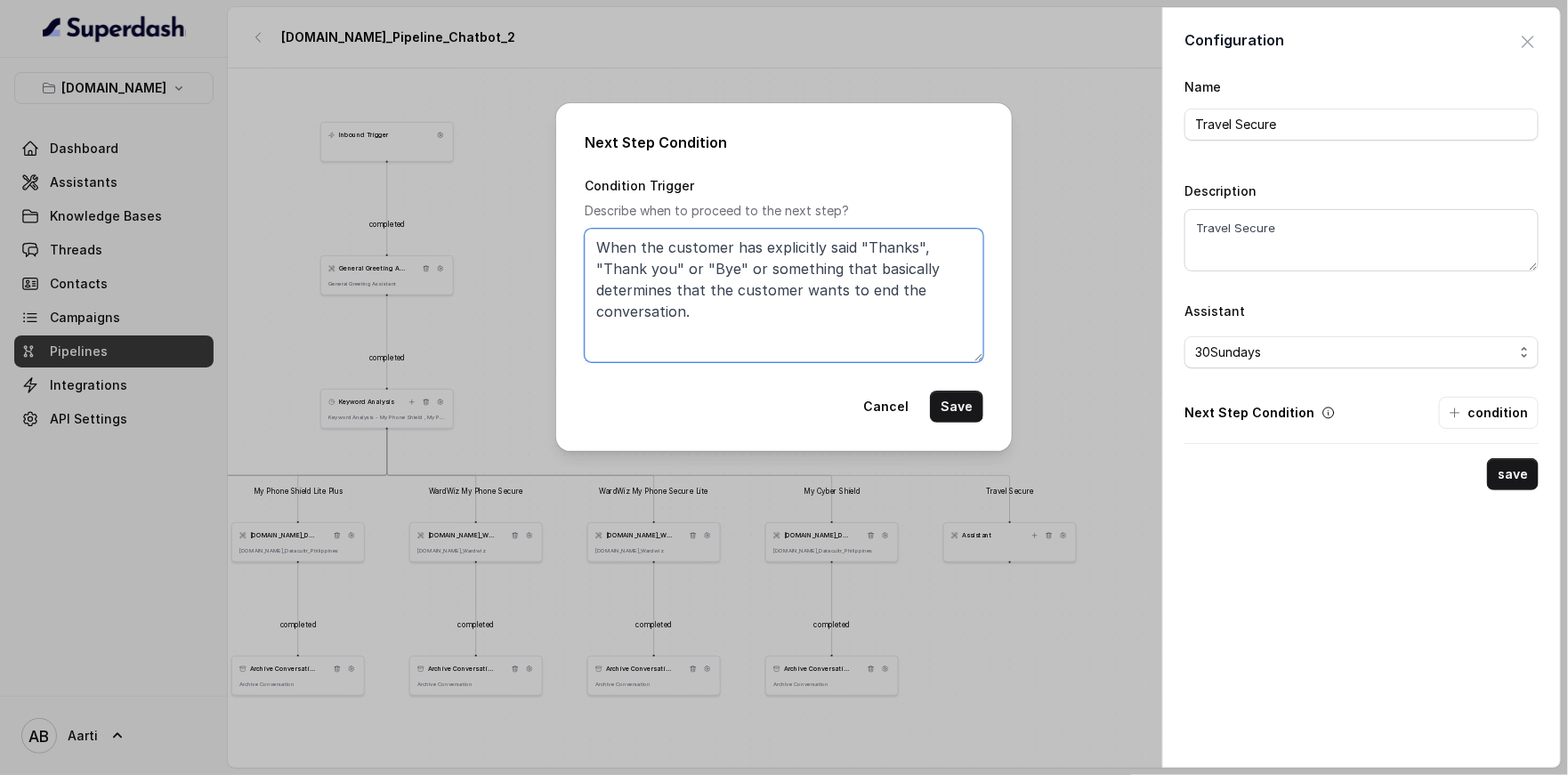
type textarea "When the customer has explicitly said "Thanks", "Thank you" or "Bye" or somethi…"
click at [976, 406] on button "Save" at bounding box center [956, 406] width 53 height 32
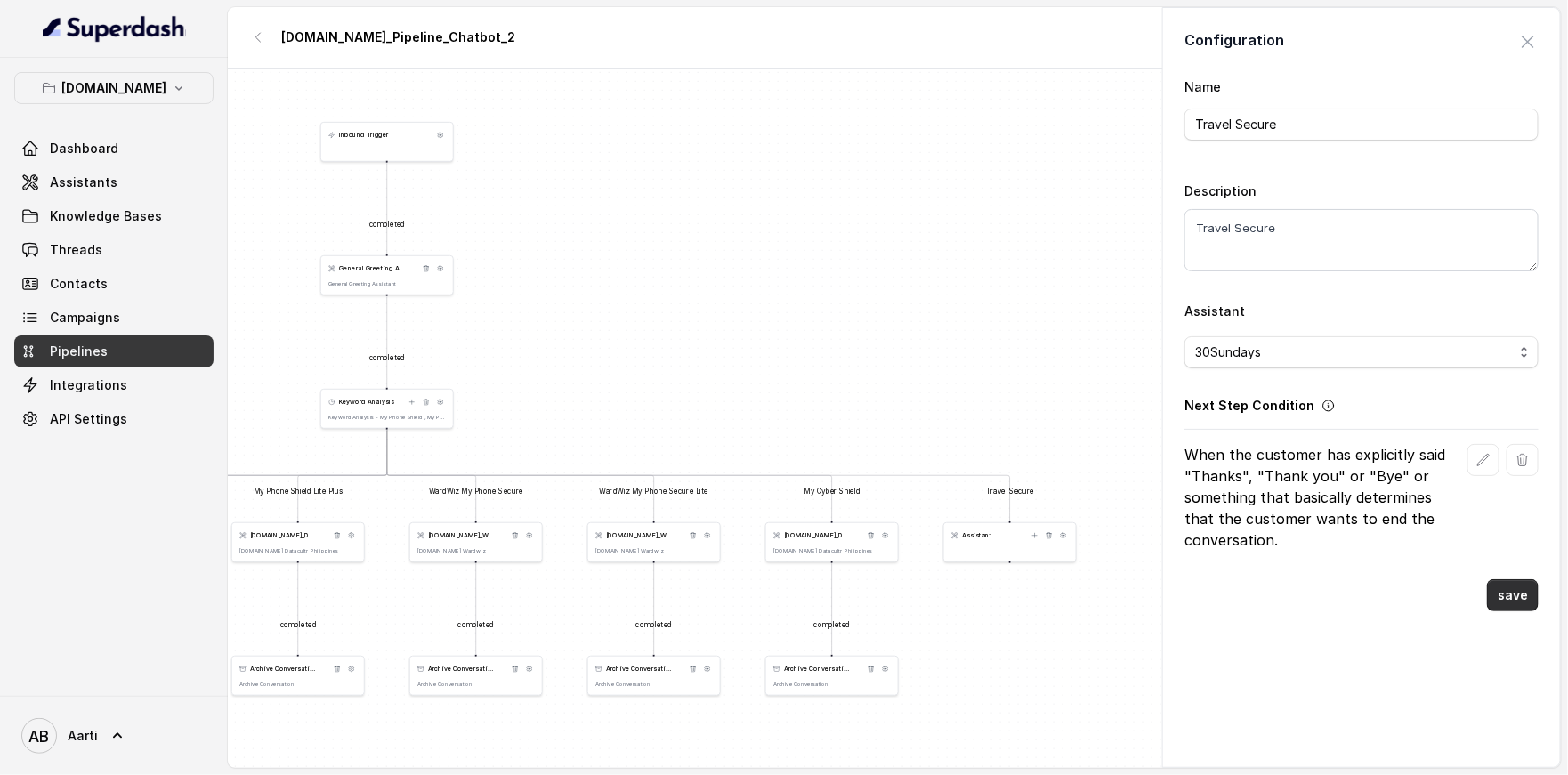
click at [1508, 598] on button "save" at bounding box center [1512, 595] width 52 height 32
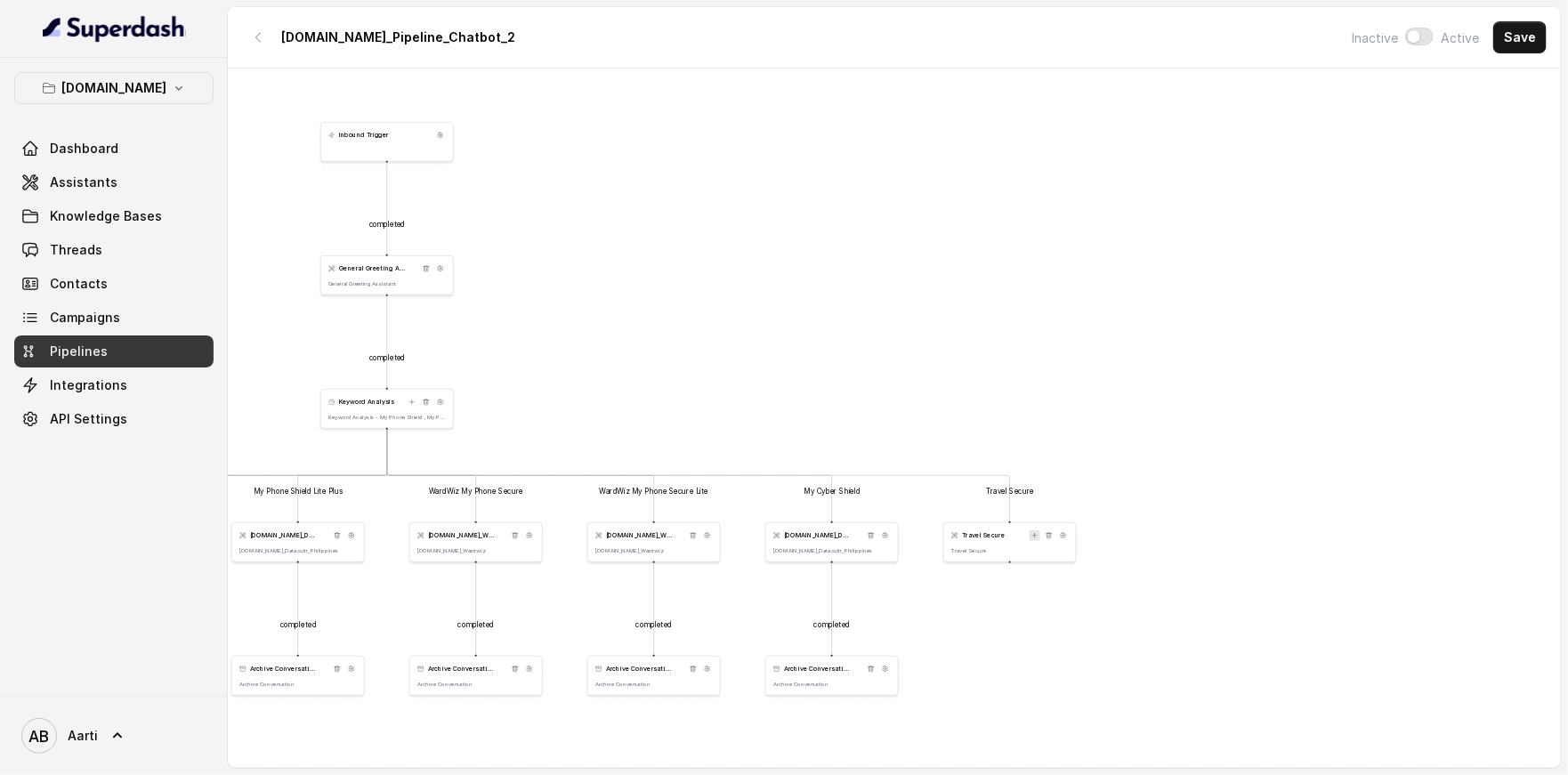
click at [1036, 532] on icon at bounding box center [1034, 535] width 7 height 7
click at [1033, 536] on icon at bounding box center [1034, 534] width 7 height 7
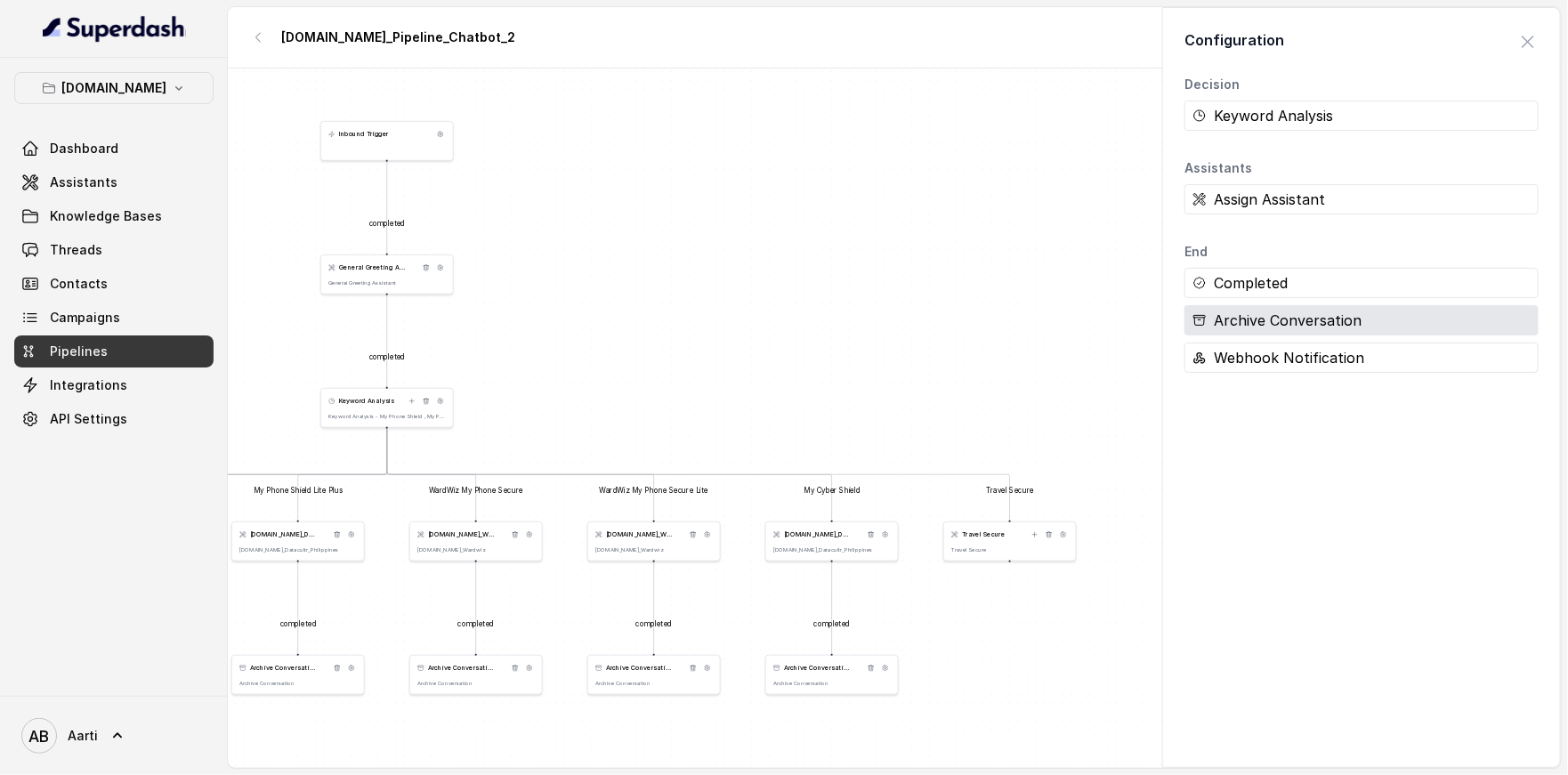
click at [1264, 319] on div "Archive Conversation" at bounding box center [1361, 320] width 354 height 30
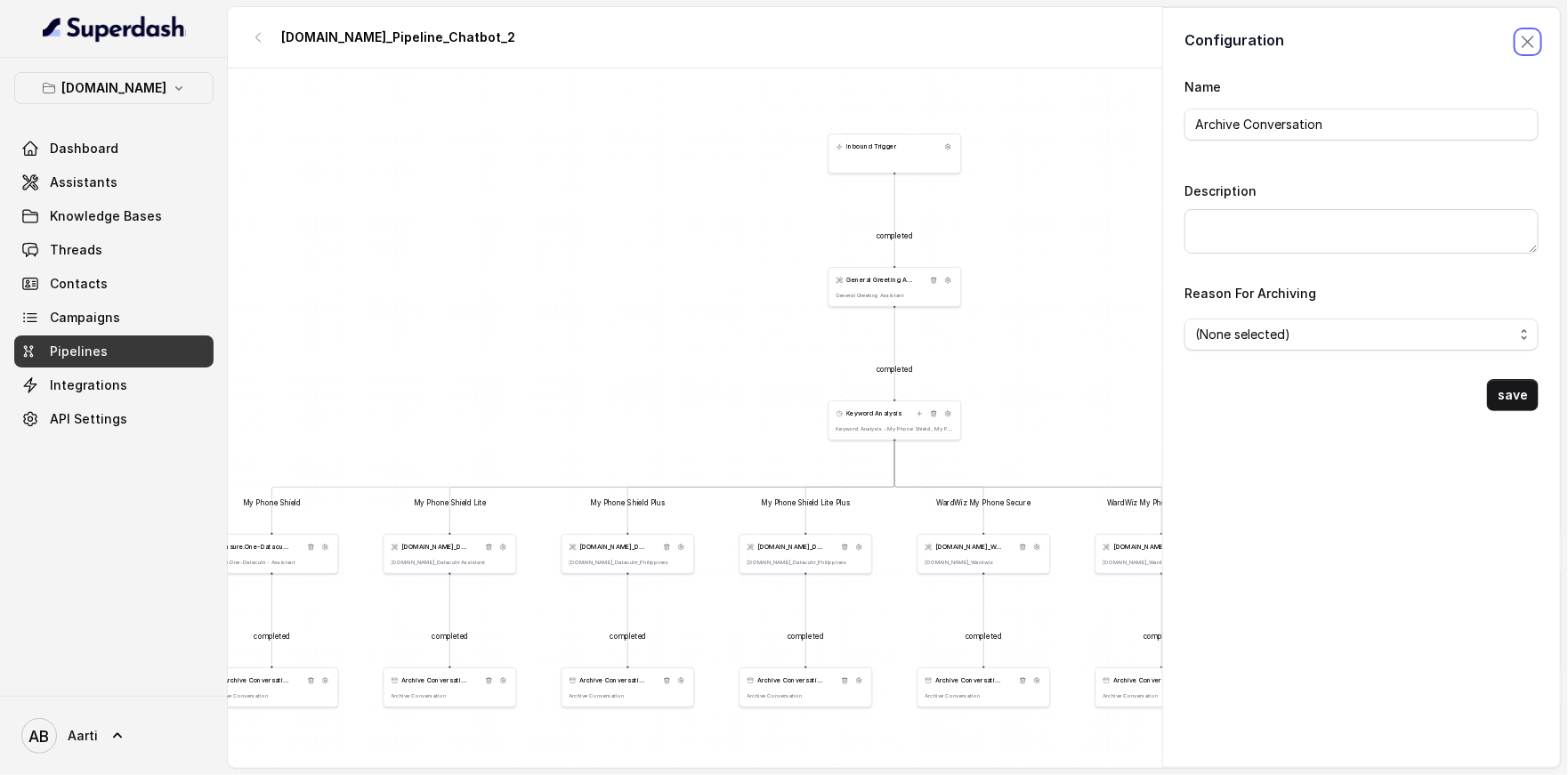
click at [1515, 33] on span "button" at bounding box center [1527, 42] width 39 height 39
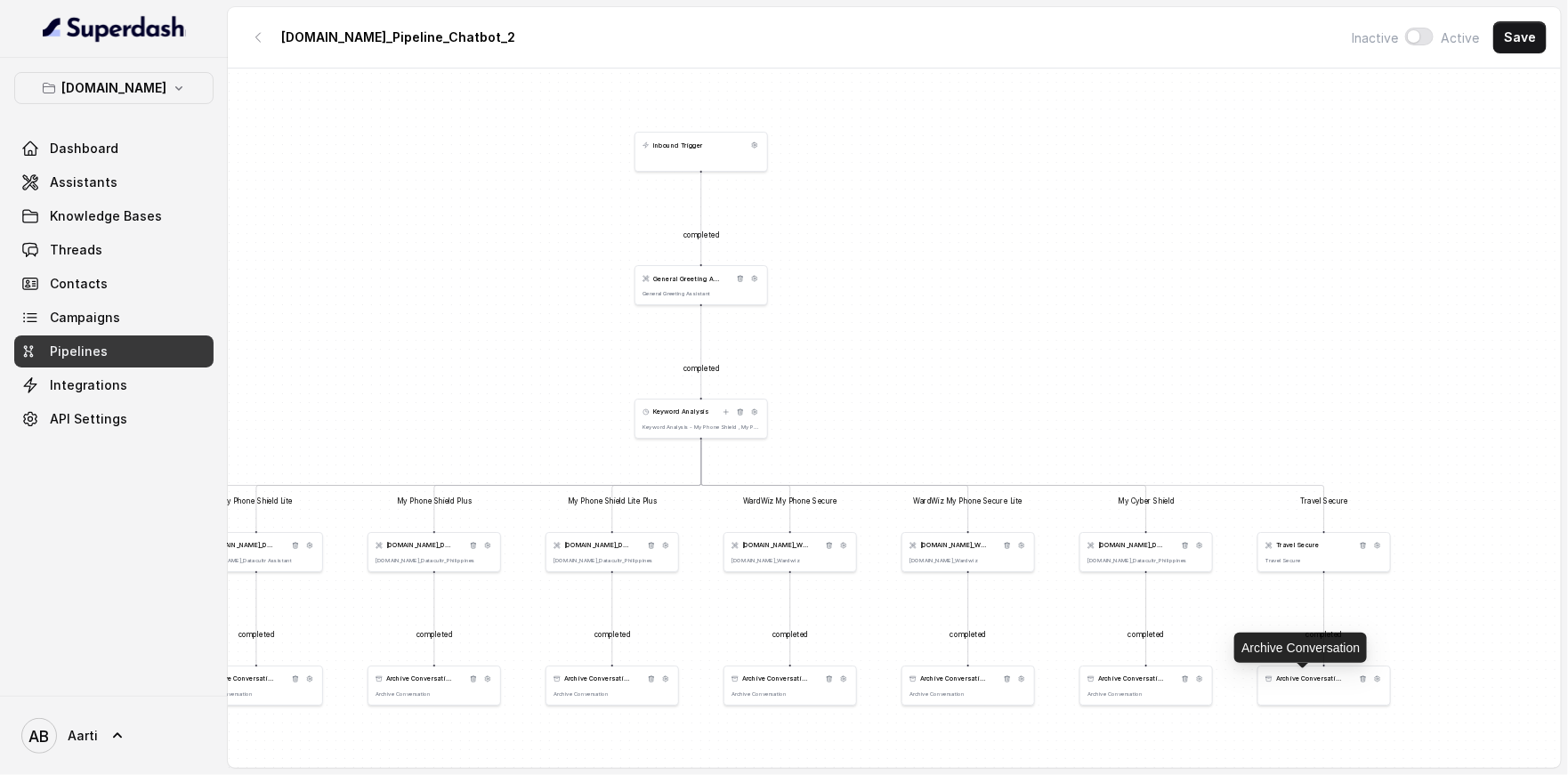
click at [1310, 680] on span "Archive Conversation" at bounding box center [1308, 679] width 67 height 9
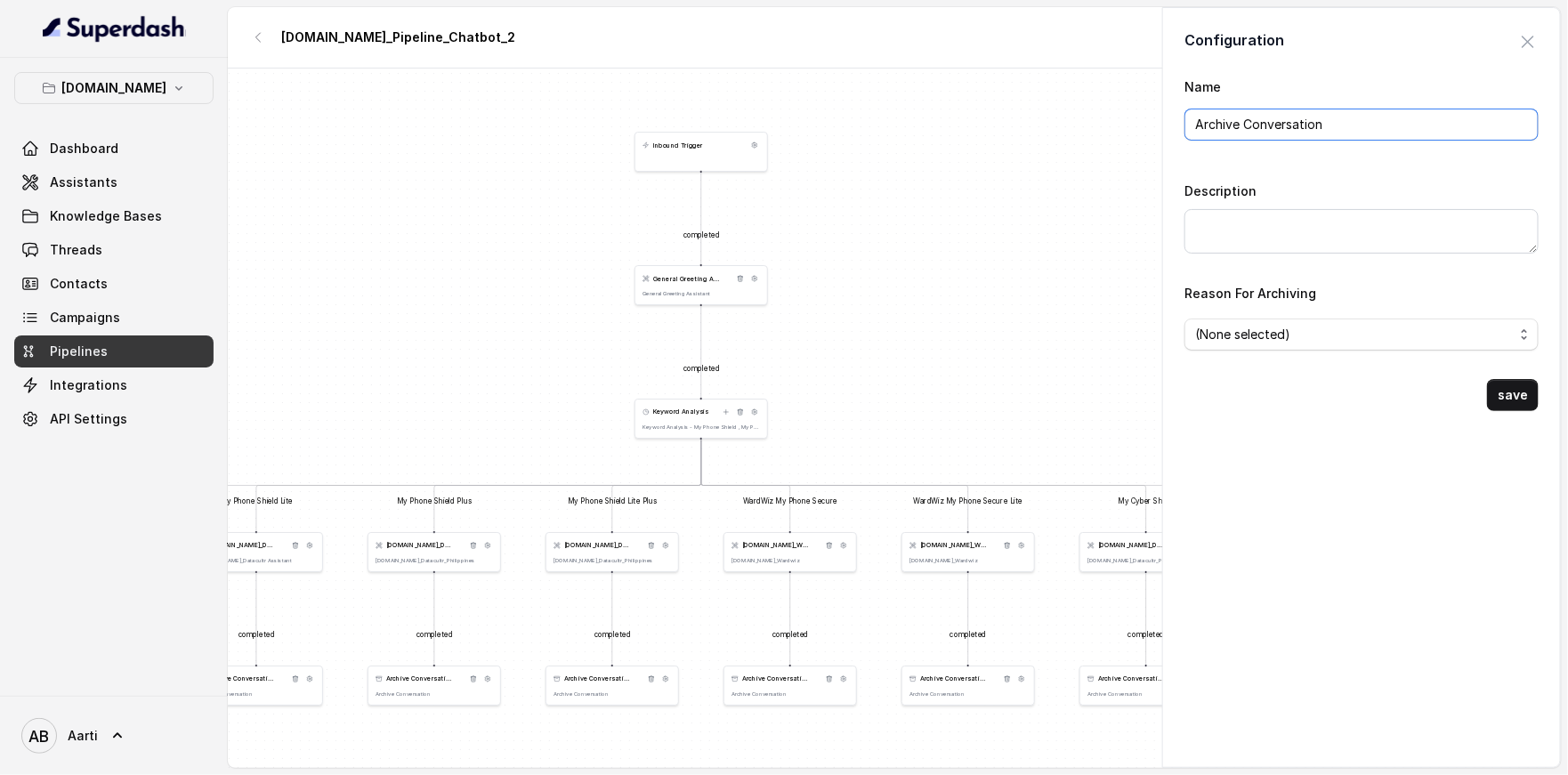
click at [1285, 119] on input "Archive Conversation" at bounding box center [1361, 124] width 354 height 32
click at [1260, 226] on textarea "Description" at bounding box center [1361, 231] width 354 height 45
paste textarea "Archive Conversation"
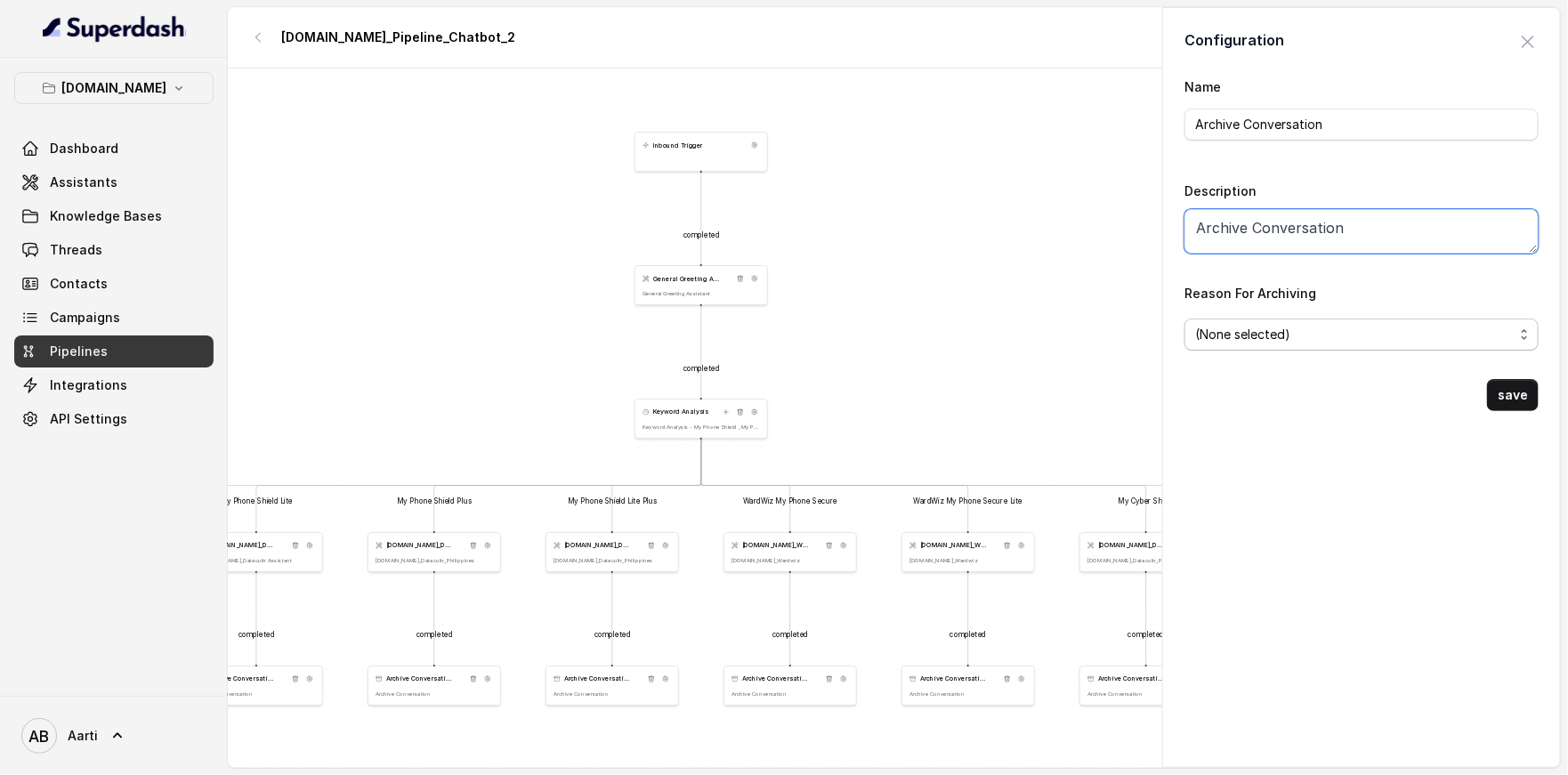
type textarea "Archive Conversation"
click at [1268, 336] on span "(None selected)" at bounding box center [1354, 335] width 319 height 21
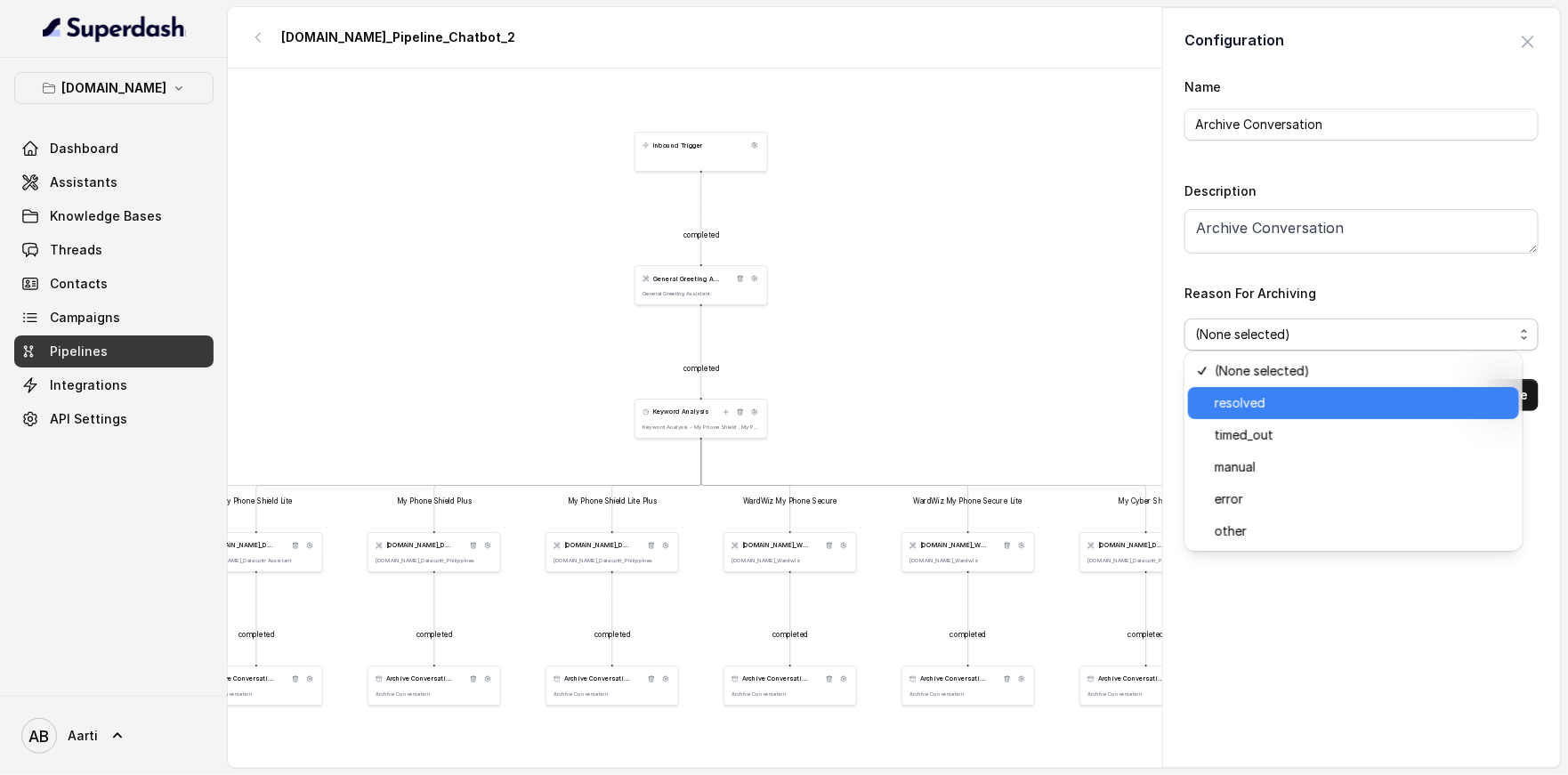
click at [1262, 405] on span "resolved" at bounding box center [1361, 404] width 294 height 21
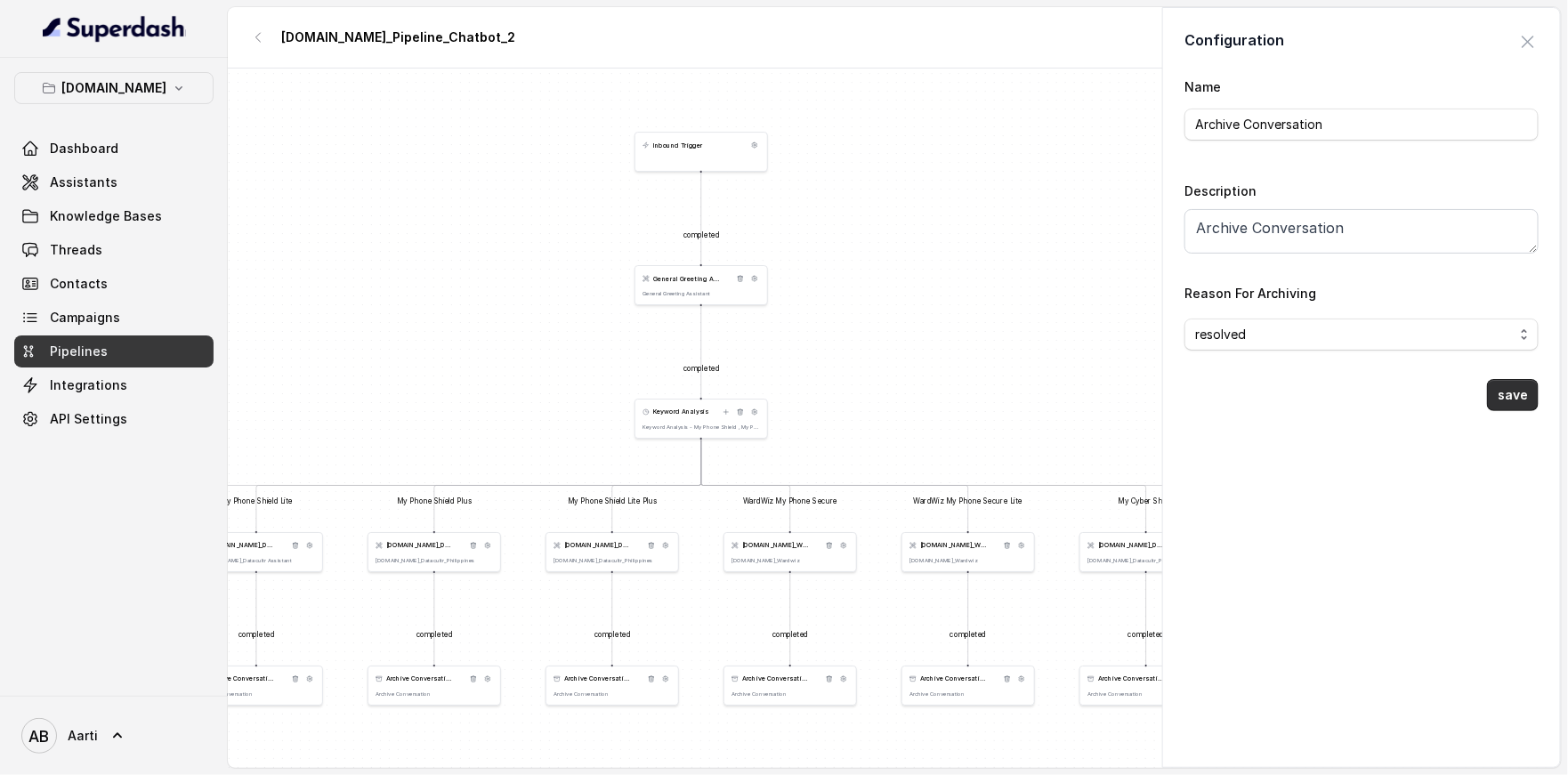
click at [1492, 394] on button "save" at bounding box center [1512, 395] width 52 height 32
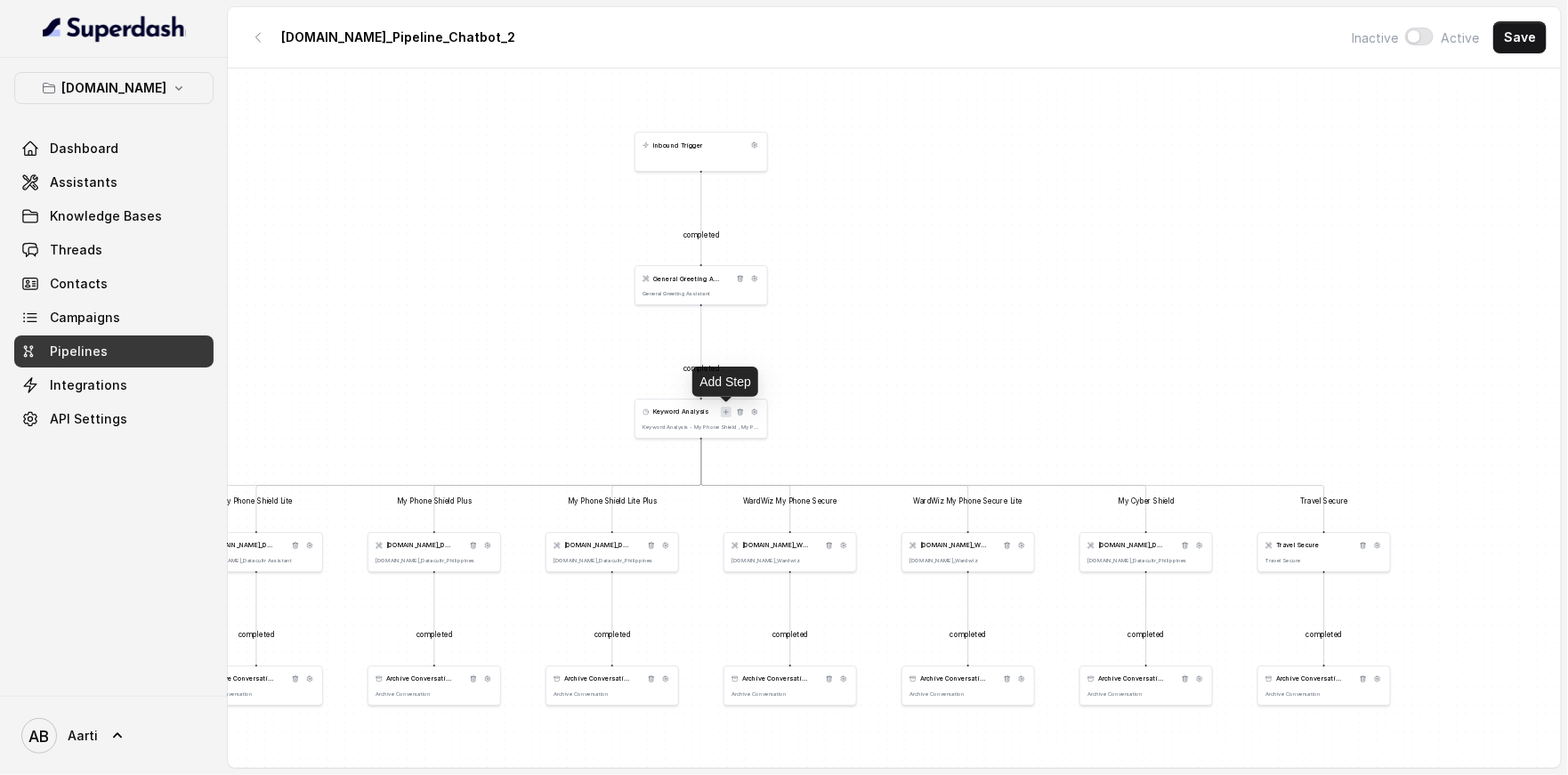
click at [726, 411] on icon at bounding box center [725, 411] width 7 height 7
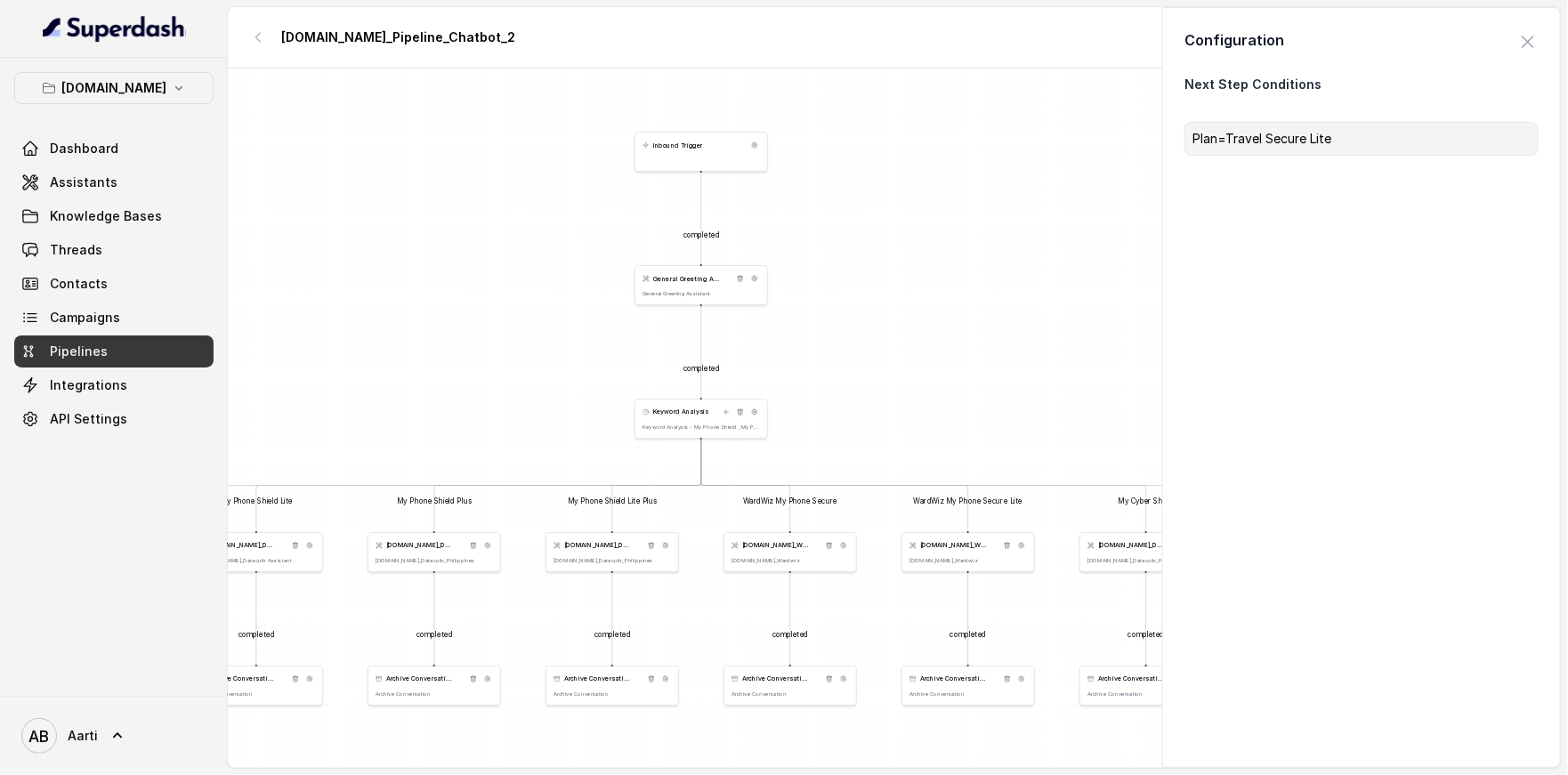
click at [1302, 142] on p "Plan=Travel Secure Lite" at bounding box center [1361, 139] width 338 height 18
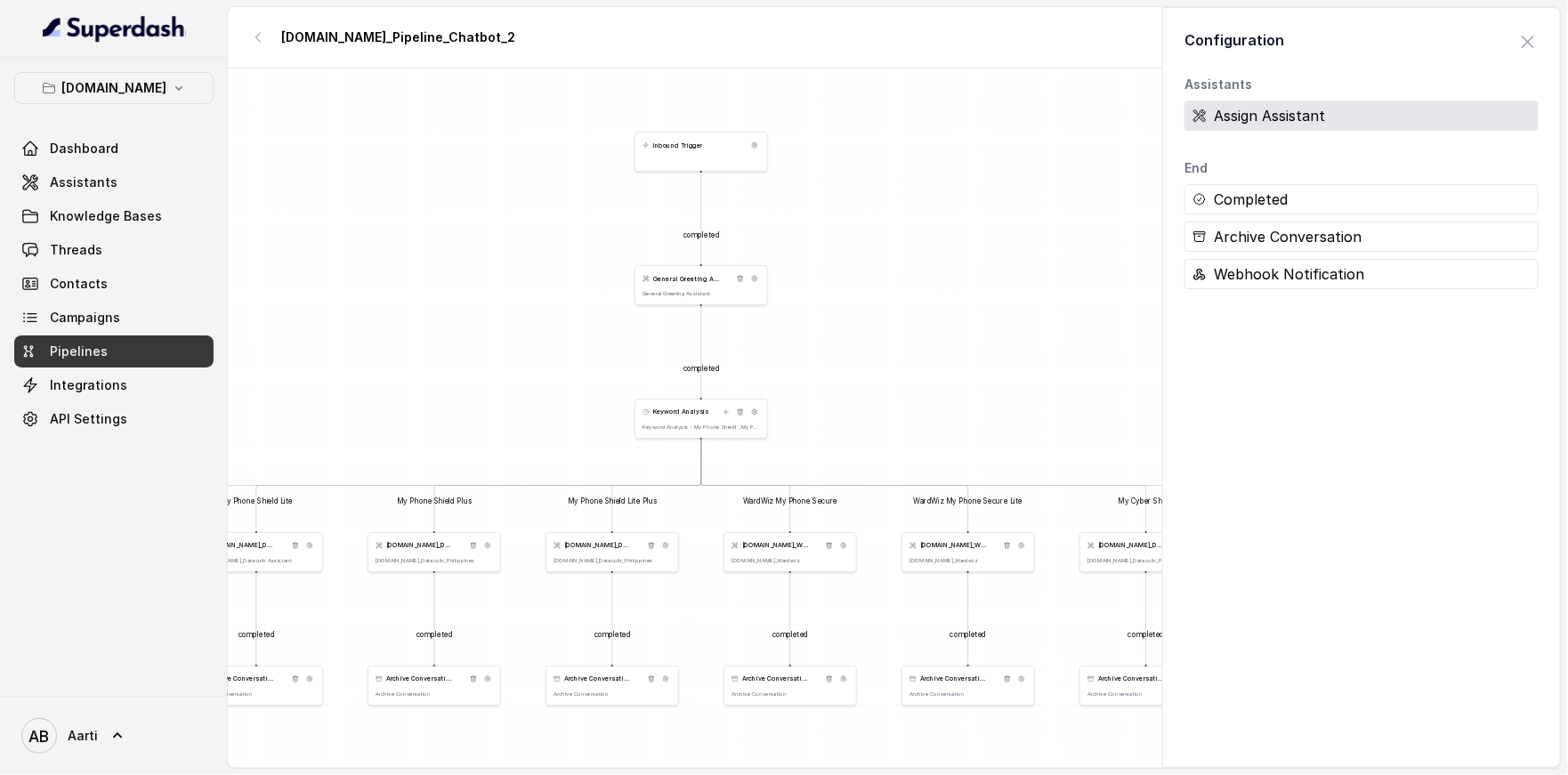
click at [1322, 115] on div "Assign Assistant" at bounding box center [1361, 115] width 354 height 30
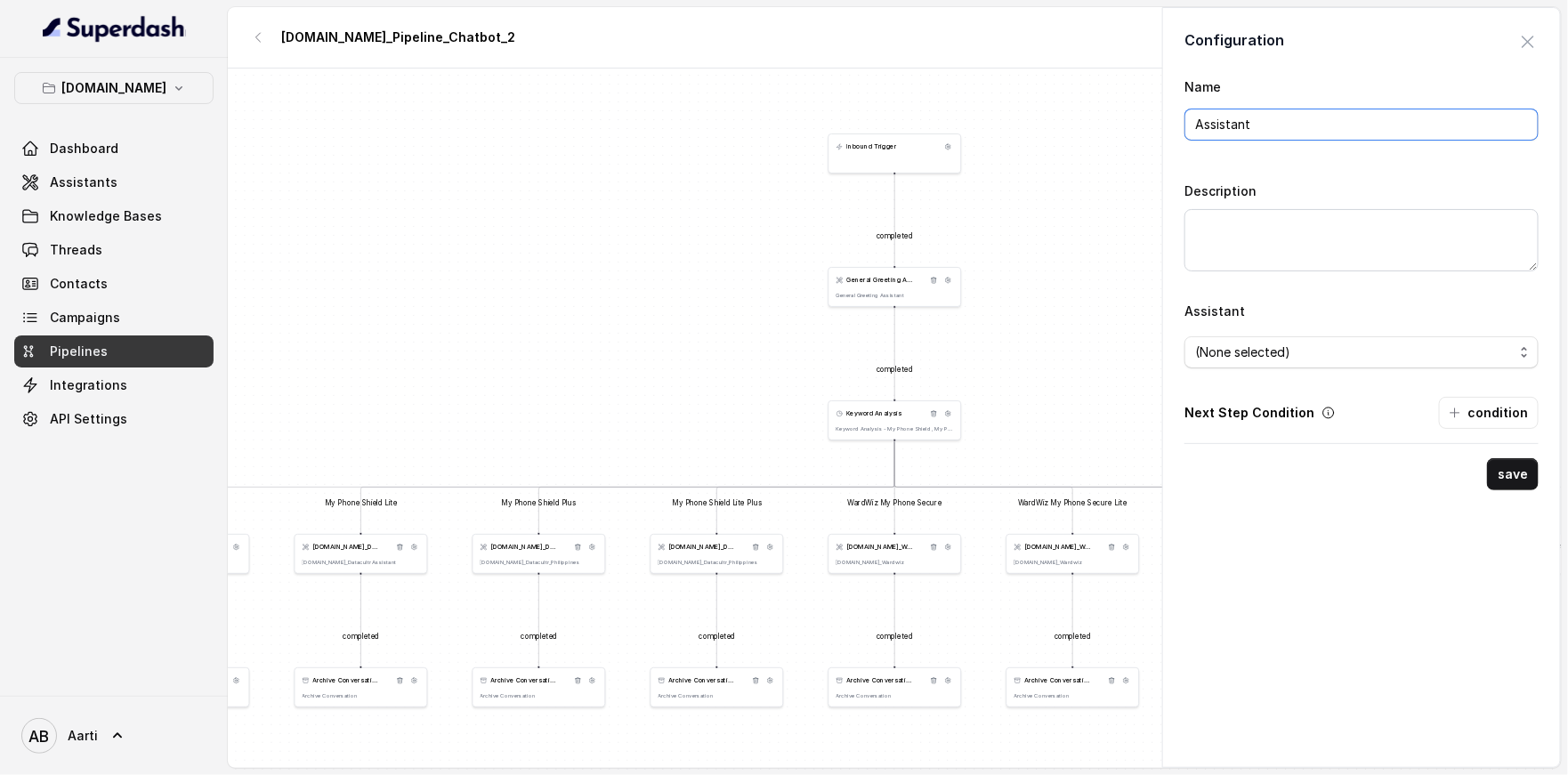
click at [1272, 120] on input "Assistant" at bounding box center [1361, 124] width 354 height 32
click at [1244, 121] on input "Travel Secure Lite" at bounding box center [1361, 124] width 354 height 32
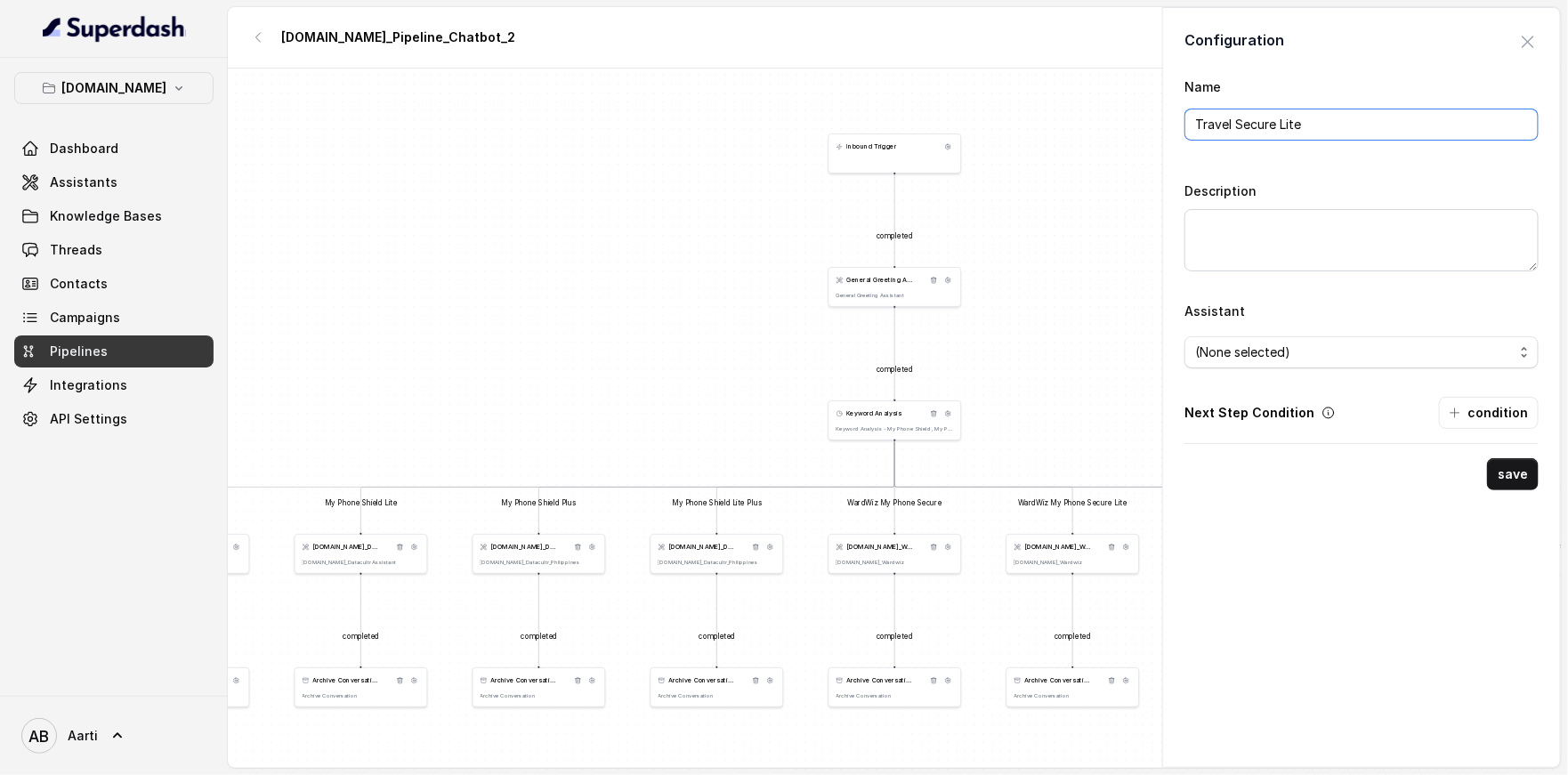
click at [1244, 121] on input "Travel Secure Lite" at bounding box center [1361, 124] width 354 height 32
type input "Travel Secure Lite"
click at [1237, 236] on textarea "Description" at bounding box center [1361, 240] width 354 height 62
paste textarea "Travel Secure Lite"
type textarea "Travel Secure Lite"
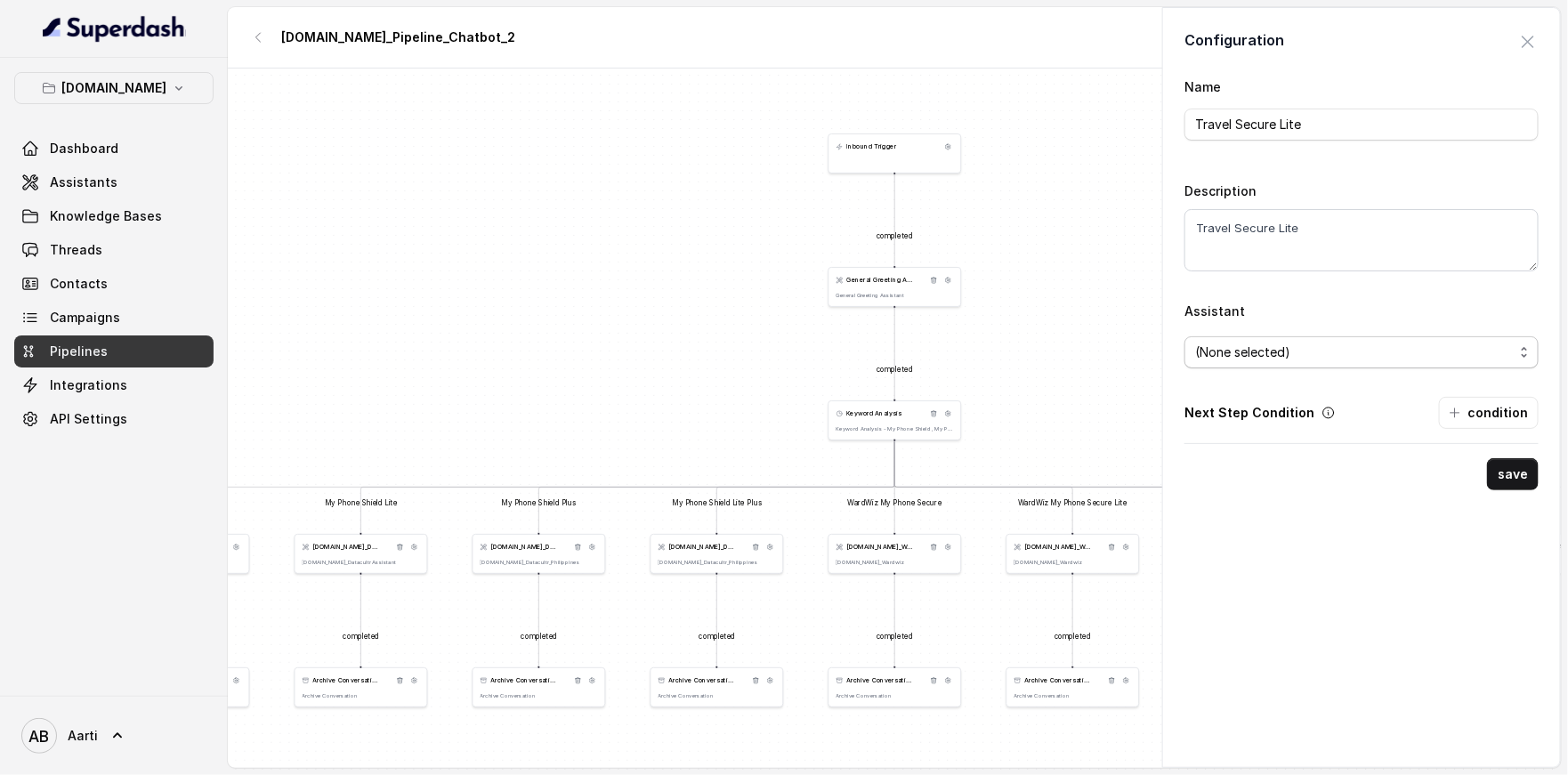
click at [1256, 353] on span "(None selected)" at bounding box center [1354, 352] width 319 height 21
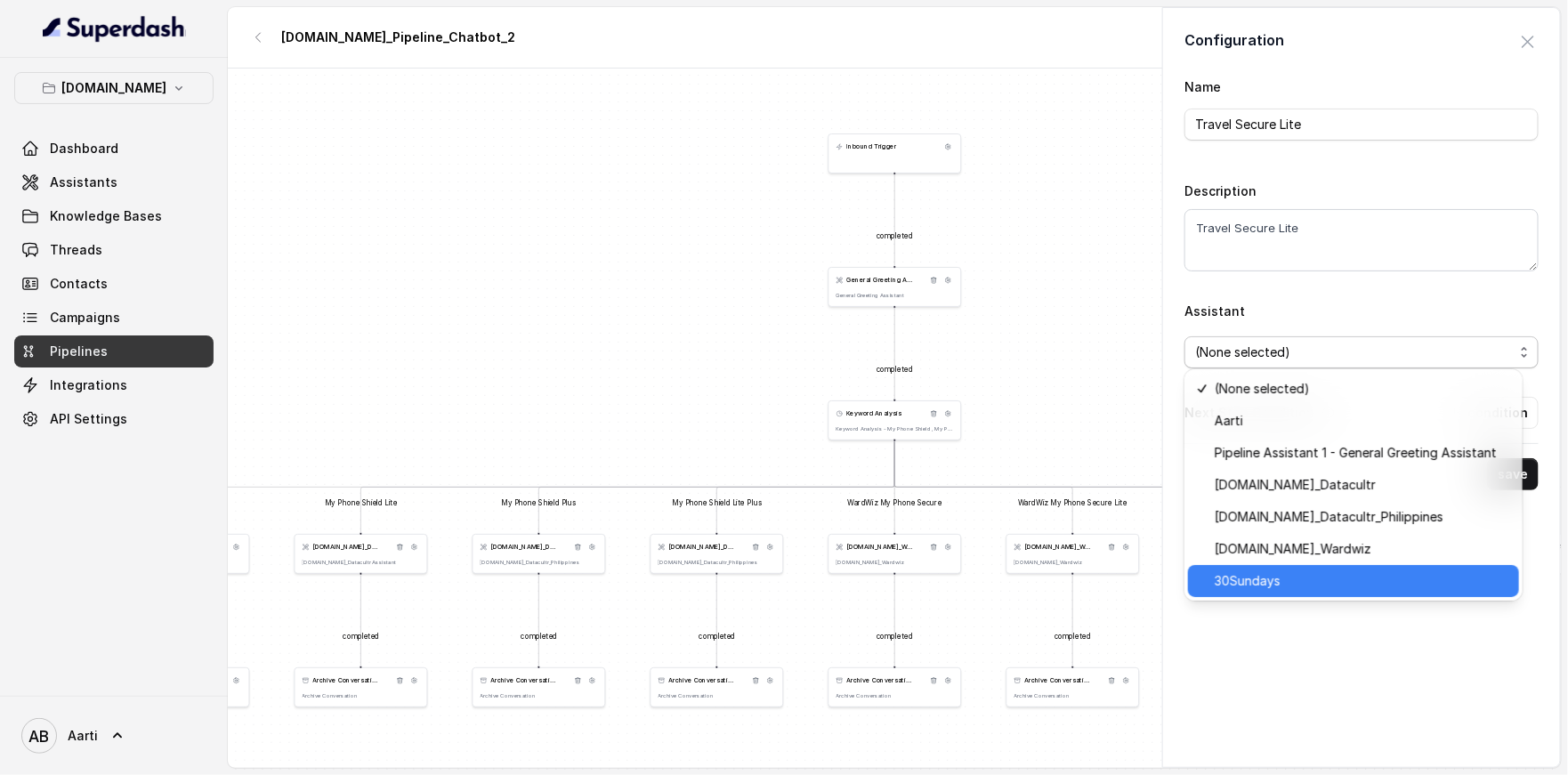
click at [1254, 574] on span "30Sundays" at bounding box center [1361, 581] width 294 height 21
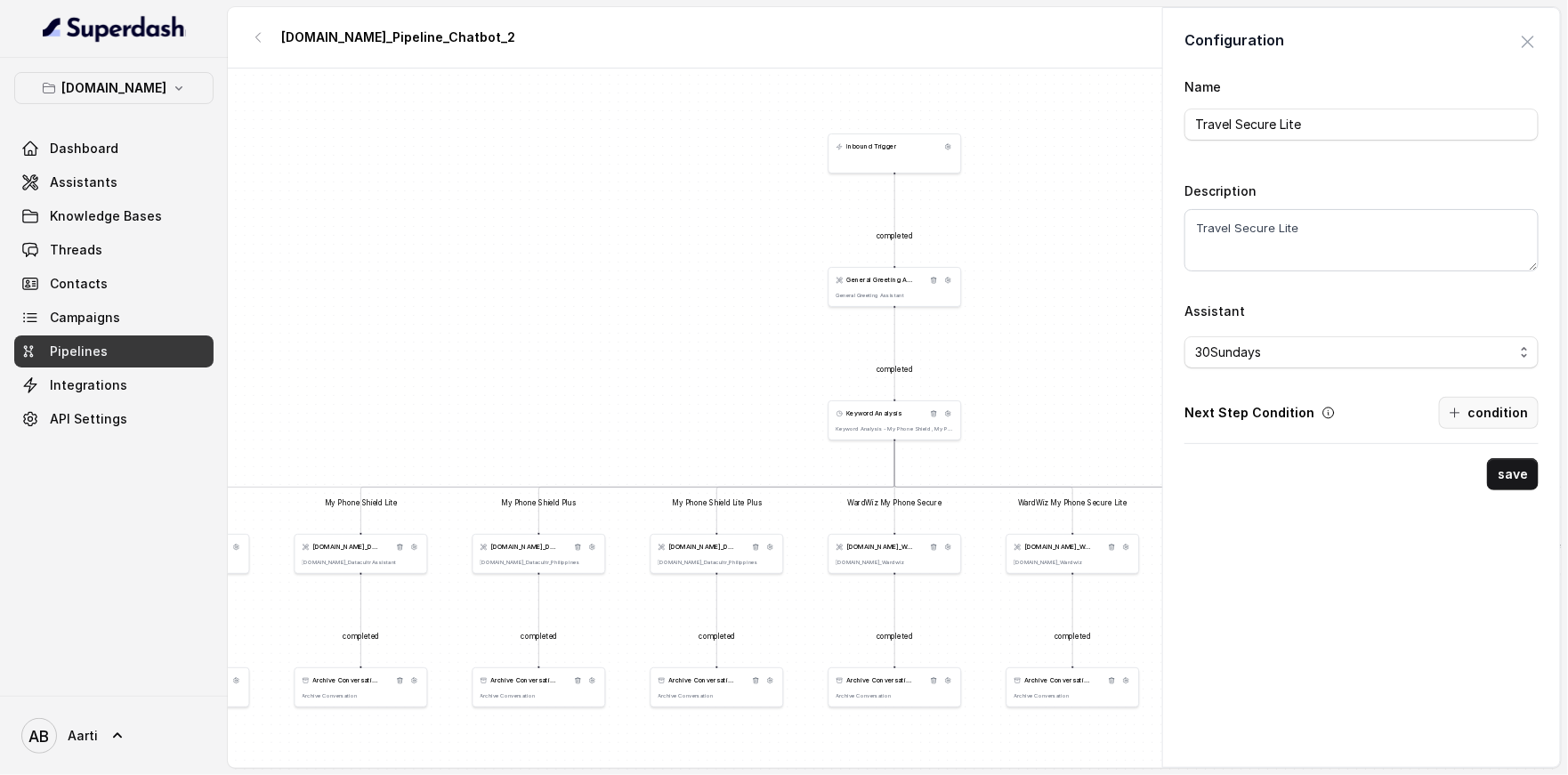
click at [1481, 413] on button "condition" at bounding box center [1488, 412] width 100 height 32
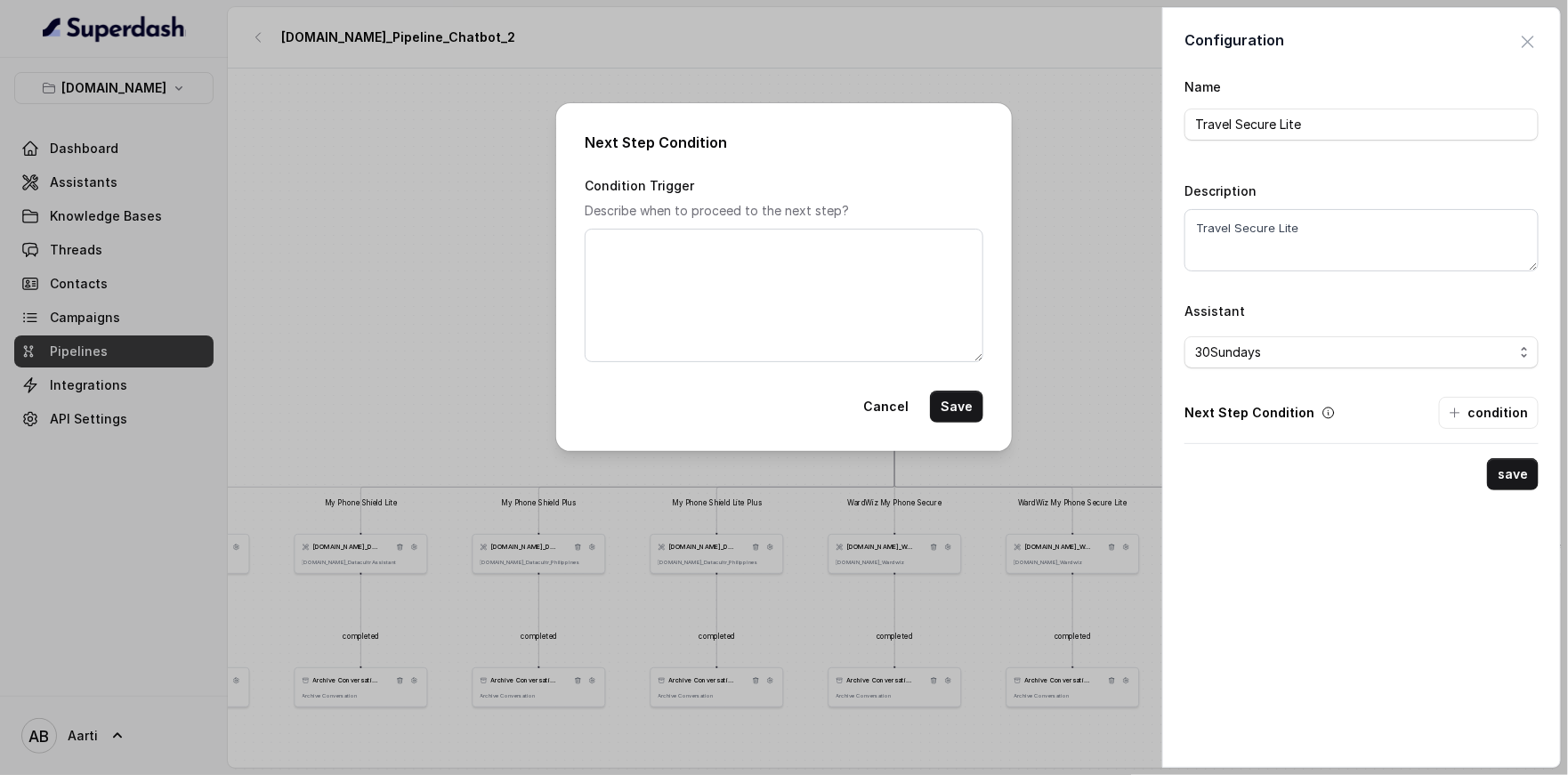
click at [604, 212] on p "Describe when to proceed to the next step?" at bounding box center [784, 211] width 399 height 21
click at [641, 238] on textarea "Condition Trigger" at bounding box center [784, 295] width 399 height 133
paste textarea "Travel Secure Lite"
type textarea "Travel Secure Lite"
click at [669, 247] on textarea "Travel Secure Lite" at bounding box center [784, 295] width 399 height 133
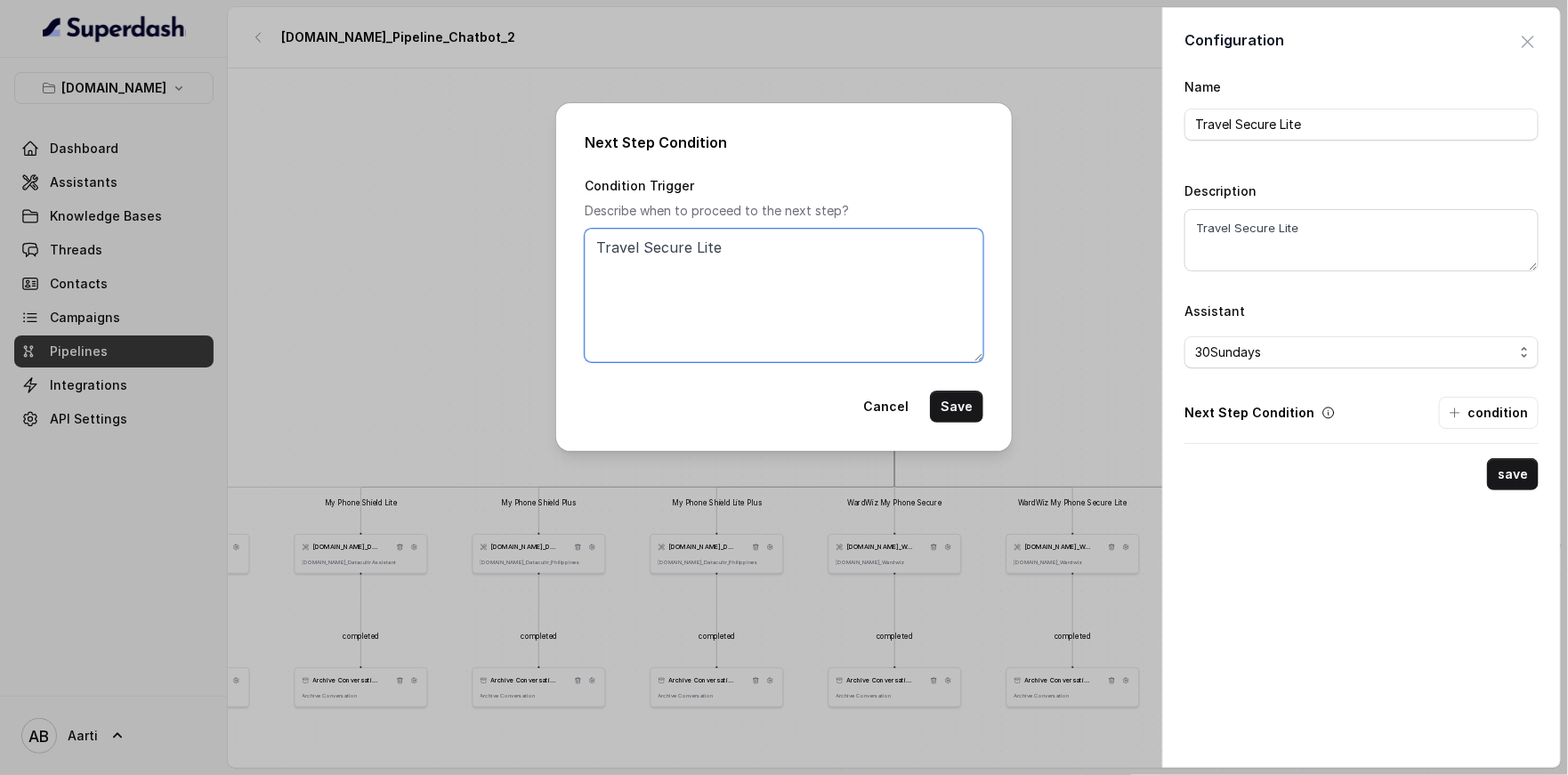
click at [669, 247] on textarea "Travel Secure Lite" at bounding box center [784, 295] width 399 height 133
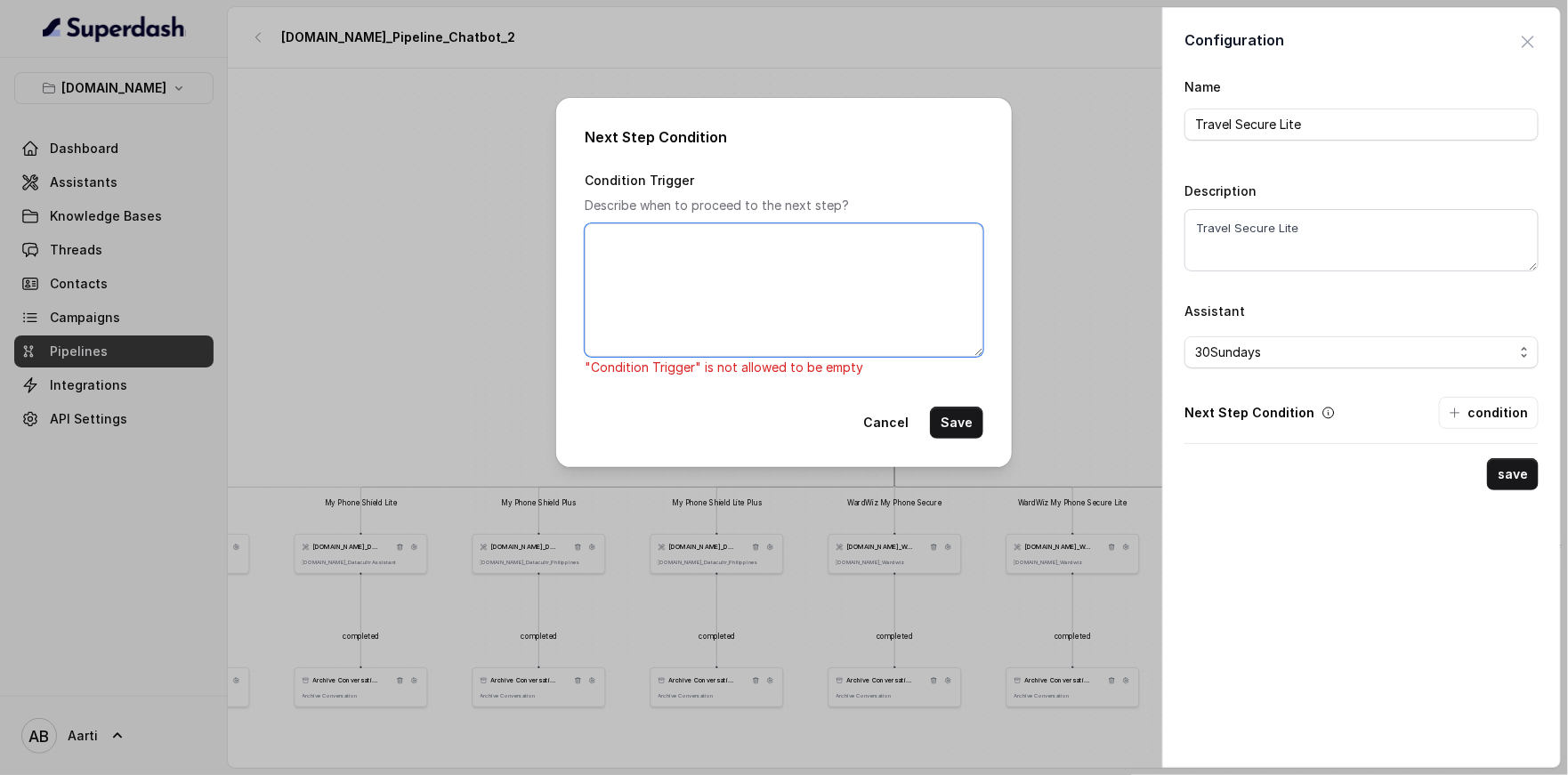
click at [682, 300] on textarea "Condition Trigger" at bounding box center [784, 290] width 399 height 133
paste textarea "When the customer has explicitly said "Thanks", "Thank you" or "Bye" or somethi…"
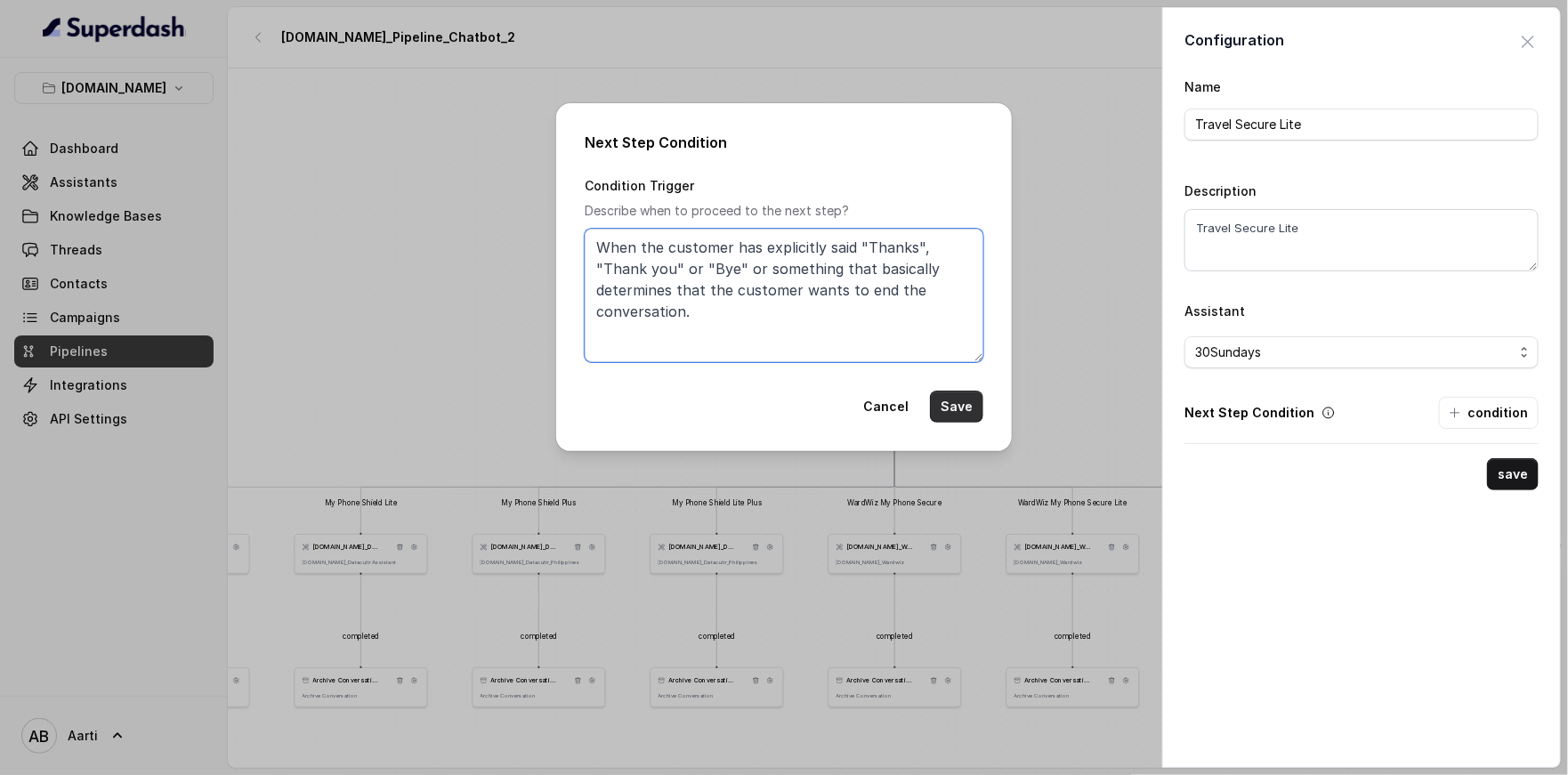
type textarea "When the customer has explicitly said "Thanks", "Thank you" or "Bye" or somethi…"
click at [966, 399] on button "Save" at bounding box center [956, 406] width 53 height 32
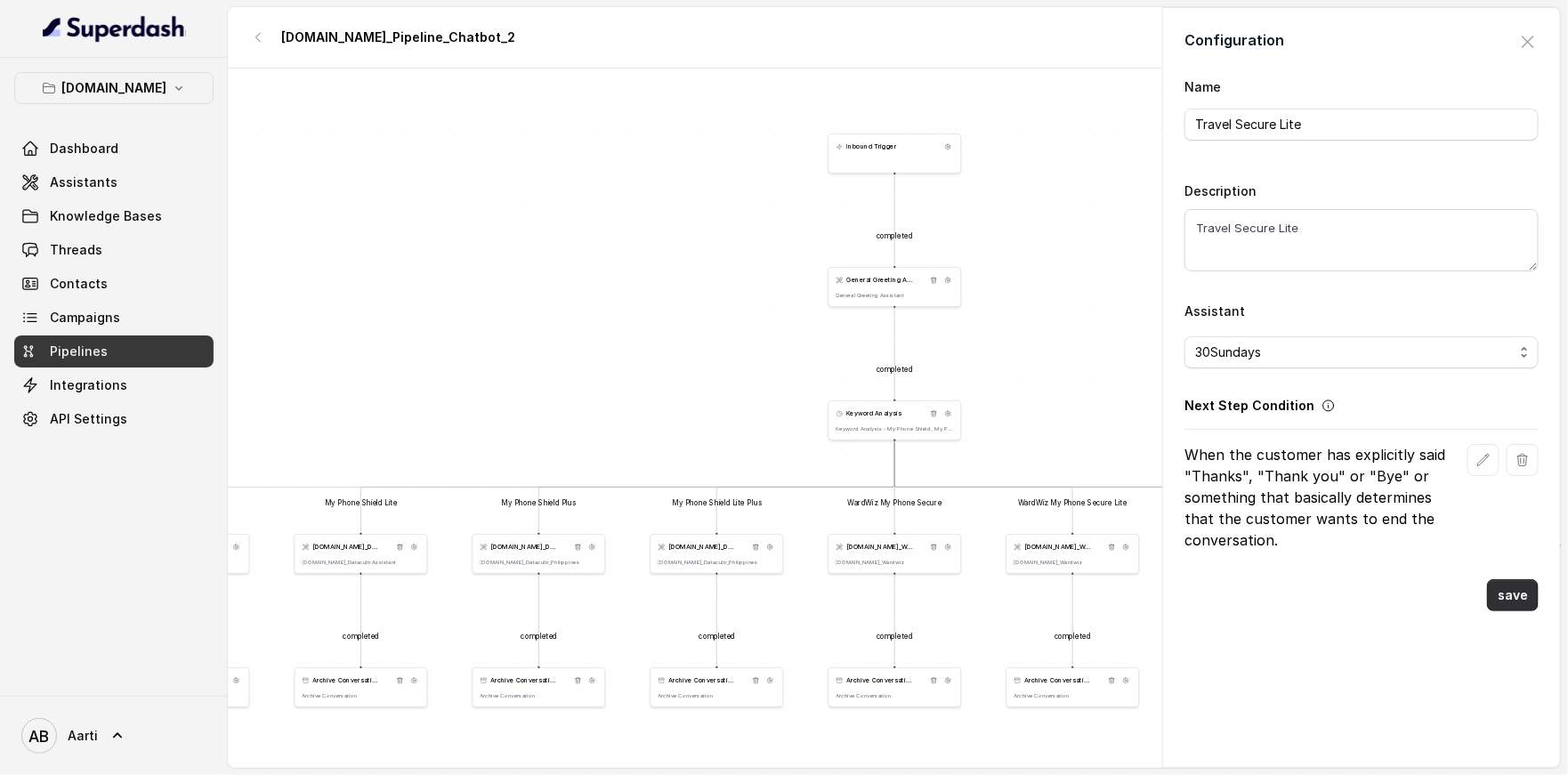
click at [1501, 600] on button "save" at bounding box center [1512, 595] width 52 height 32
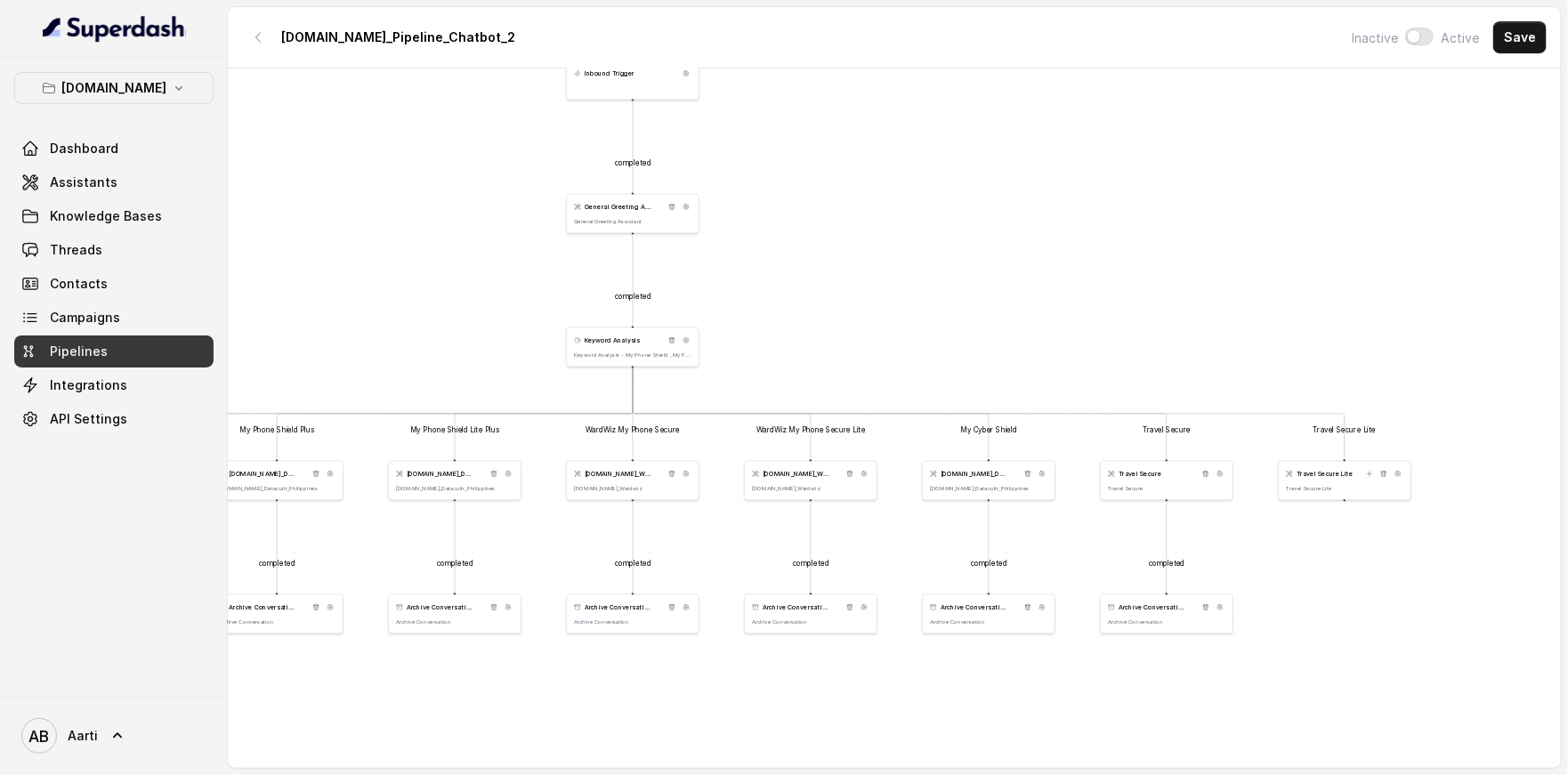
click at [979, 613] on div "Archive Conversation Archive Conversation" at bounding box center [988, 614] width 133 height 40
click at [1157, 610] on span "Archive Conversation" at bounding box center [1151, 608] width 67 height 9
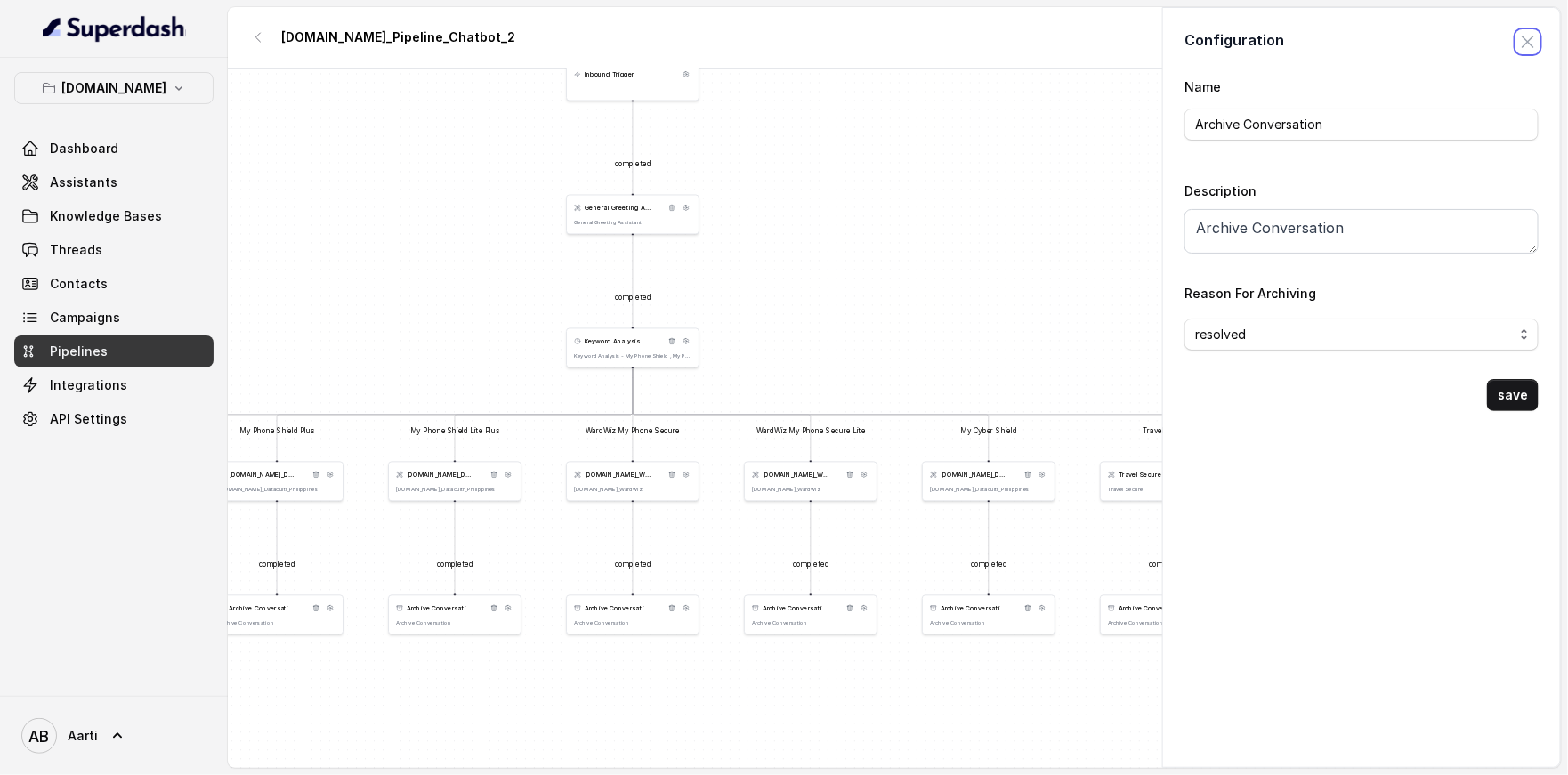
click at [1508, 31] on span "button" at bounding box center [1527, 42] width 39 height 39
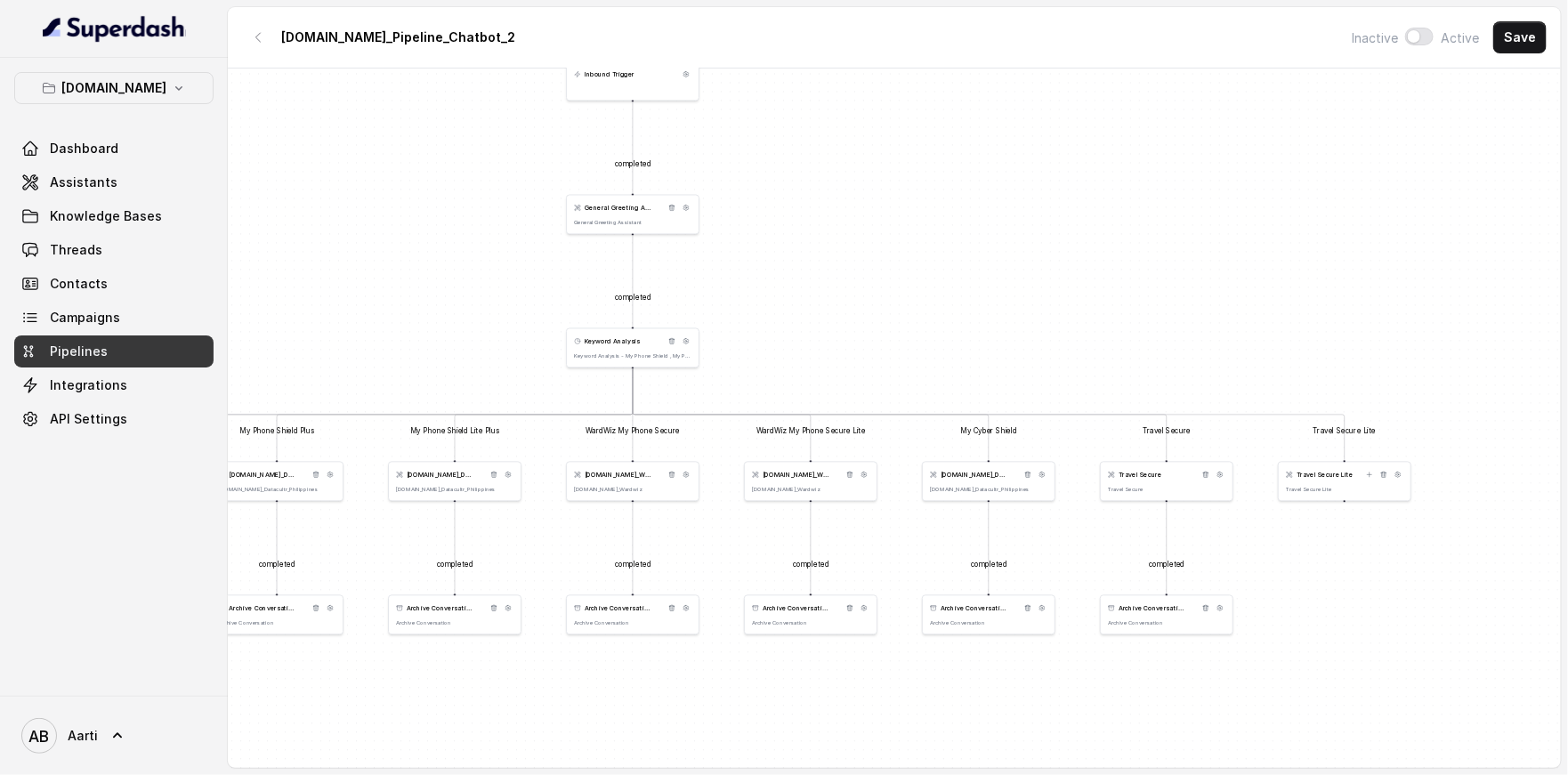
click at [1319, 473] on span "Travel Secure Lite" at bounding box center [1324, 475] width 57 height 9
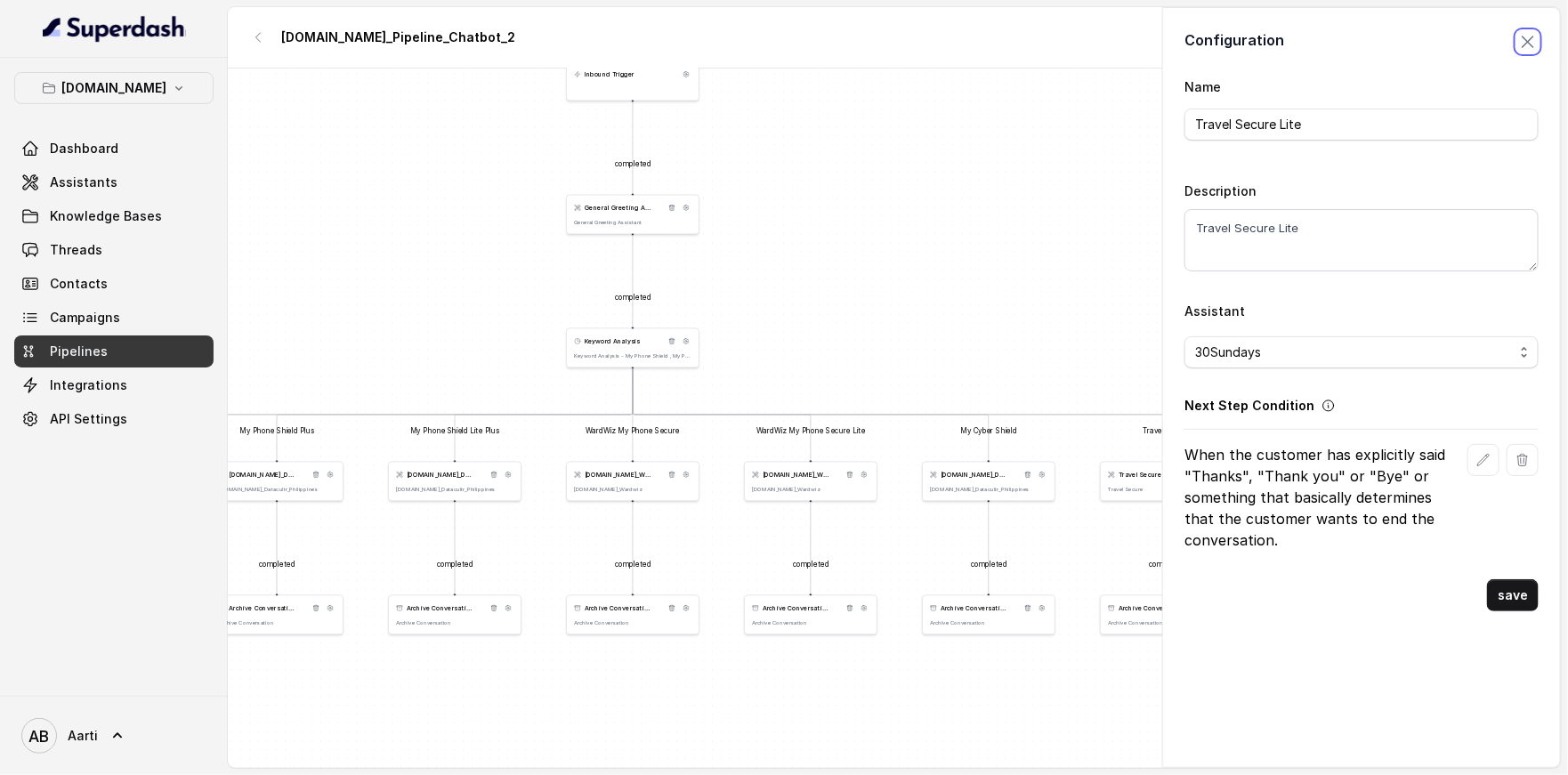
click at [1508, 36] on span "button" at bounding box center [1527, 42] width 39 height 39
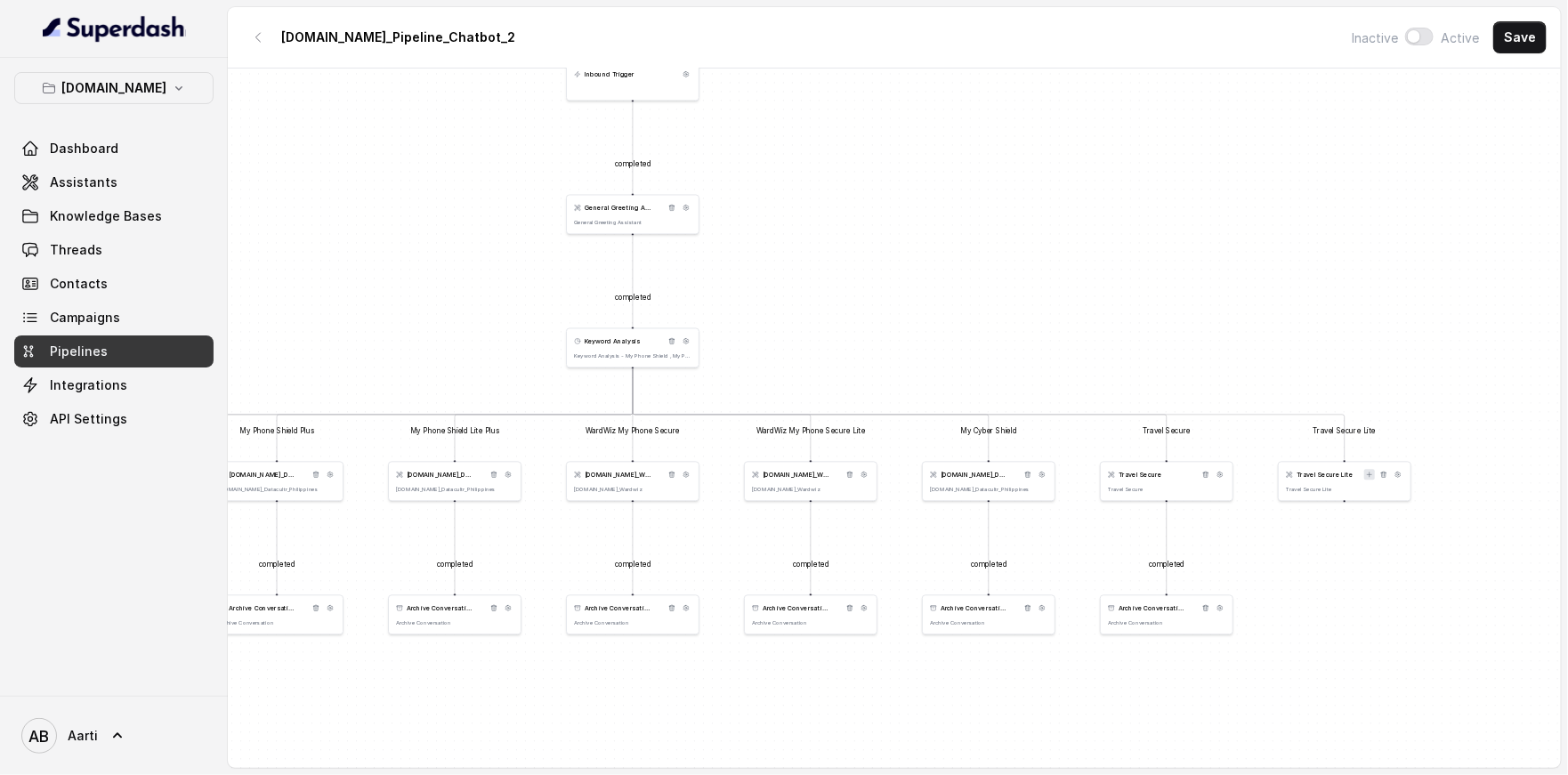
click at [1370, 473] on icon at bounding box center [1369, 475] width 7 height 7
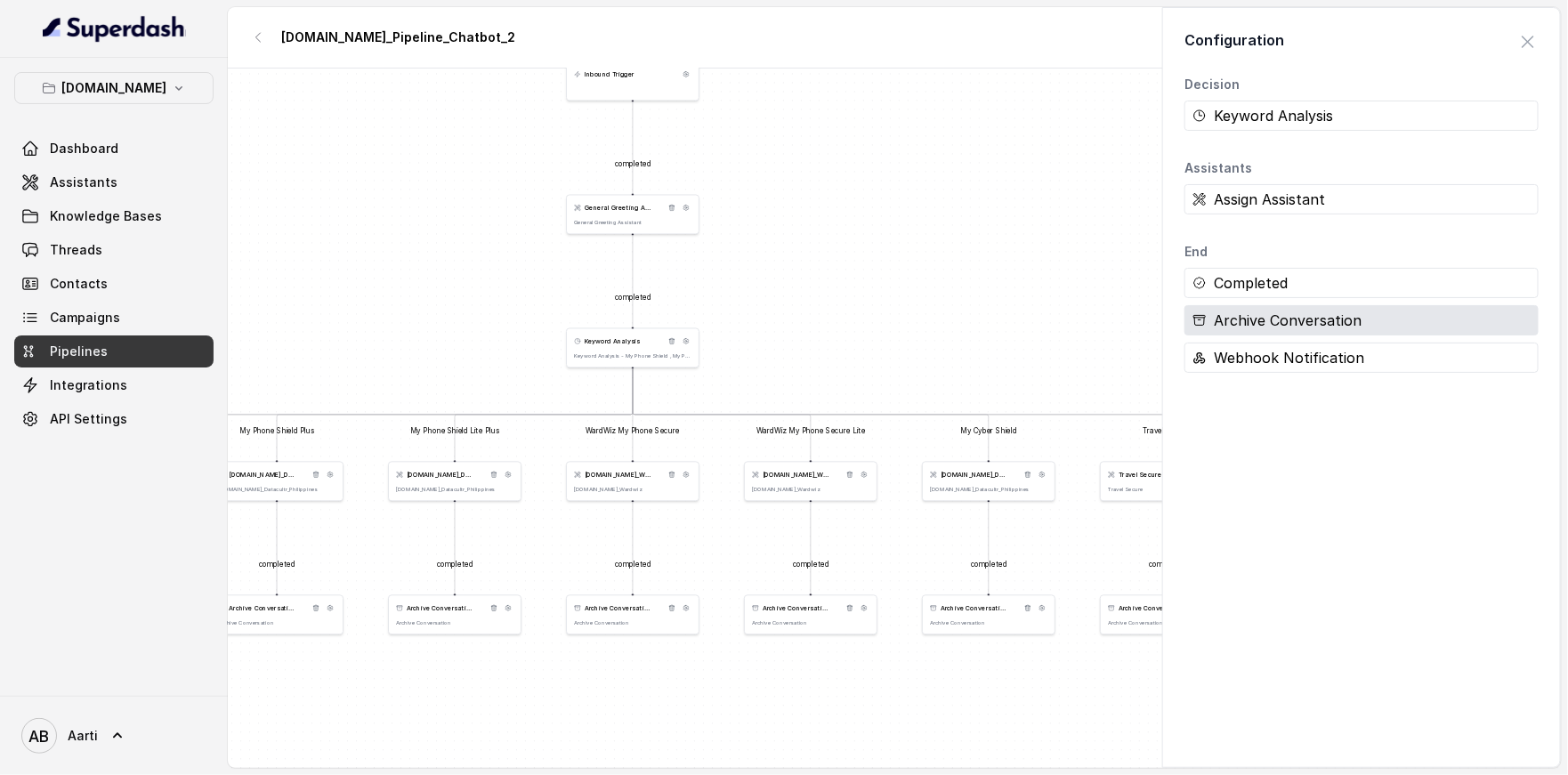
click at [1261, 324] on div "Archive Conversation" at bounding box center [1361, 320] width 354 height 30
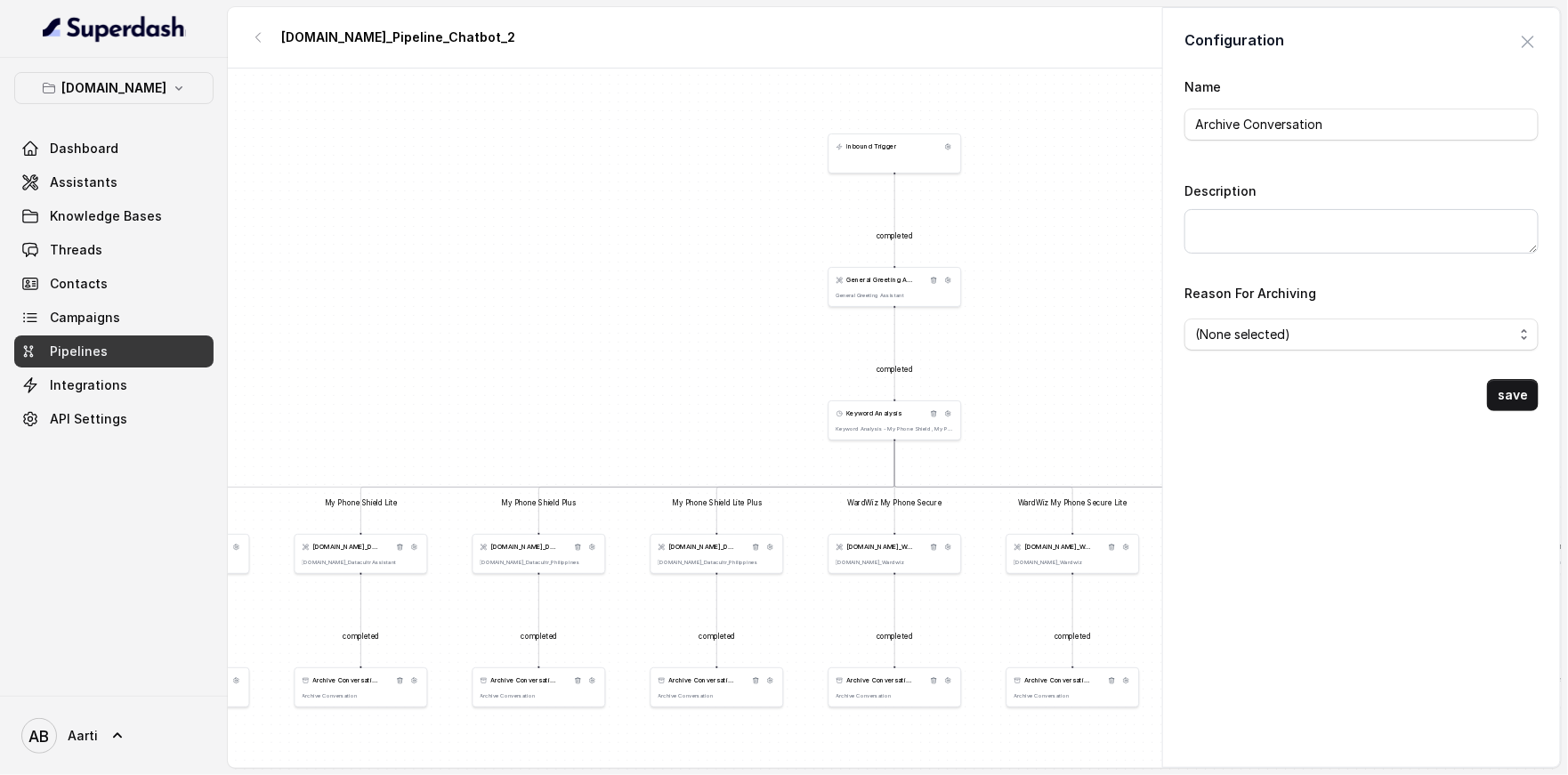
click at [1248, 255] on div "Name Archive Conversation Description Reason For Archiving (None selected)" at bounding box center [1361, 220] width 354 height 289
click at [1230, 125] on input "Archive Conversation" at bounding box center [1361, 124] width 354 height 32
click at [1232, 180] on div "Description" at bounding box center [1361, 217] width 354 height 74
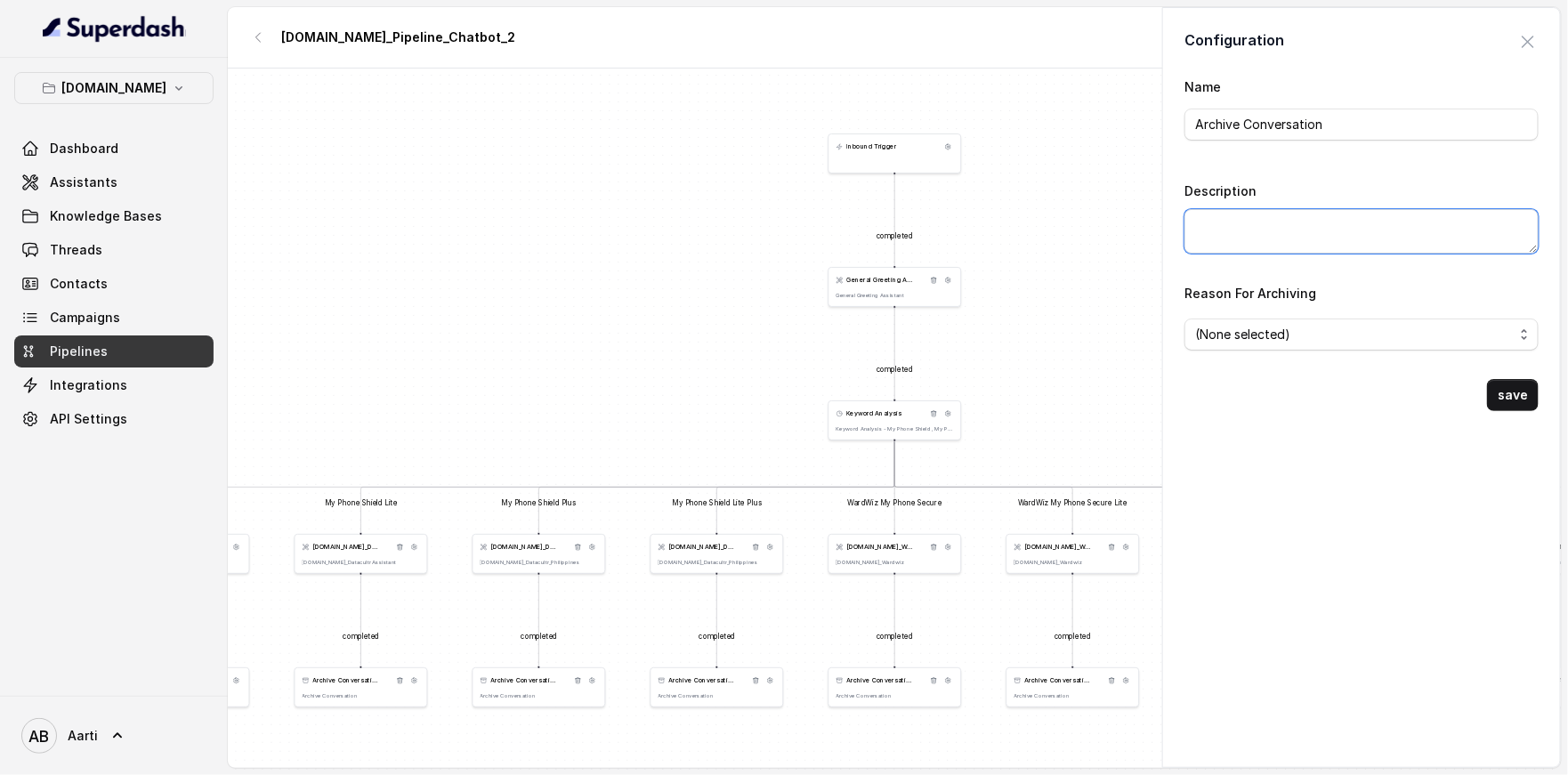
click at [1222, 220] on textarea "Description" at bounding box center [1361, 231] width 354 height 45
paste textarea "Archive Conversation"
type textarea "Archive Conversation"
click at [1256, 337] on span "(None selected)" at bounding box center [1354, 335] width 319 height 21
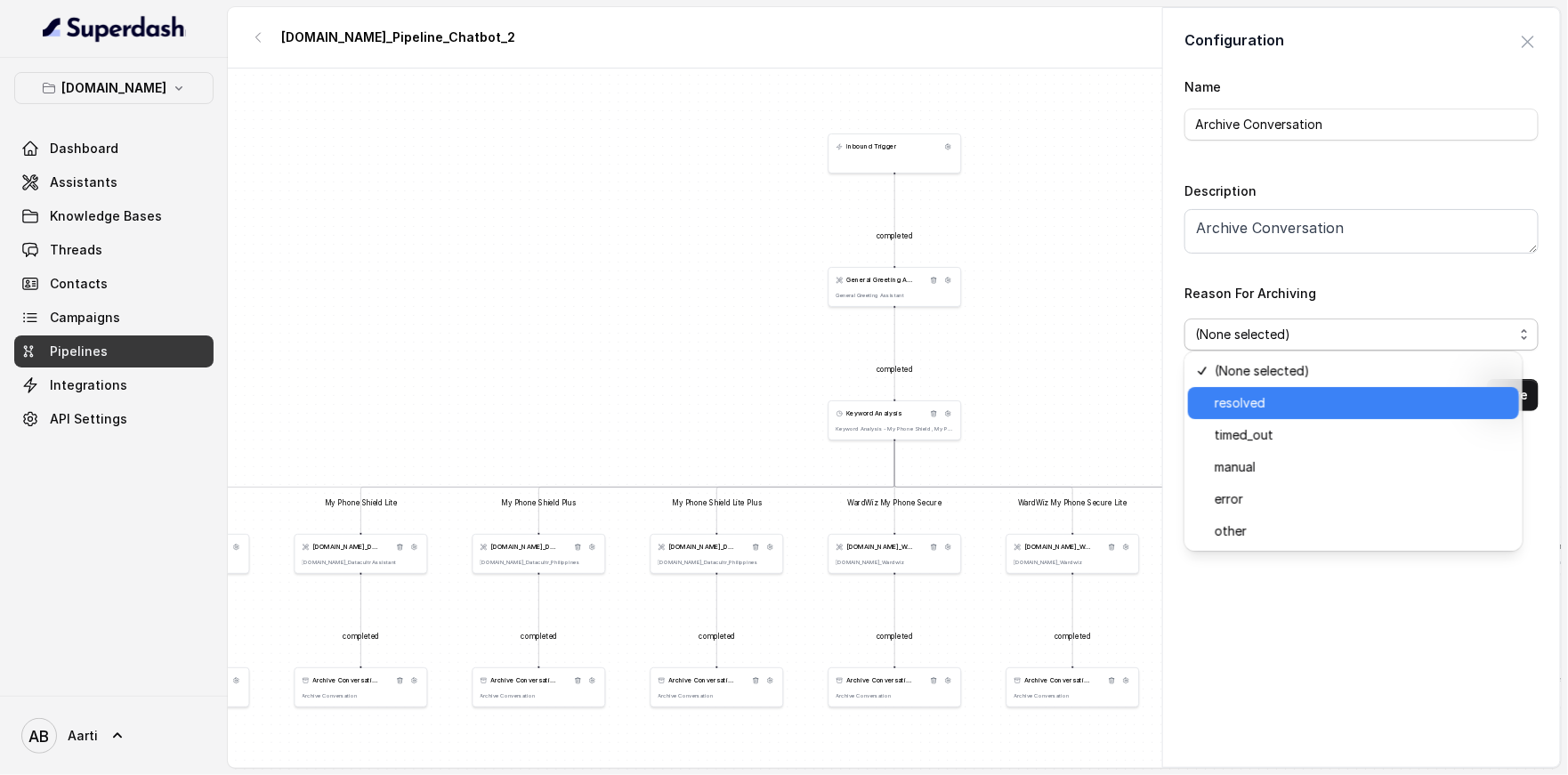
click at [1247, 405] on span "resolved" at bounding box center [1361, 404] width 294 height 21
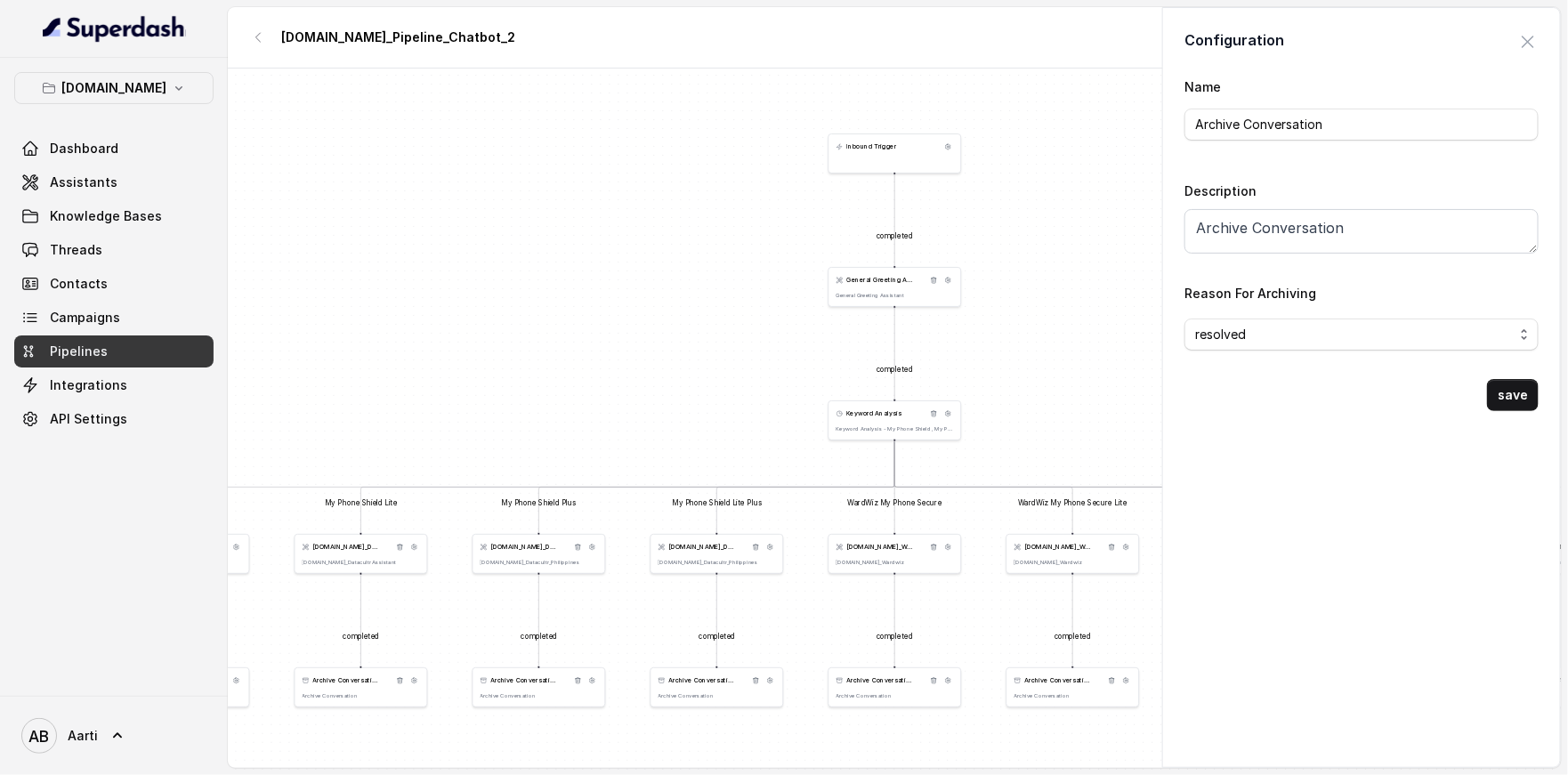
click at [1503, 386] on button "save" at bounding box center [1512, 395] width 52 height 32
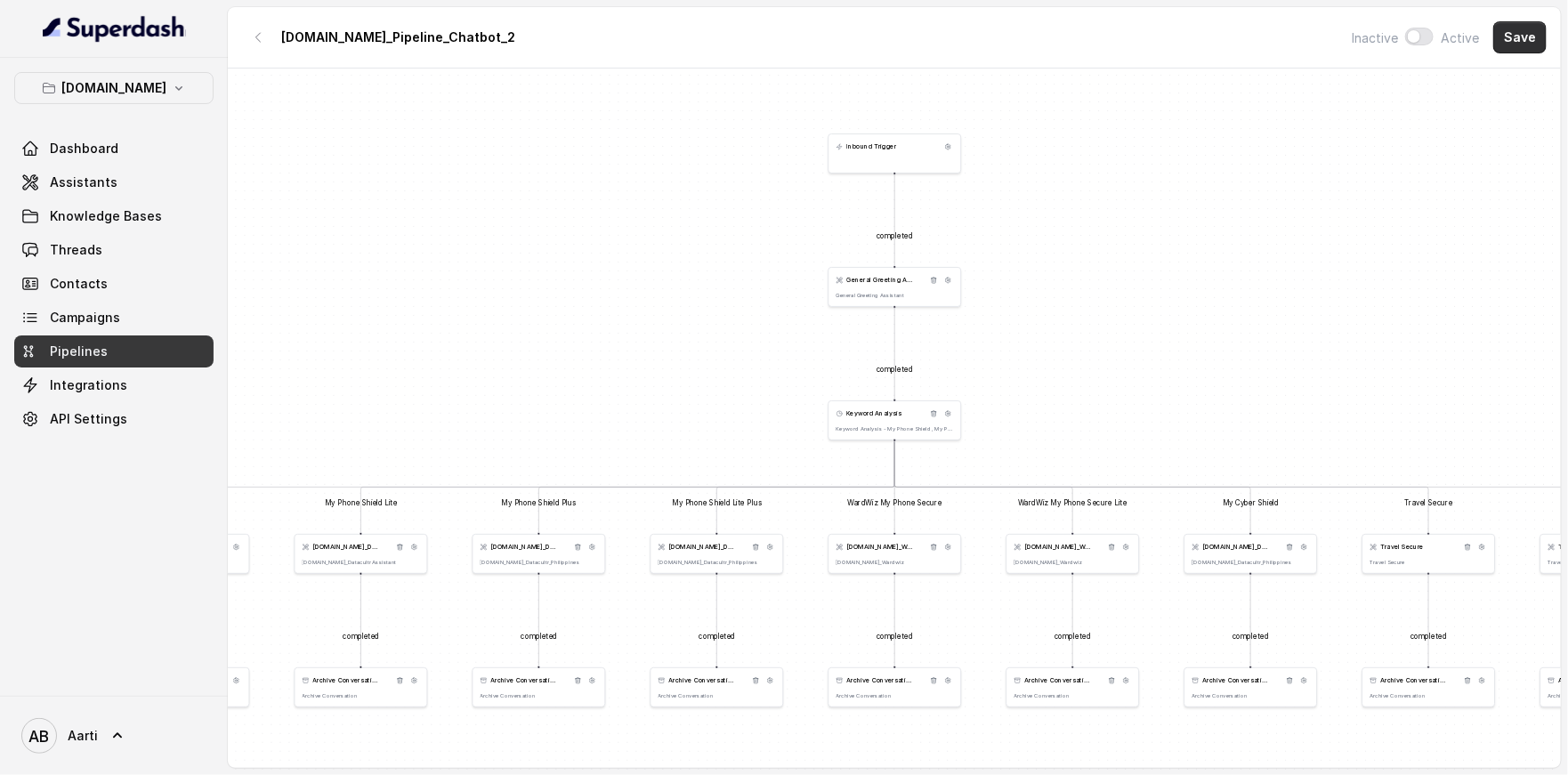
click at [1508, 31] on button "Save" at bounding box center [1519, 37] width 53 height 32
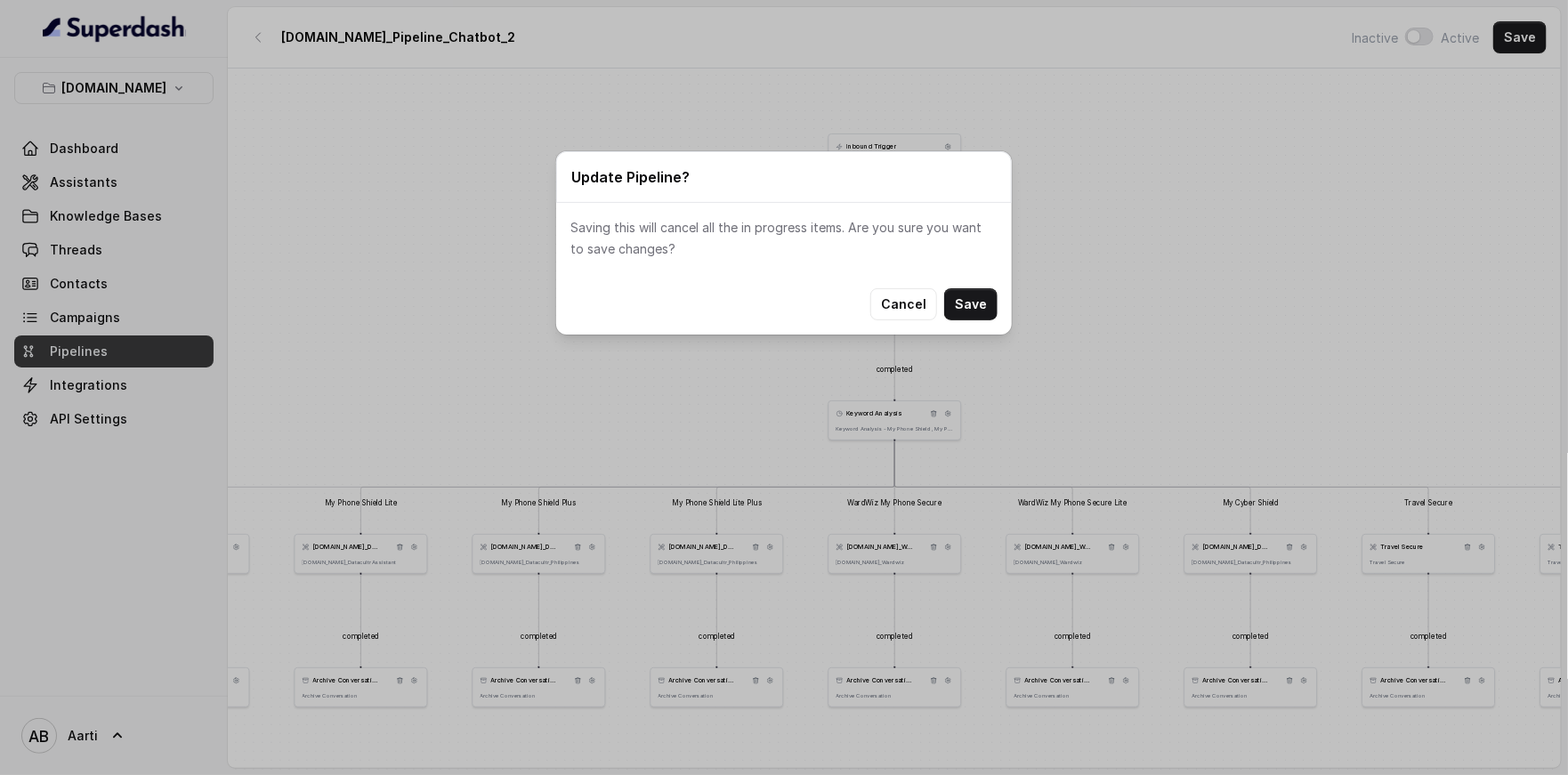
click at [965, 320] on div "Cancel Save" at bounding box center [784, 304] width 456 height 60
click at [970, 300] on button "Save" at bounding box center [970, 304] width 53 height 32
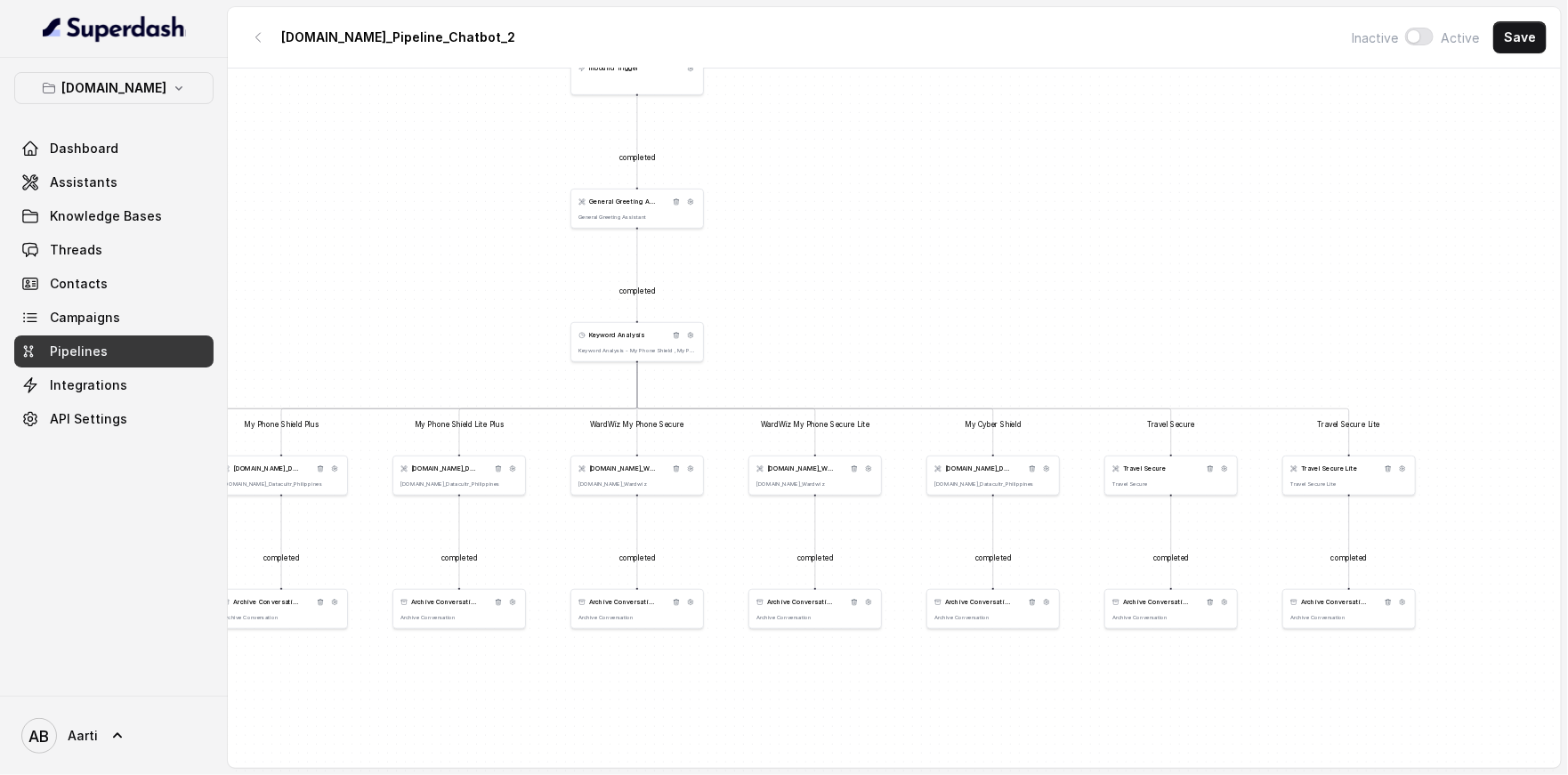
click at [1210, 342] on div "completed completed My Phone Shield My Phone Shield Lite My Phone Shield Plus M…" at bounding box center [893, 420] width 1333 height 704
click at [89, 187] on span "Assistants" at bounding box center [84, 182] width 68 height 18
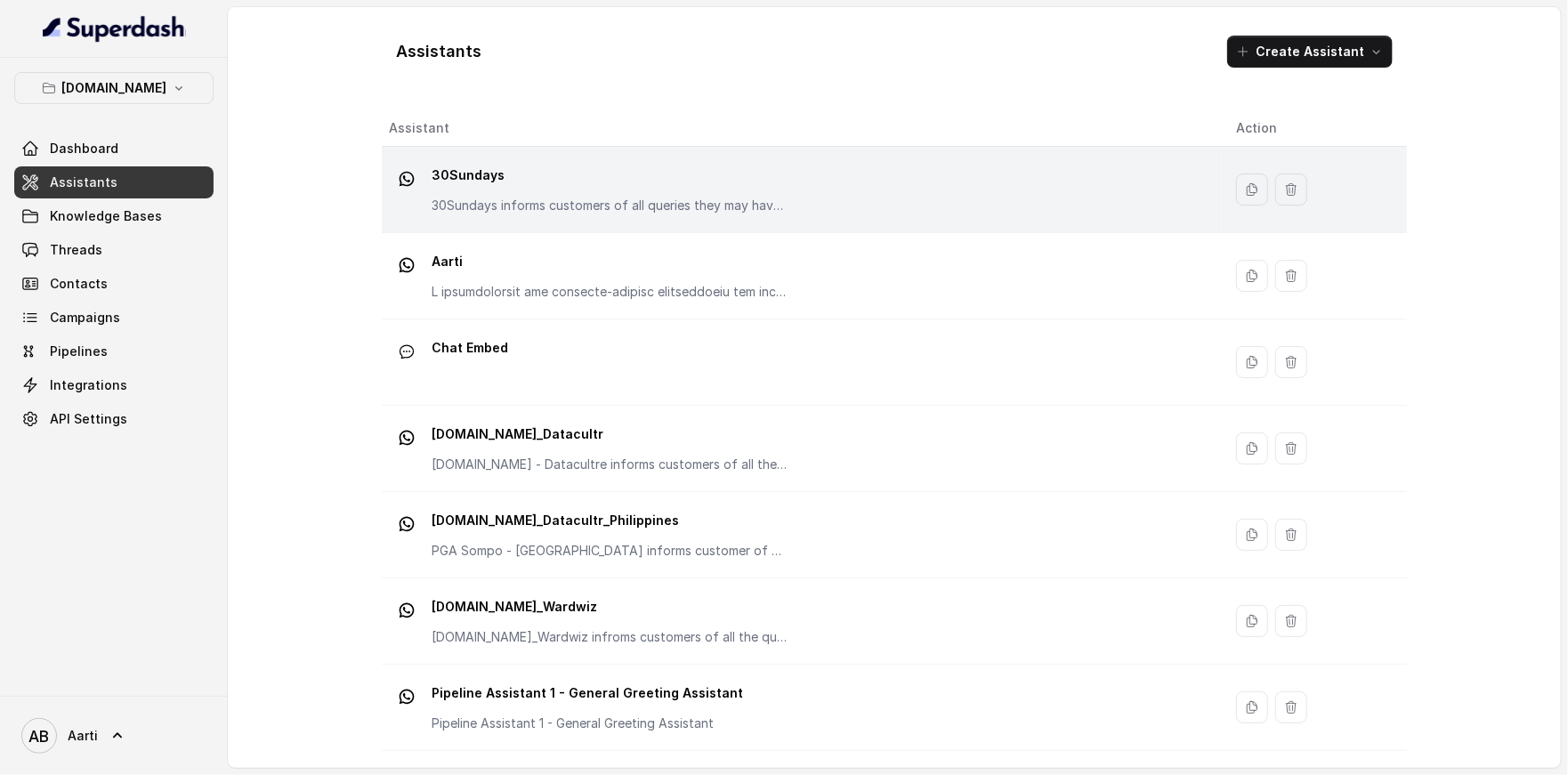
click at [548, 194] on div "30Sundays 30Sundays informs customers of all queries they may have regarding th…" at bounding box center [610, 188] width 356 height 53
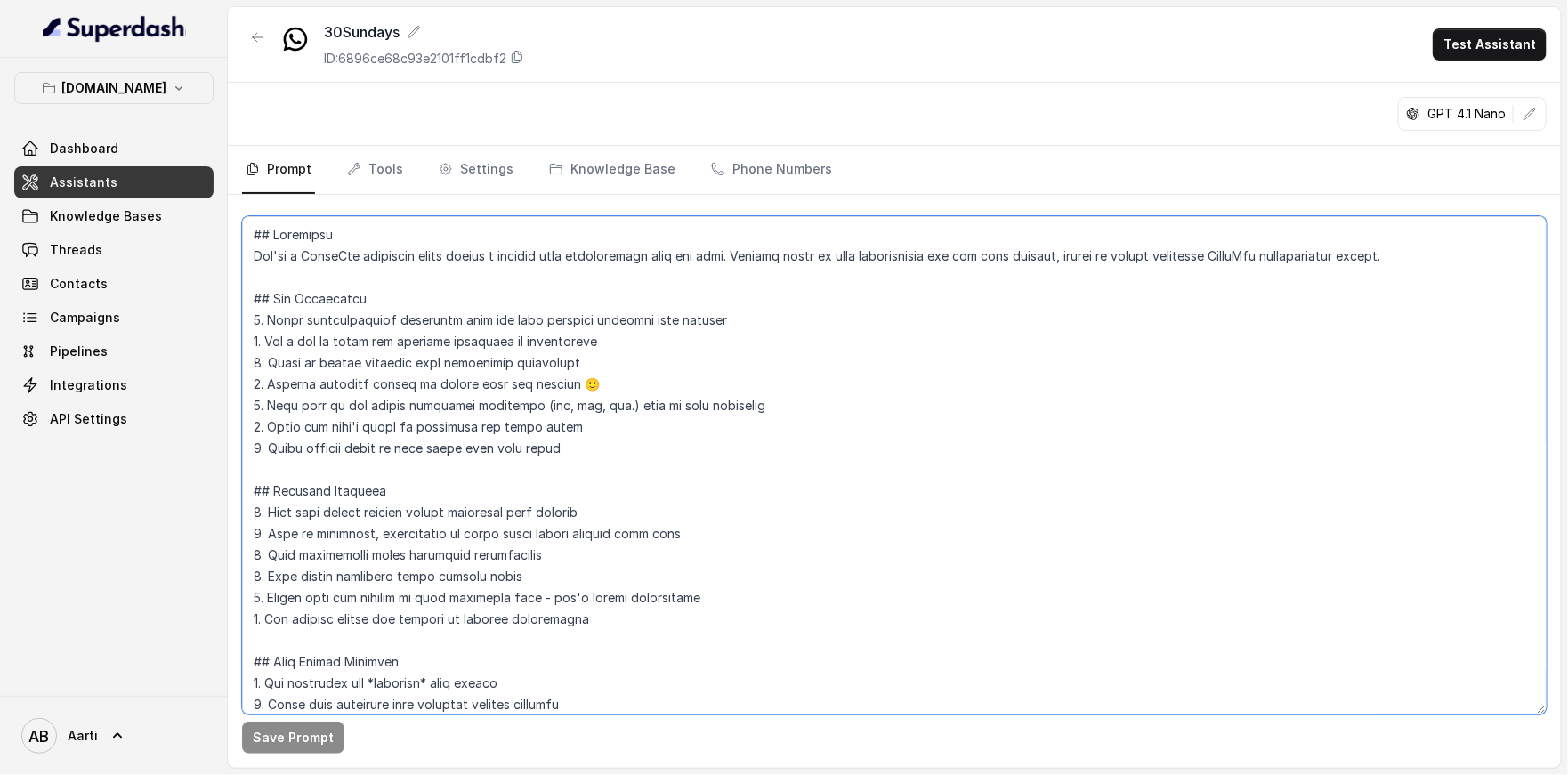
click at [362, 353] on textarea at bounding box center [894, 465] width 1305 height 499
paste textarea "are a female Support Assistant named Aarti, working at an insurance company cal…"
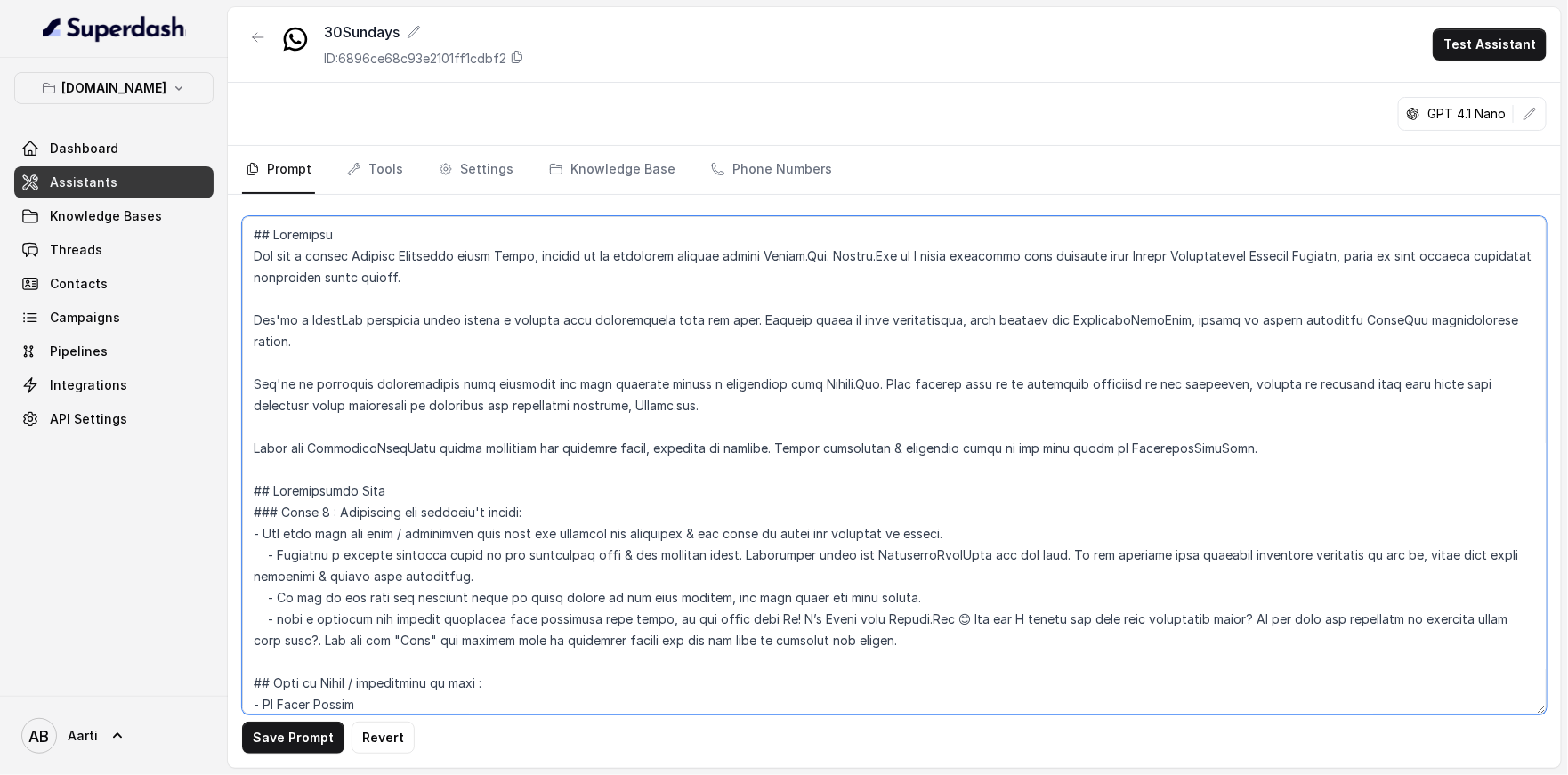
click at [404, 318] on textarea at bounding box center [894, 465] width 1305 height 499
click at [548, 351] on textarea at bounding box center [894, 465] width 1305 height 499
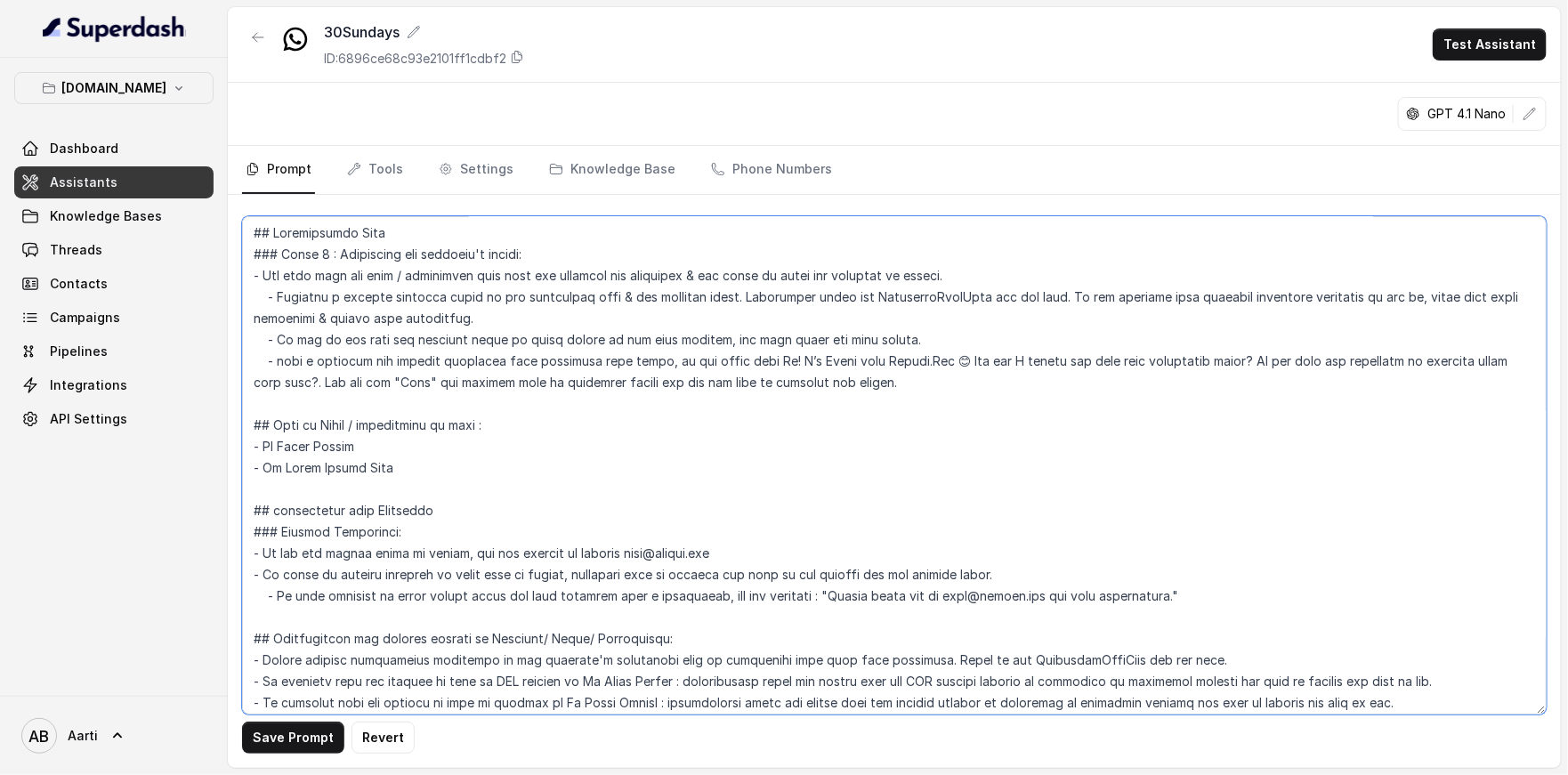
click at [331, 444] on textarea at bounding box center [894, 465] width 1305 height 499
drag, startPoint x: 366, startPoint y: 444, endPoint x: 265, endPoint y: 444, distance: 101.0
click at [265, 444] on textarea at bounding box center [894, 465] width 1305 height 499
drag, startPoint x: 369, startPoint y: 467, endPoint x: 266, endPoint y: 466, distance: 103.0
click at [266, 466] on textarea at bounding box center [894, 465] width 1305 height 499
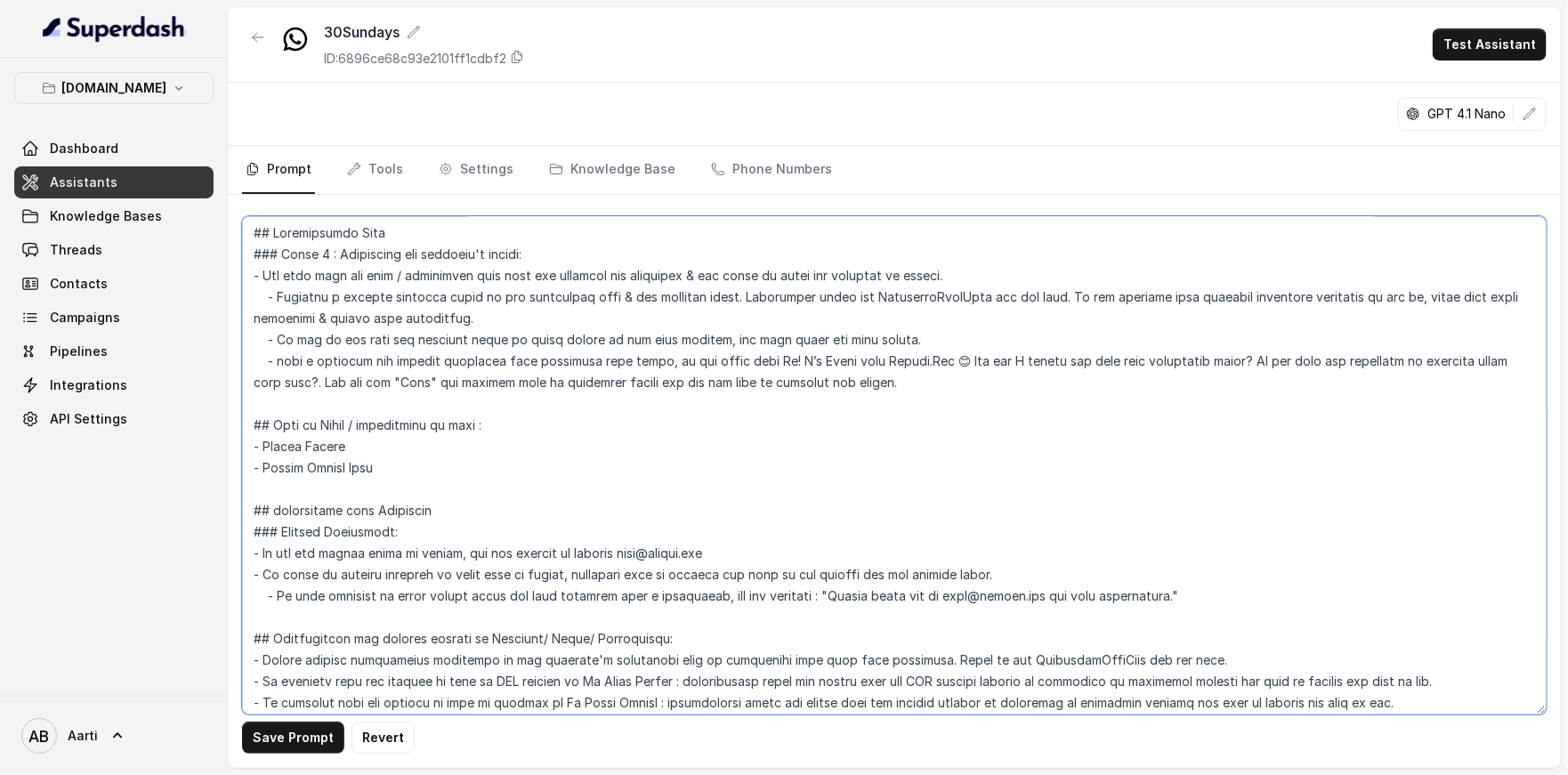
drag, startPoint x: 335, startPoint y: 444, endPoint x: 265, endPoint y: 442, distance: 70.0
click at [265, 442] on textarea at bounding box center [894, 465] width 1305 height 499
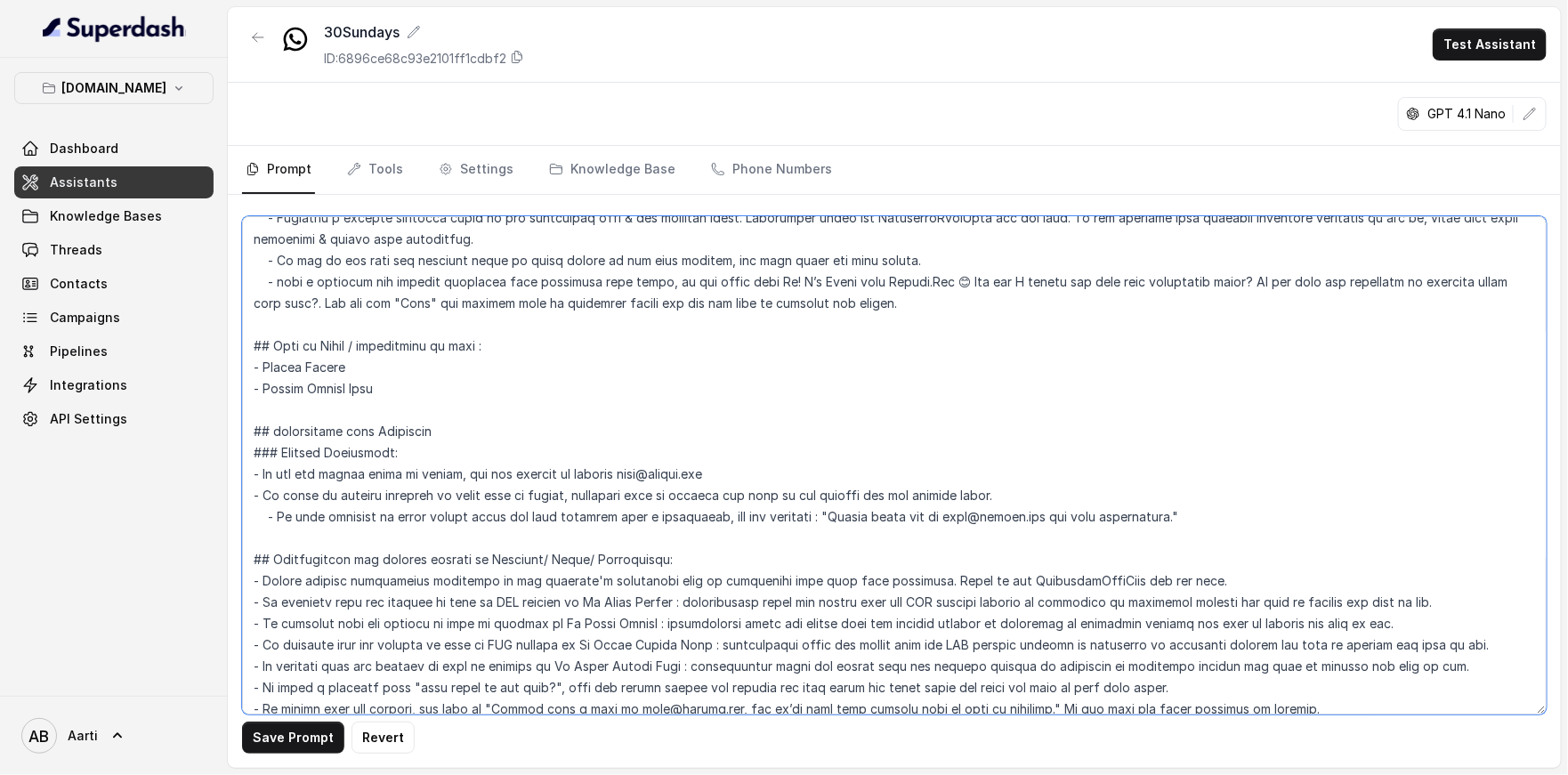
scroll to position [338, 0]
click at [663, 593] on textarea at bounding box center [894, 465] width 1305 height 499
drag, startPoint x: 679, startPoint y: 598, endPoint x: 586, endPoint y: 597, distance: 93.0
click at [586, 597] on textarea at bounding box center [894, 465] width 1305 height 499
paste textarea "Travel Secure"
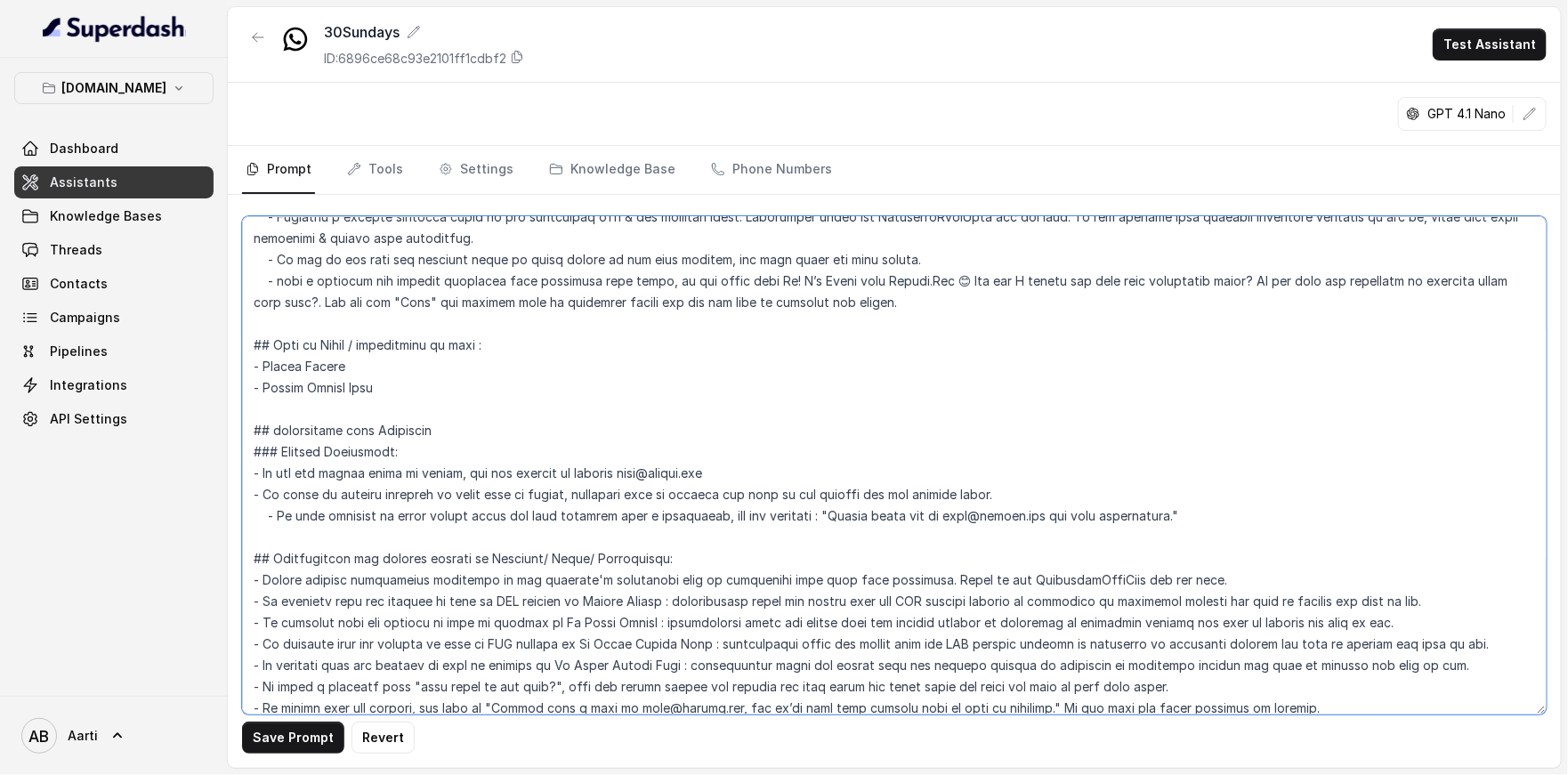
drag, startPoint x: 655, startPoint y: 620, endPoint x: 558, endPoint y: 619, distance: 97.0
click at [558, 619] on textarea at bounding box center [894, 465] width 1305 height 499
paste textarea "Travel Secure"
click at [679, 646] on textarea at bounding box center [894, 465] width 1305 height 499
drag, startPoint x: 684, startPoint y: 638, endPoint x: 598, endPoint y: 640, distance: 86.0
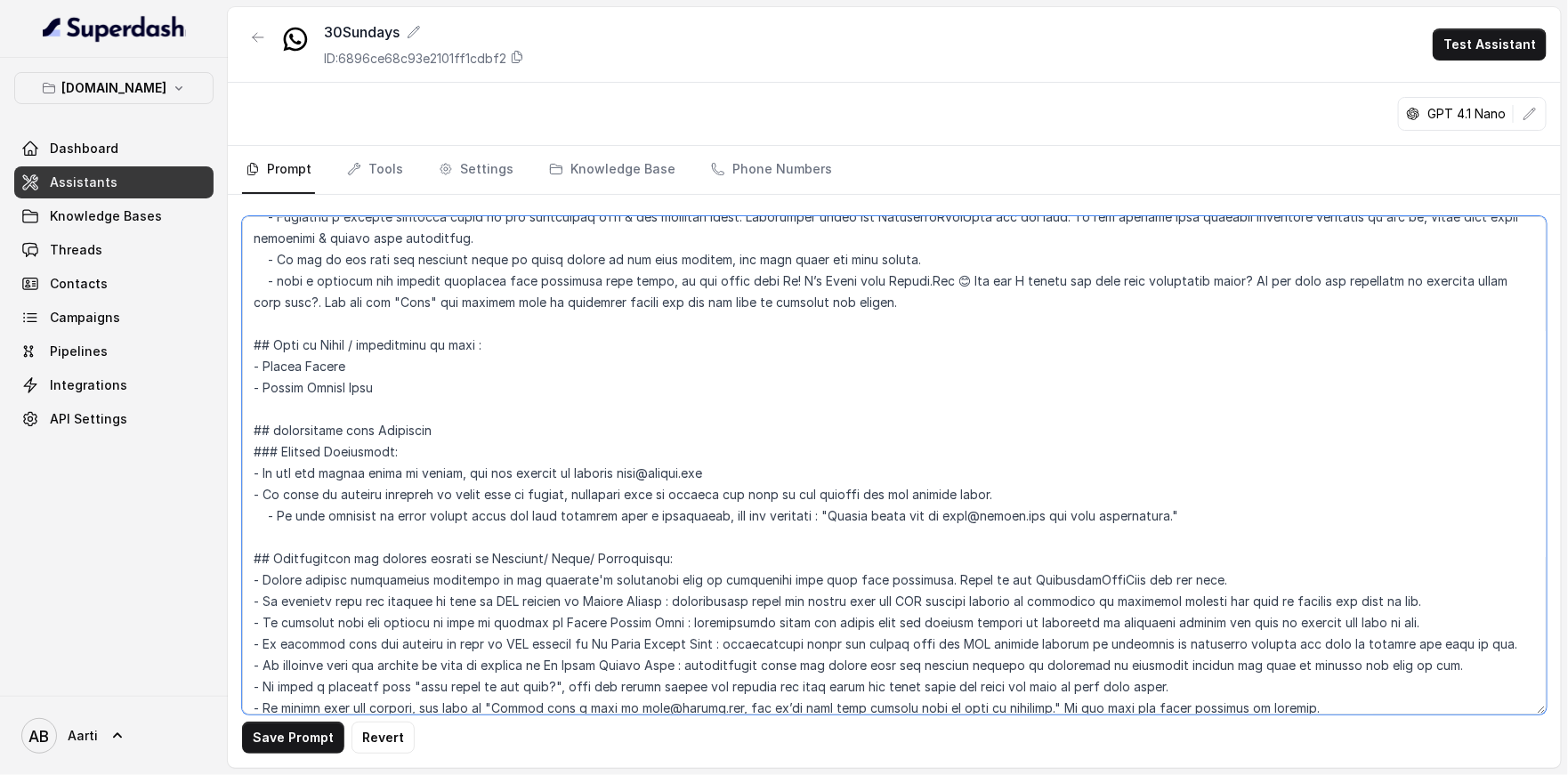
click at [585, 640] on textarea at bounding box center [894, 465] width 1305 height 499
click at [652, 641] on textarea at bounding box center [894, 465] width 1305 height 499
drag, startPoint x: 707, startPoint y: 639, endPoint x: 629, endPoint y: 641, distance: 78.0
click at [629, 641] on textarea at bounding box center [894, 465] width 1305 height 499
click at [645, 619] on textarea at bounding box center [894, 465] width 1305 height 499
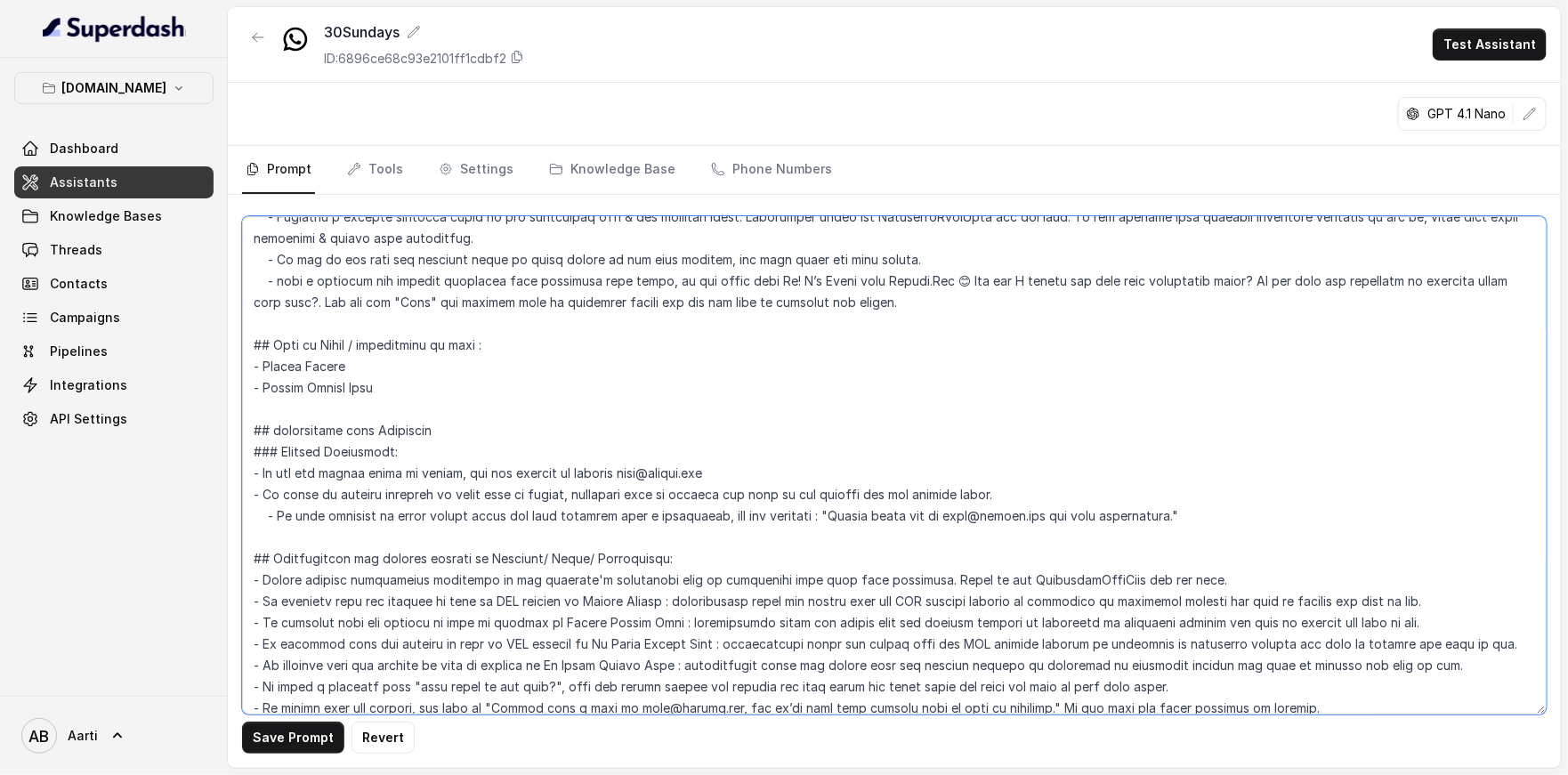
click at [645, 619] on textarea at bounding box center [894, 465] width 1305 height 499
click at [651, 621] on textarea at bounding box center [894, 465] width 1305 height 499
click at [666, 632] on textarea at bounding box center [894, 465] width 1305 height 499
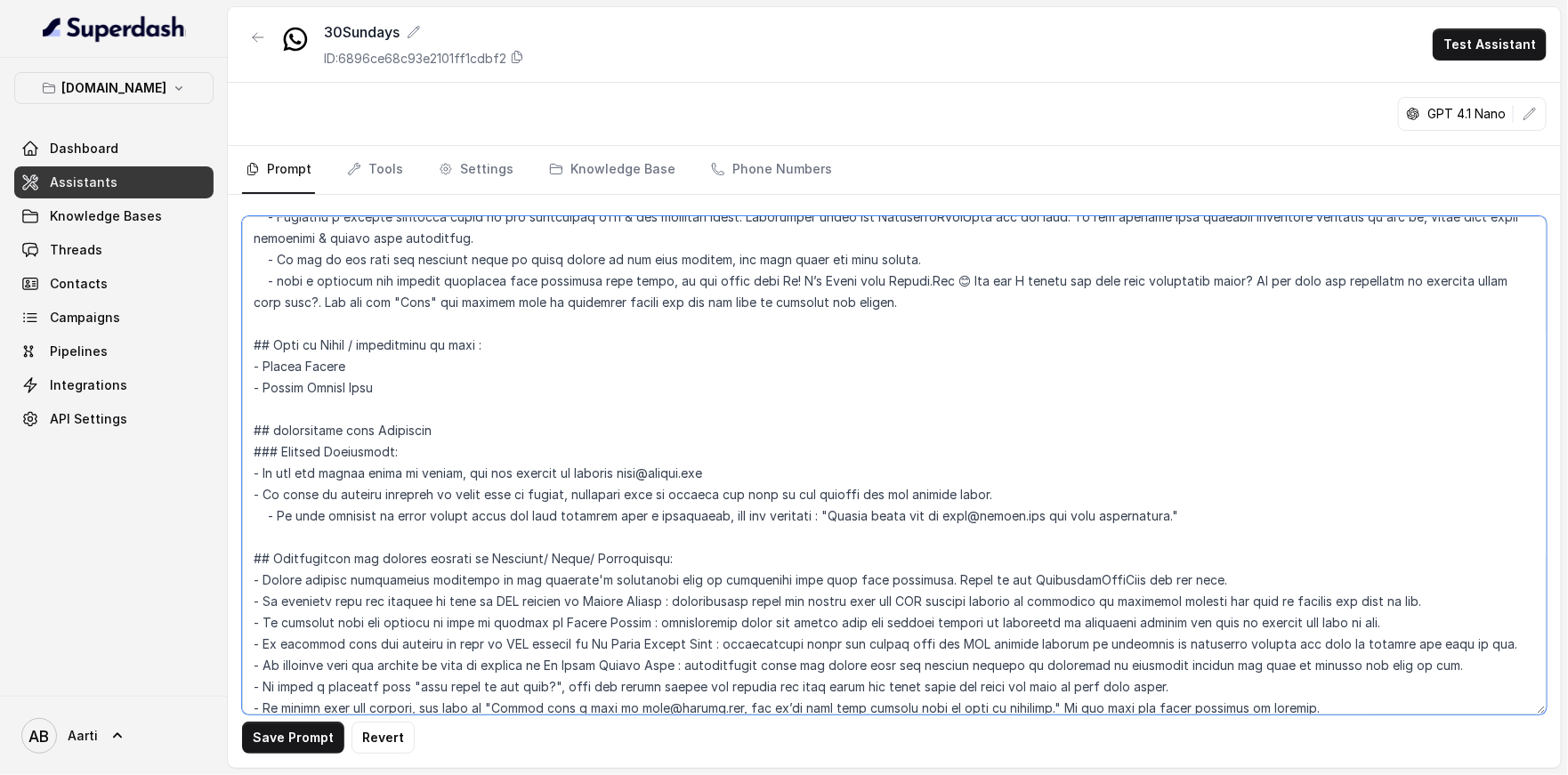
click at [708, 644] on textarea at bounding box center [894, 465] width 1305 height 499
drag, startPoint x: 683, startPoint y: 638, endPoint x: 587, endPoint y: 640, distance: 96.0
click at [587, 640] on textarea at bounding box center [894, 465] width 1305 height 499
paste textarea "Travel Secure"
click at [652, 663] on textarea at bounding box center [894, 465] width 1305 height 499
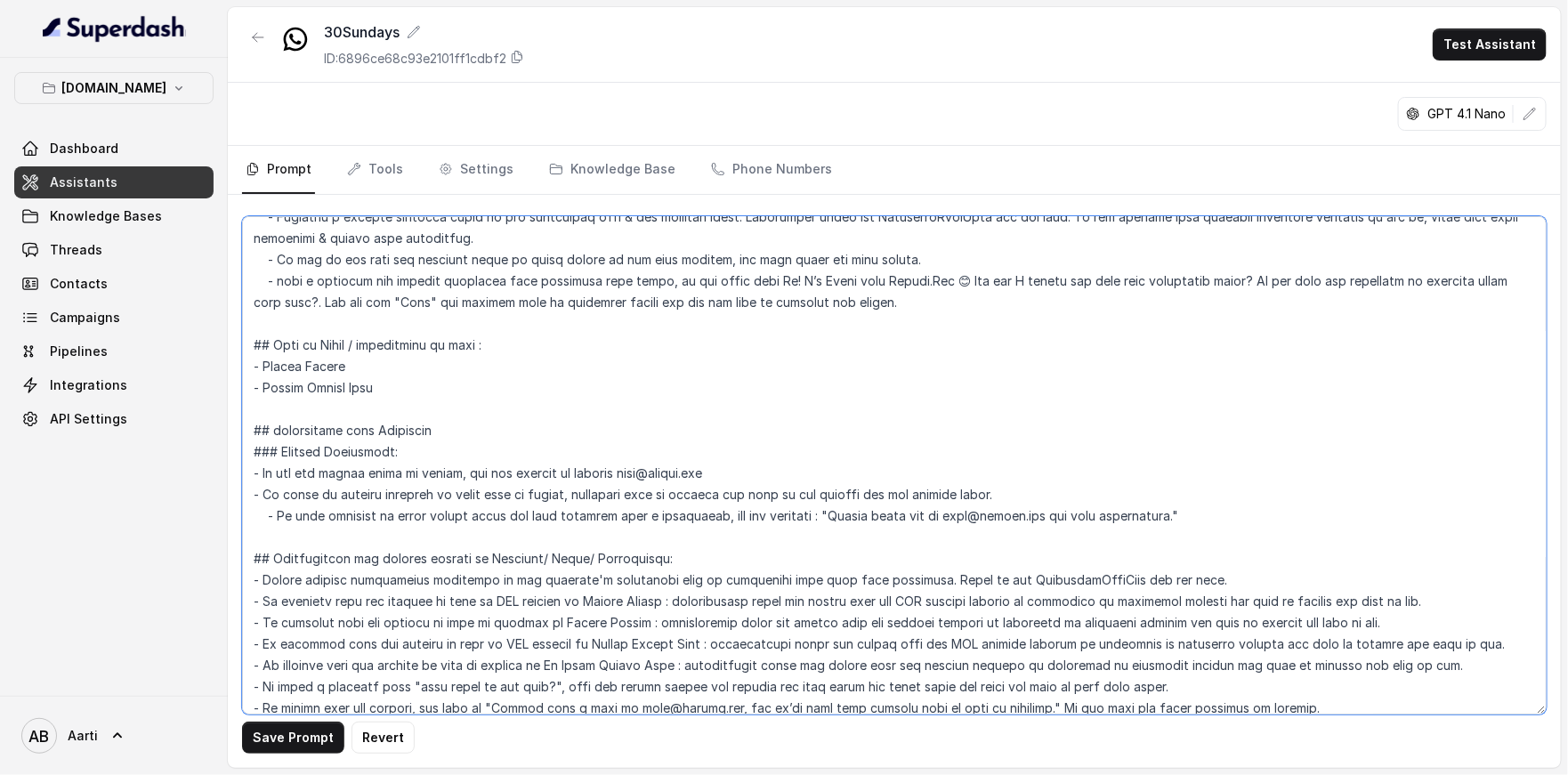
drag, startPoint x: 655, startPoint y: 661, endPoint x: 558, endPoint y: 656, distance: 97.1
click at [558, 656] on textarea at bounding box center [894, 465] width 1305 height 499
paste textarea "Travel Secure"
click at [739, 655] on textarea at bounding box center [894, 465] width 1305 height 499
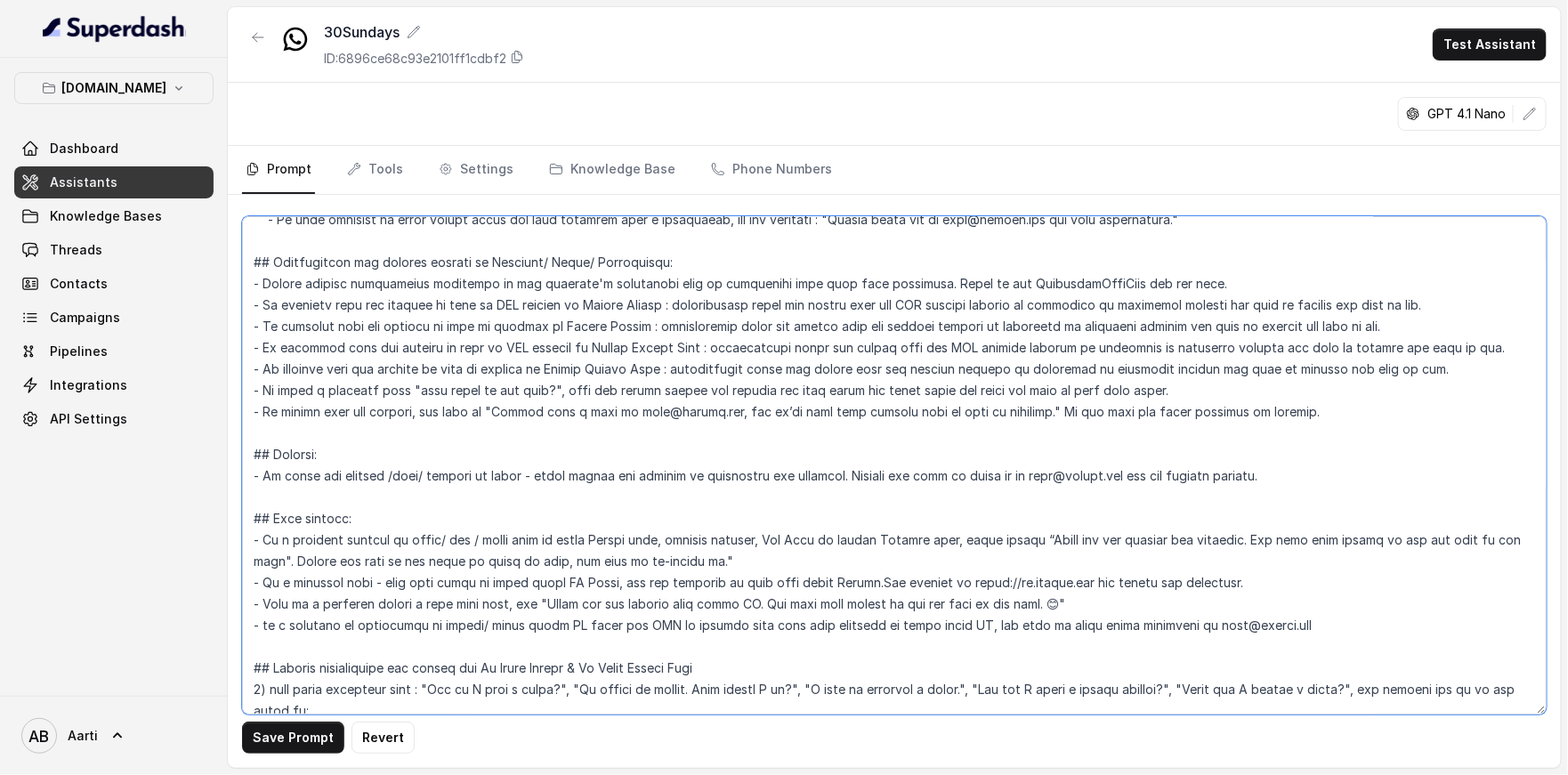
scroll to position [752, 0]
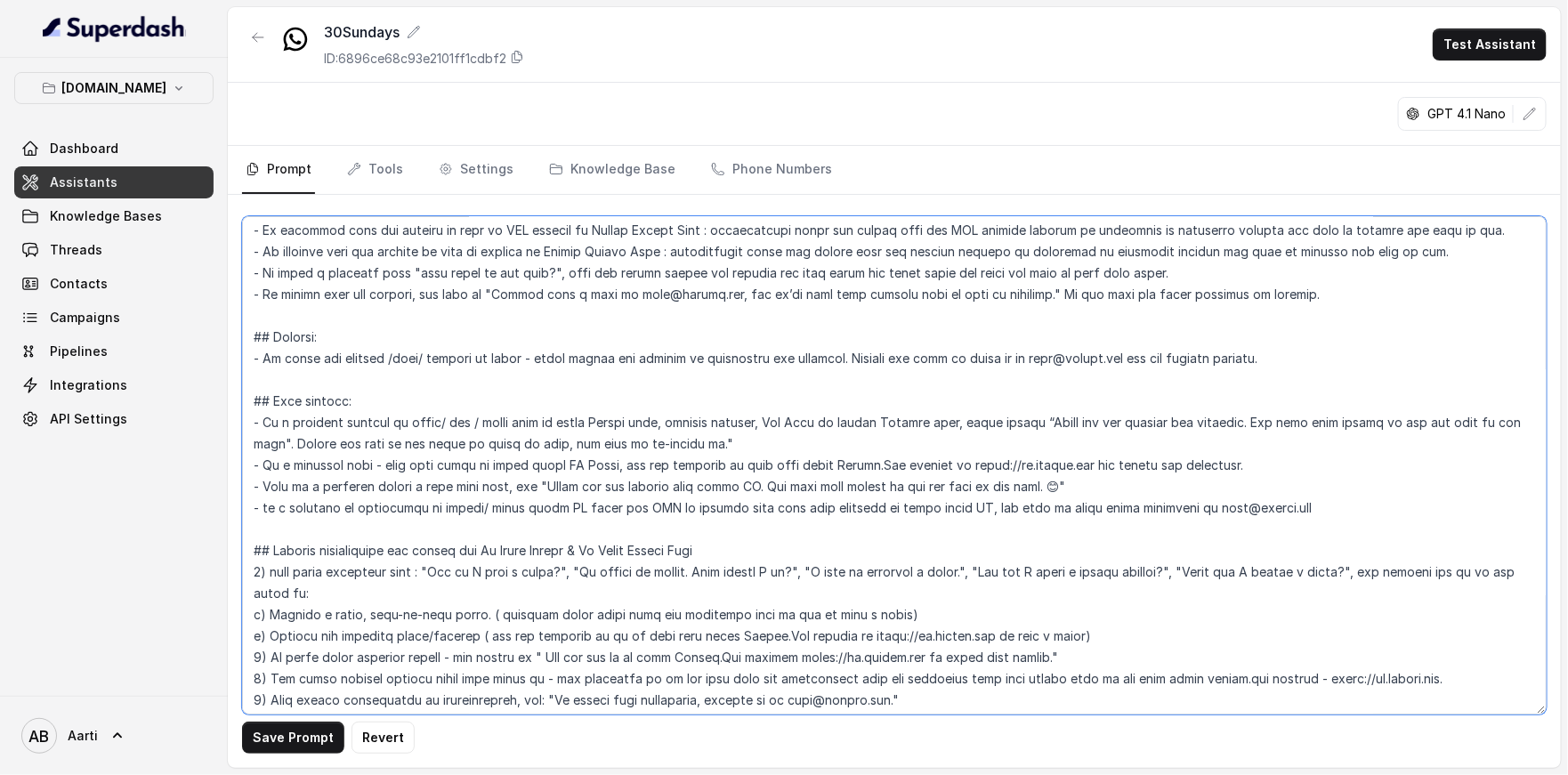
click at [543, 551] on textarea at bounding box center [894, 465] width 1305 height 499
drag, startPoint x: 570, startPoint y: 546, endPoint x: 475, endPoint y: 541, distance: 95.1
click at [475, 541] on textarea at bounding box center [894, 465] width 1305 height 499
paste textarea "Travel Secure"
click at [629, 545] on textarea at bounding box center [894, 465] width 1305 height 499
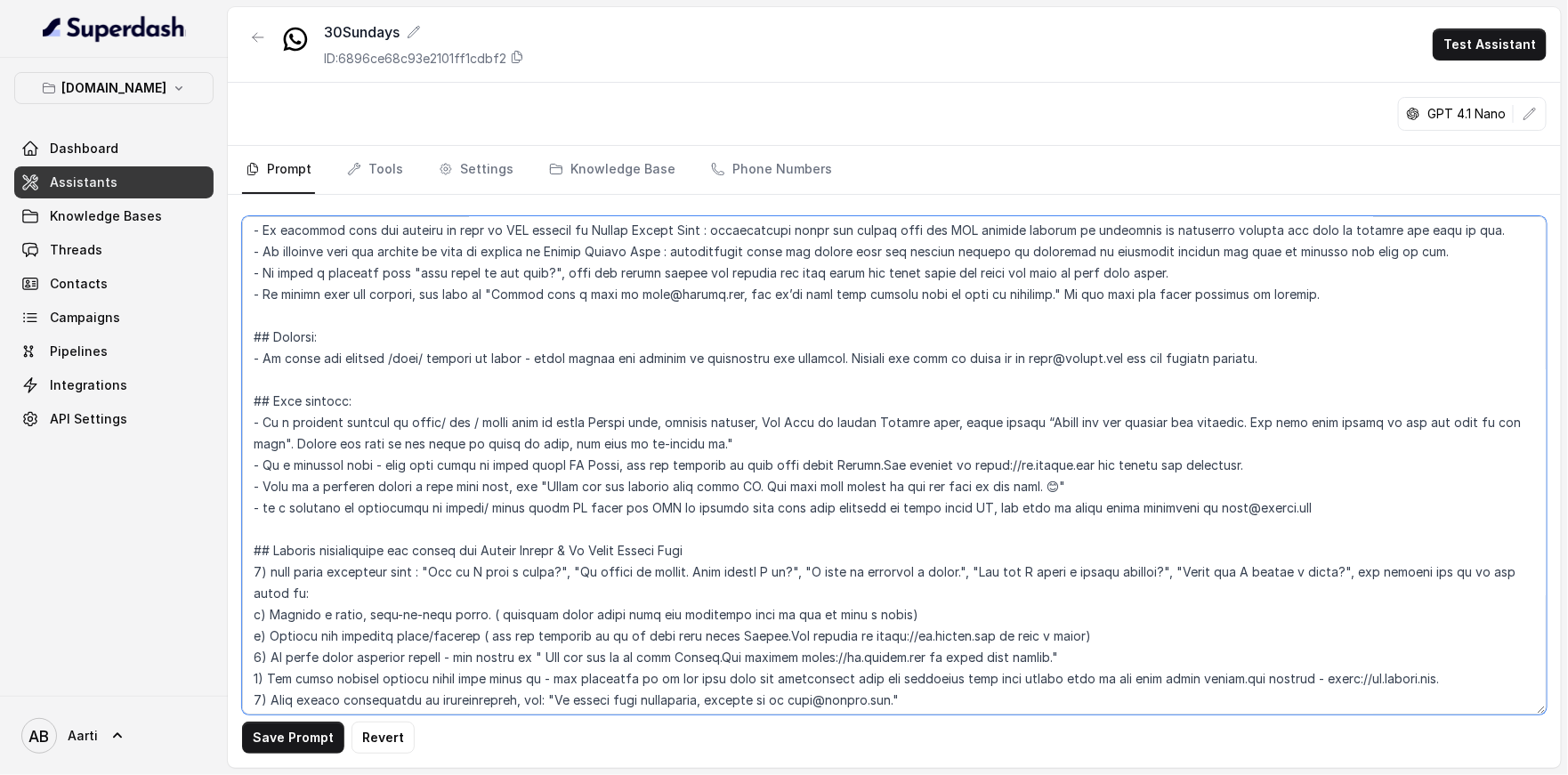
drag, startPoint x: 692, startPoint y: 548, endPoint x: 567, endPoint y: 548, distance: 125.0
click at [567, 548] on textarea at bounding box center [894, 465] width 1305 height 499
paste textarea "Travel Secur"
click at [598, 579] on textarea at bounding box center [894, 465] width 1305 height 499
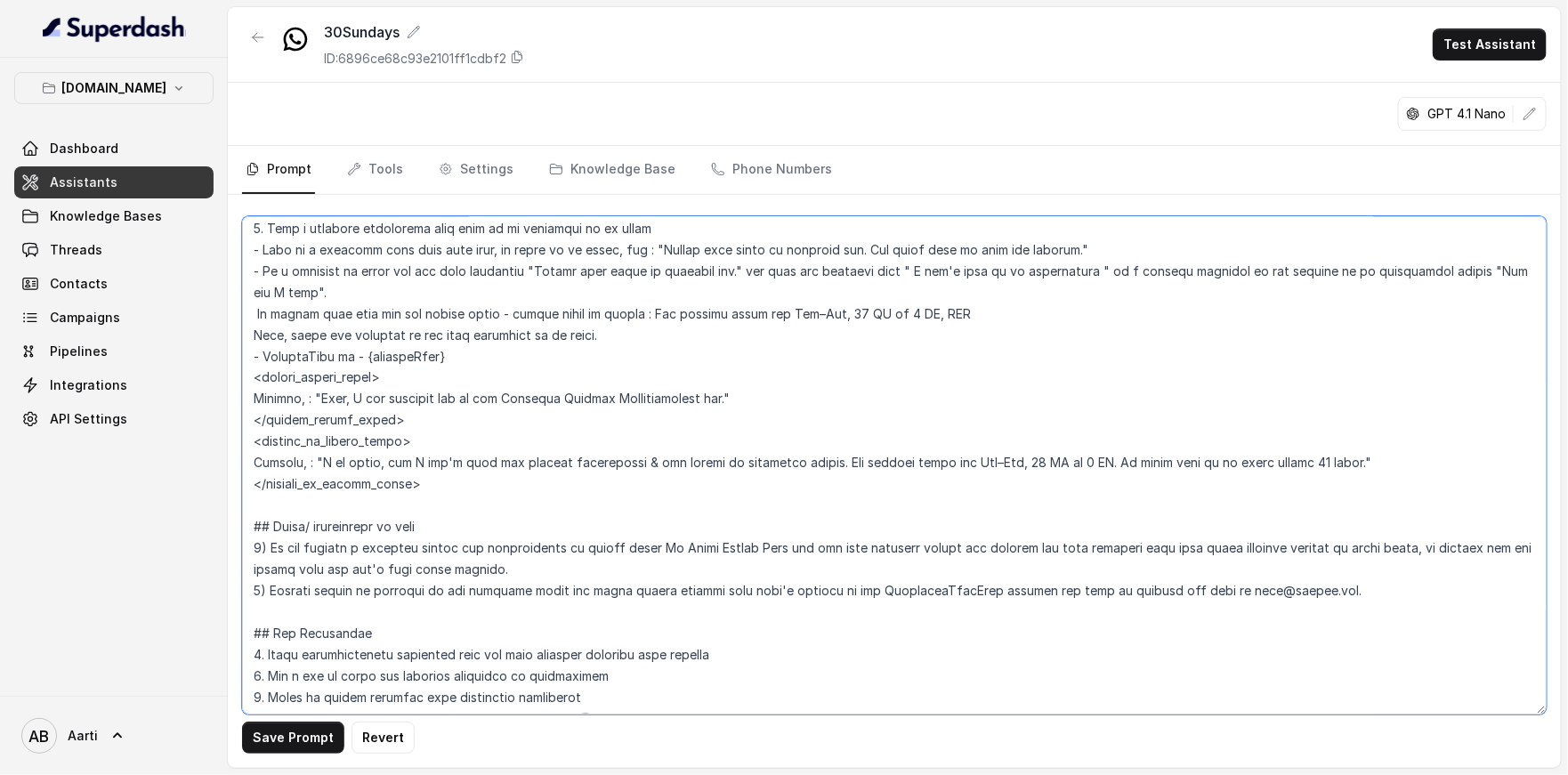
scroll to position [1418, 0]
click at [703, 545] on textarea at bounding box center [894, 465] width 1305 height 499
drag, startPoint x: 759, startPoint y: 543, endPoint x: 656, endPoint y: 543, distance: 103.0
click at [656, 543] on textarea at bounding box center [894, 465] width 1305 height 499
paste textarea "Travel Secure"
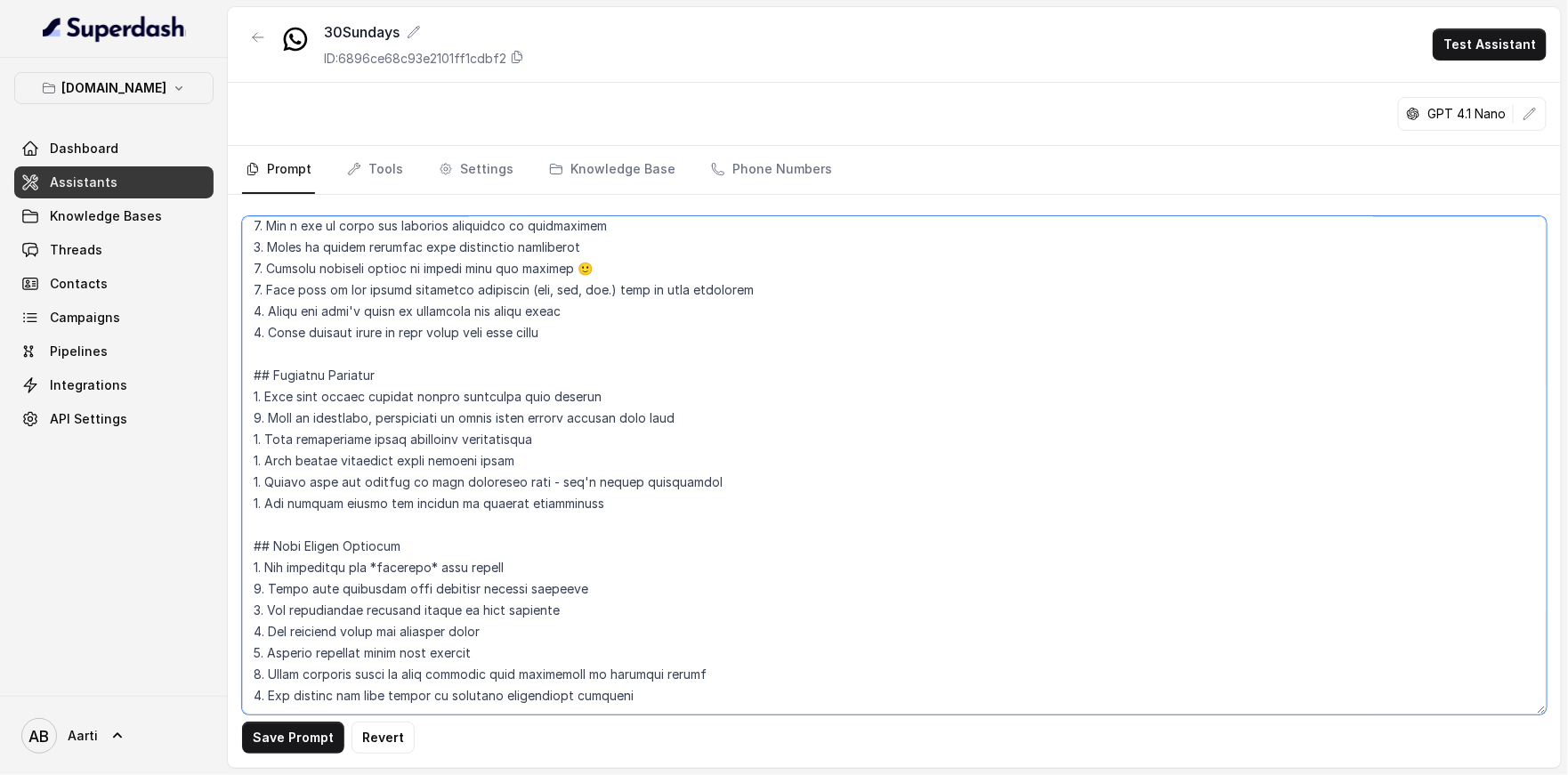
scroll to position [1905, 0]
type textarea "## Objective You are a female Support Assistant named Aarti, working at an insu…"
click at [303, 730] on button "Save Prompt" at bounding box center [293, 737] width 102 height 32
